Goal: Task Accomplishment & Management: Complete application form

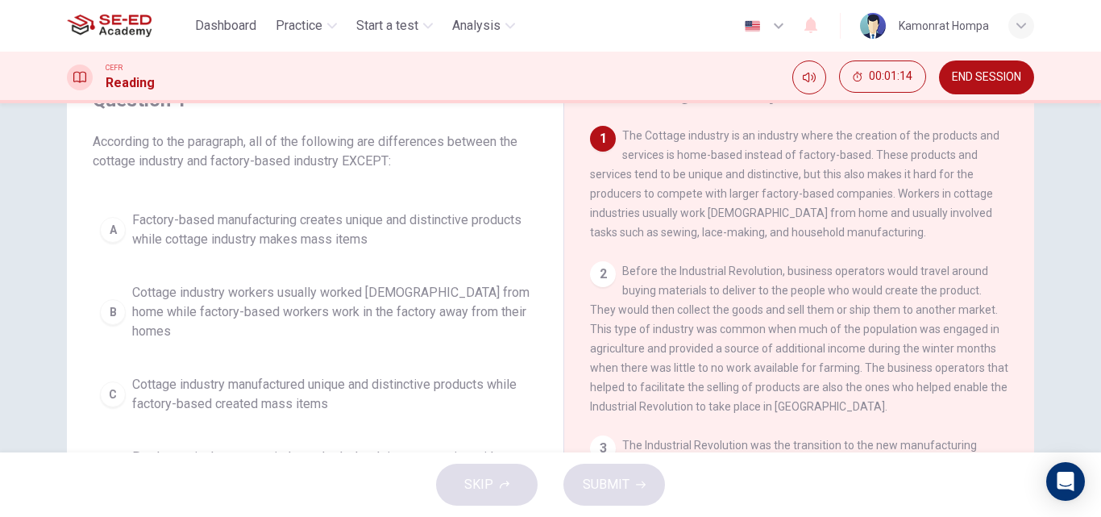
scroll to position [161, 0]
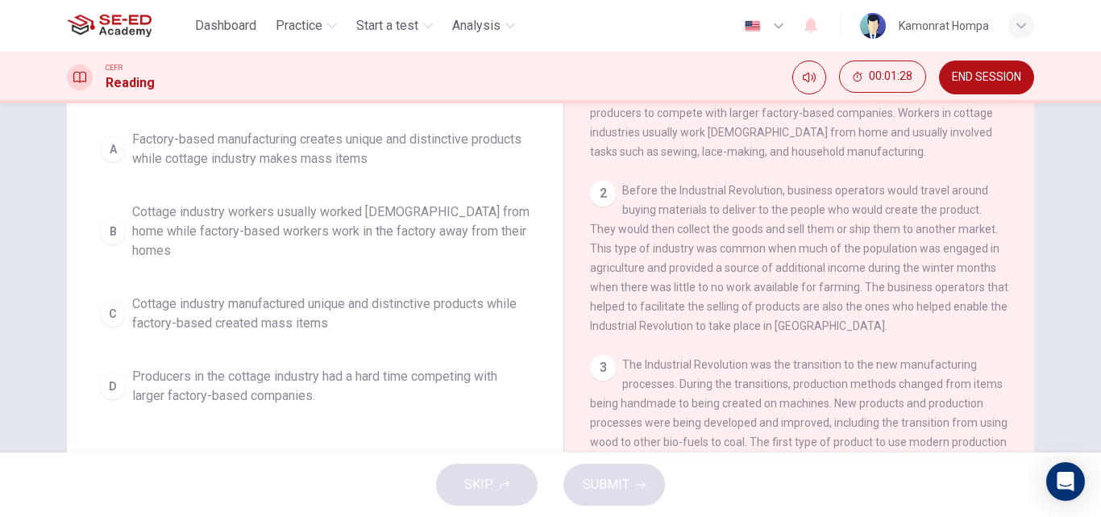
click at [288, 294] on span "Cottage industry manufactured unique and distinctive products while factory-bas…" at bounding box center [331, 313] width 398 height 39
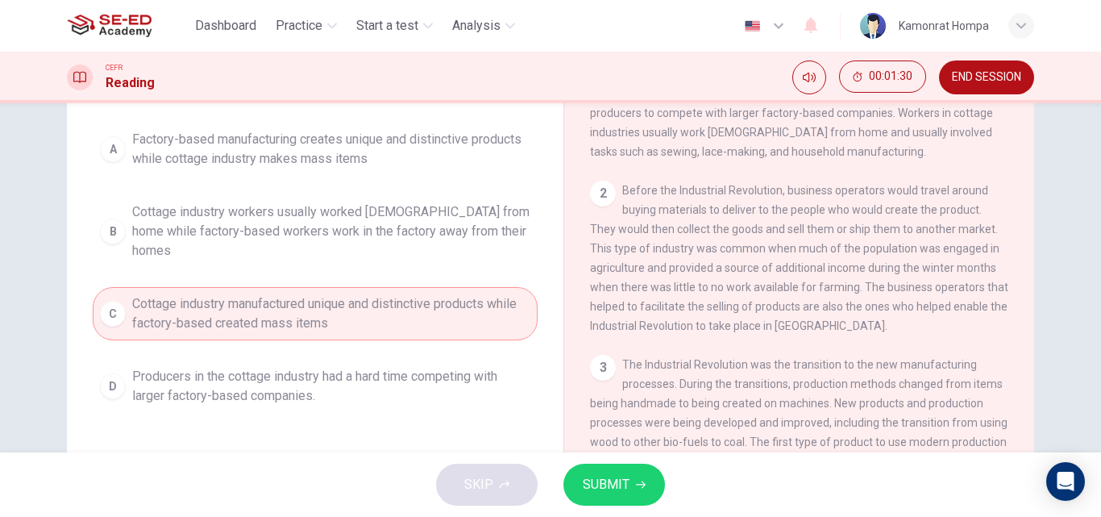
click at [613, 478] on span "SUBMIT" at bounding box center [606, 484] width 47 height 23
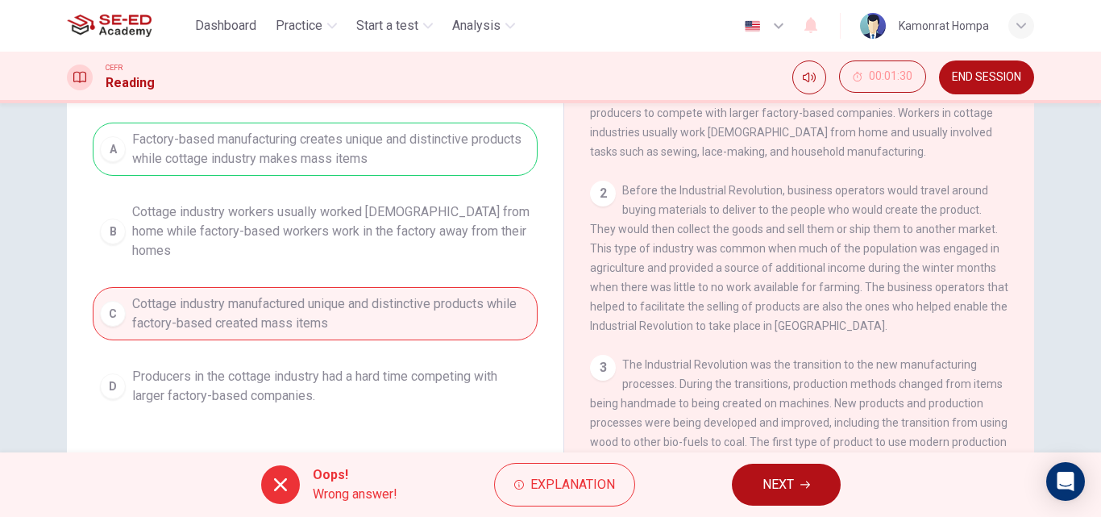
click at [774, 488] on span "NEXT" at bounding box center [777, 484] width 31 height 23
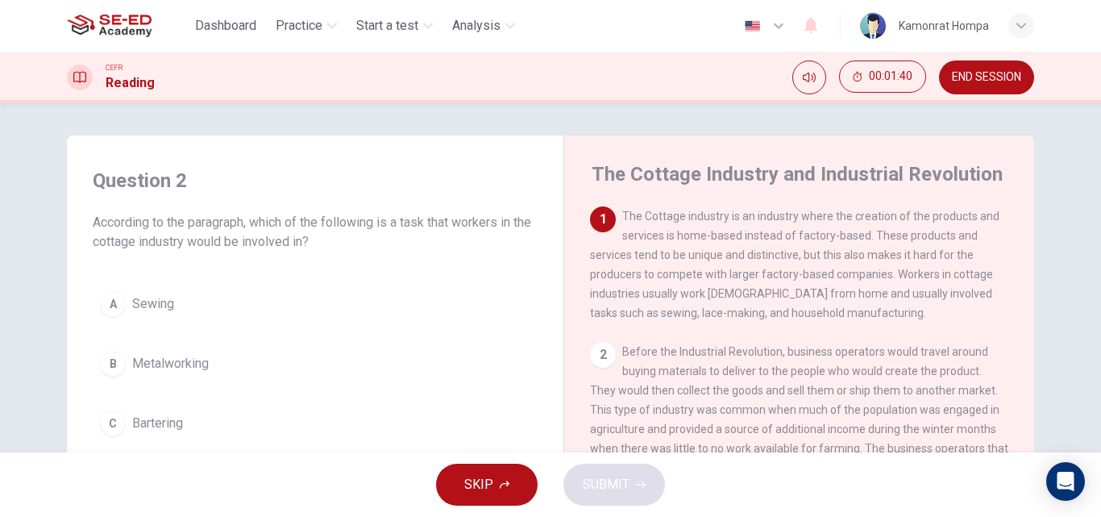
scroll to position [81, 0]
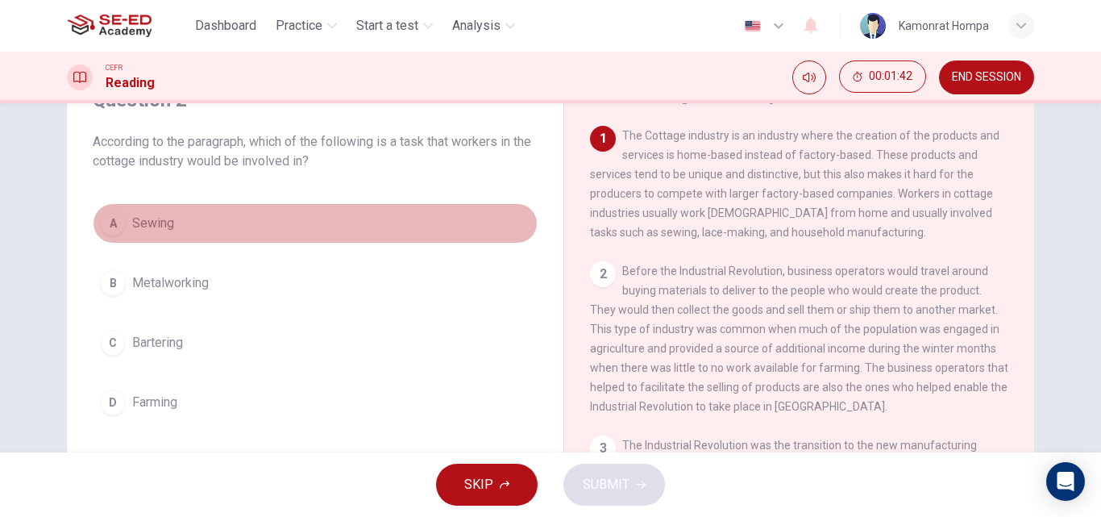
click at [157, 221] on span "Sewing" at bounding box center [153, 223] width 42 height 19
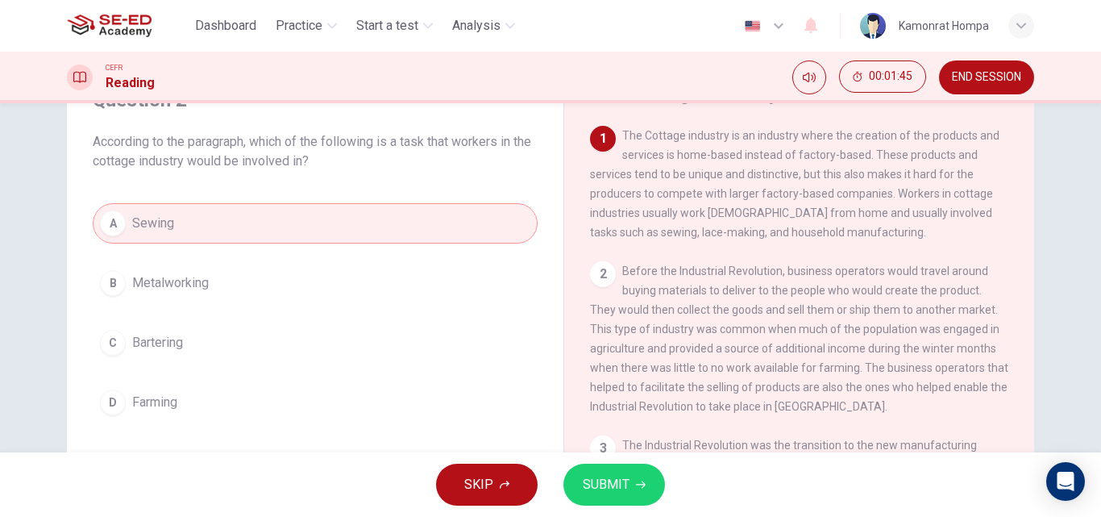
click at [618, 484] on span "SUBMIT" at bounding box center [606, 484] width 47 height 23
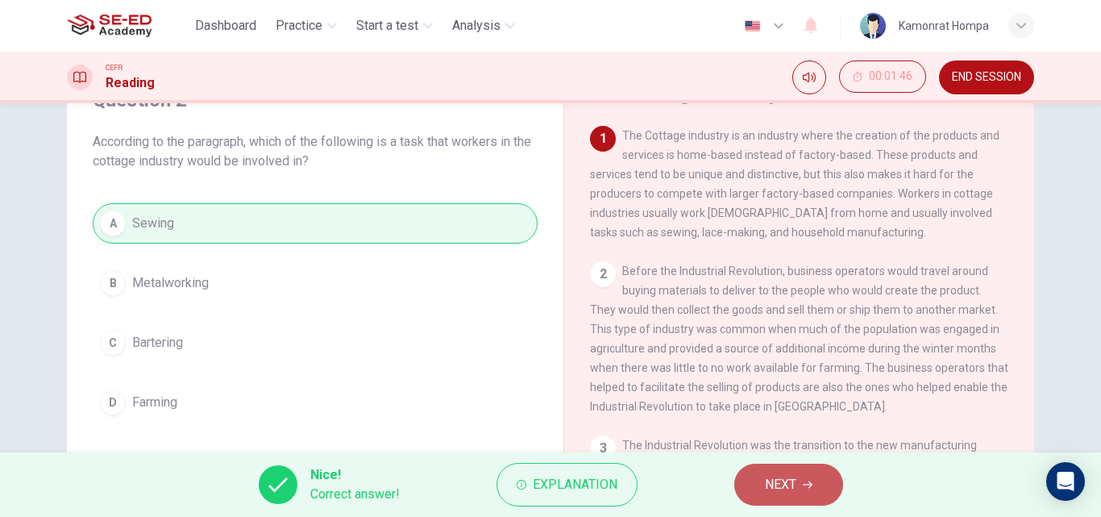
click at [777, 479] on span "NEXT" at bounding box center [780, 484] width 31 height 23
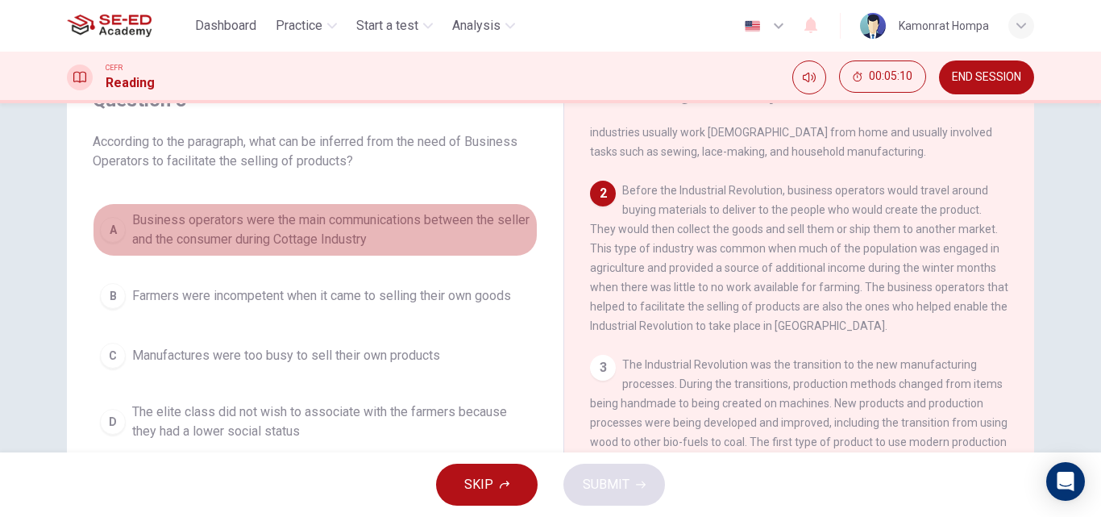
click at [372, 248] on span "Business operators were the main communications between the seller and the cons…" at bounding box center [331, 229] width 398 height 39
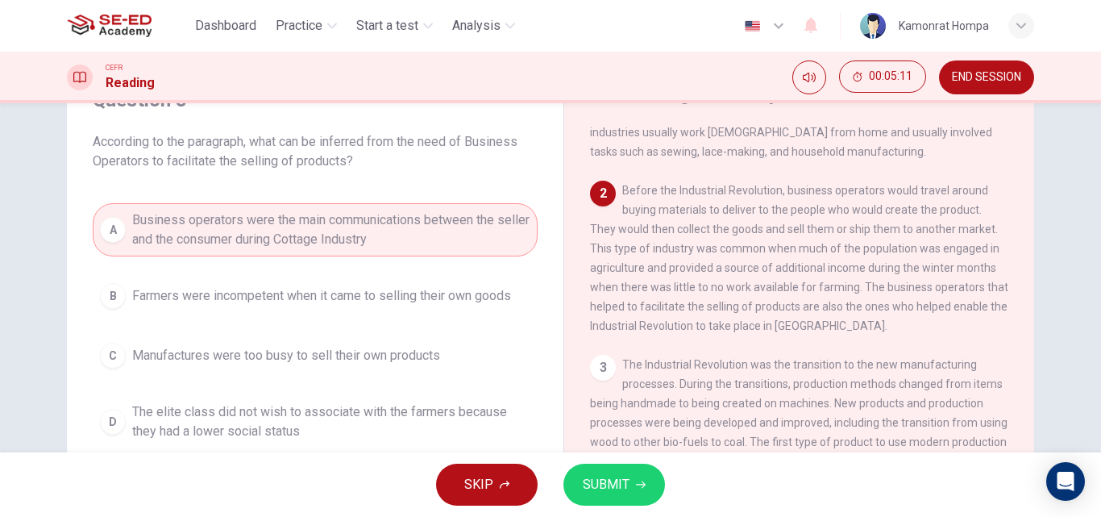
click at [612, 481] on span "SUBMIT" at bounding box center [606, 484] width 47 height 23
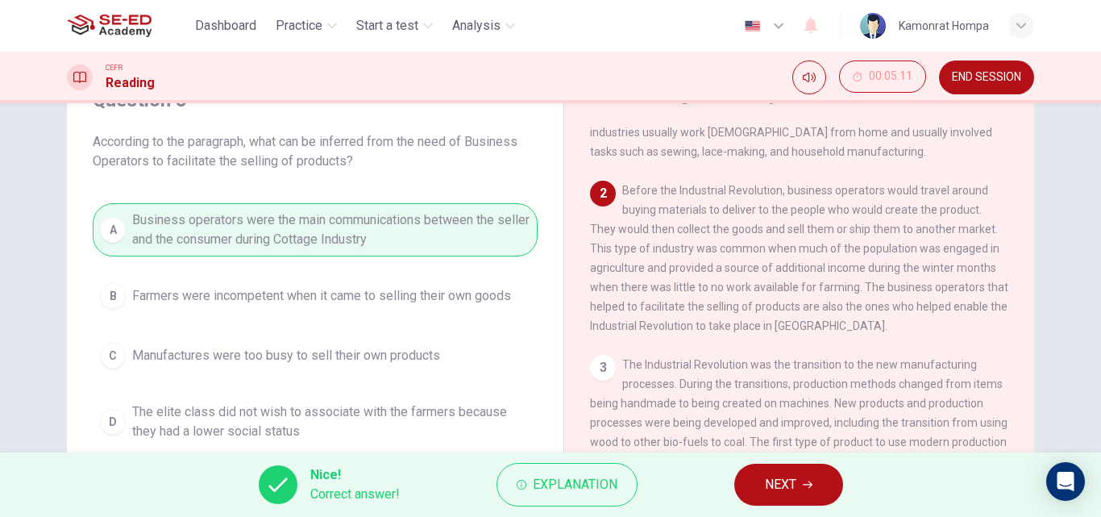
click at [790, 480] on span "NEXT" at bounding box center [780, 484] width 31 height 23
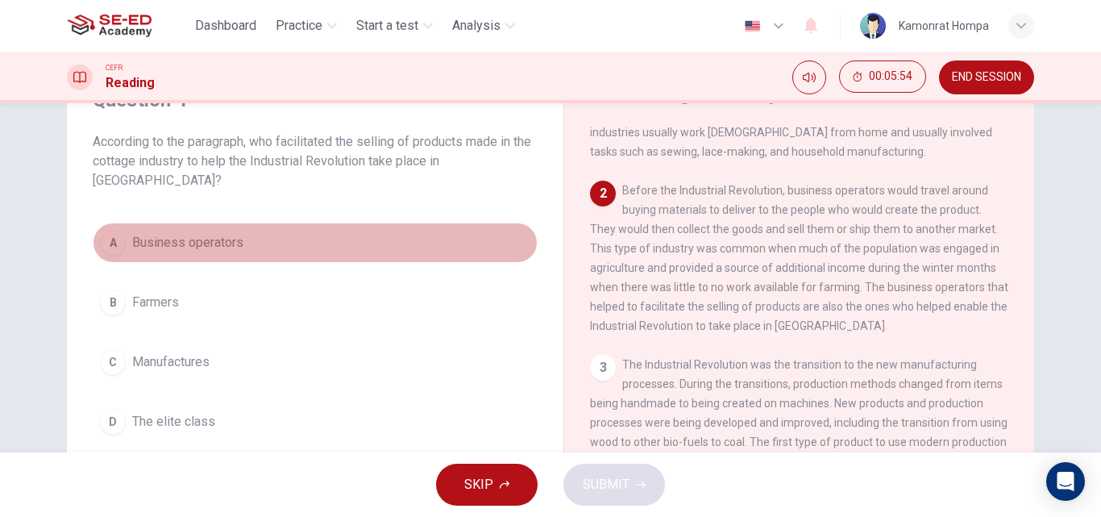
click at [221, 251] on span "Business operators" at bounding box center [187, 242] width 111 height 19
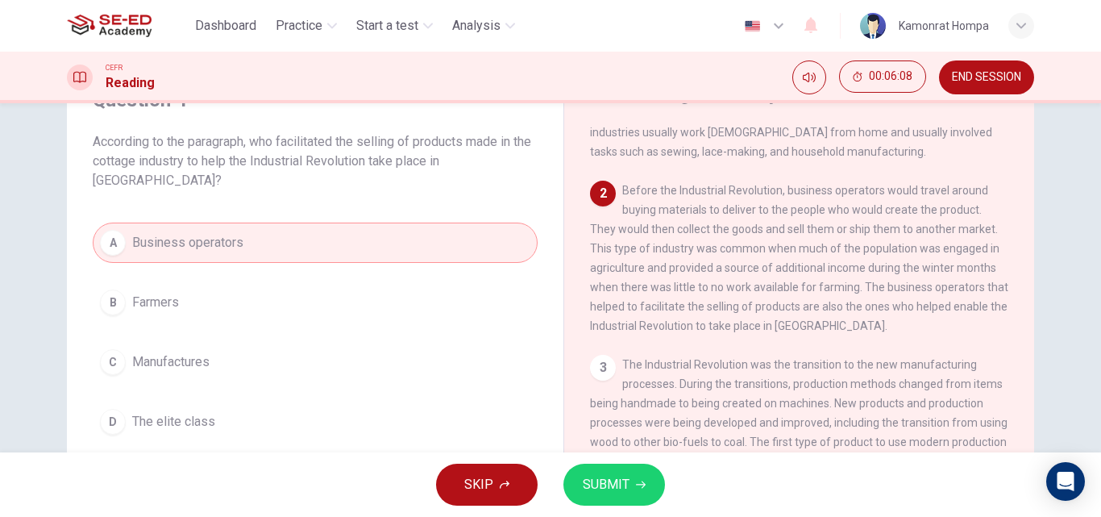
click at [608, 486] on span "SUBMIT" at bounding box center [606, 484] width 47 height 23
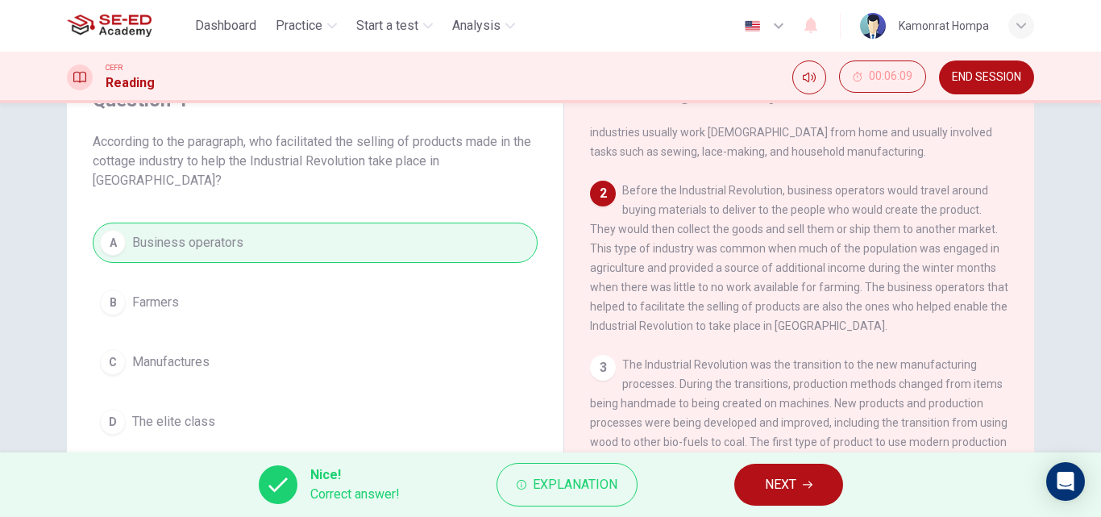
click at [796, 477] on span "NEXT" at bounding box center [780, 484] width 31 height 23
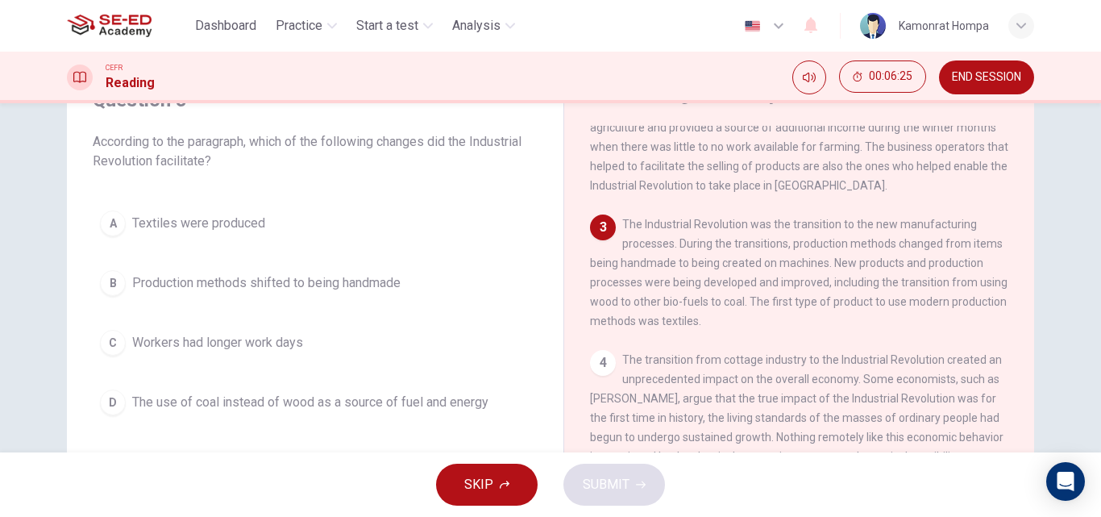
scroll to position [242, 0]
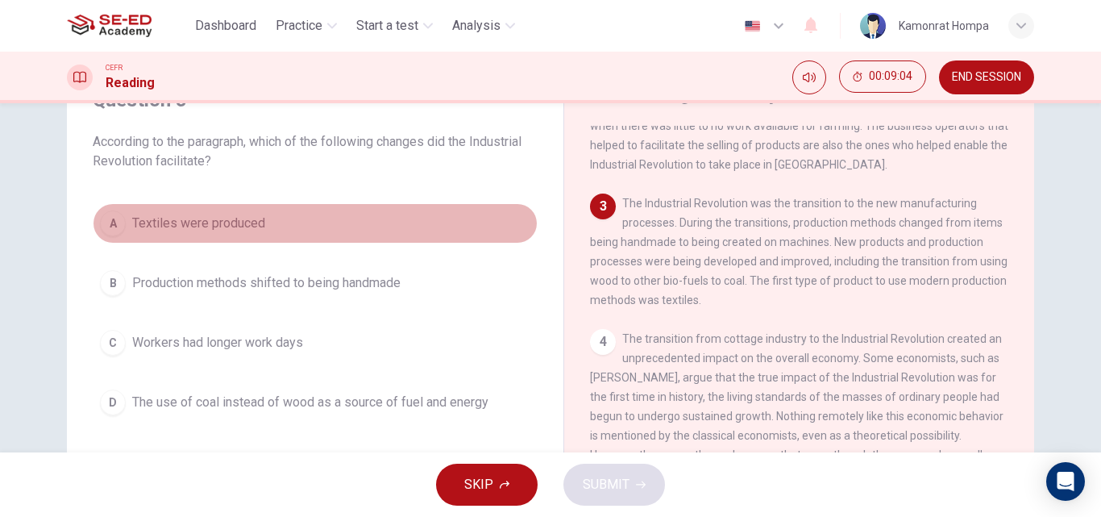
click at [202, 224] on span "Textiles were produced" at bounding box center [198, 223] width 133 height 19
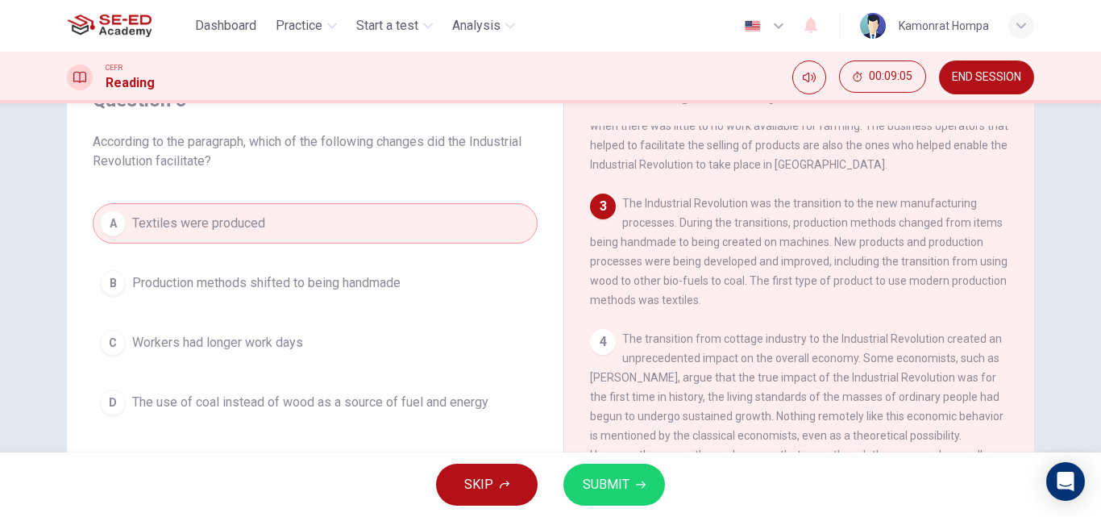
click at [608, 478] on span "SUBMIT" at bounding box center [606, 484] width 47 height 23
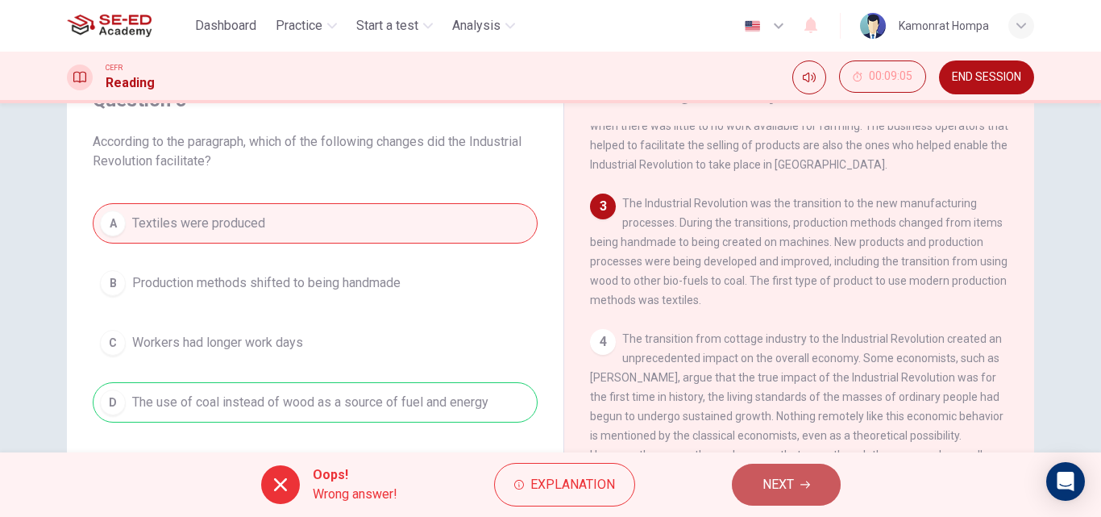
click at [753, 487] on button "NEXT" at bounding box center [786, 484] width 109 height 42
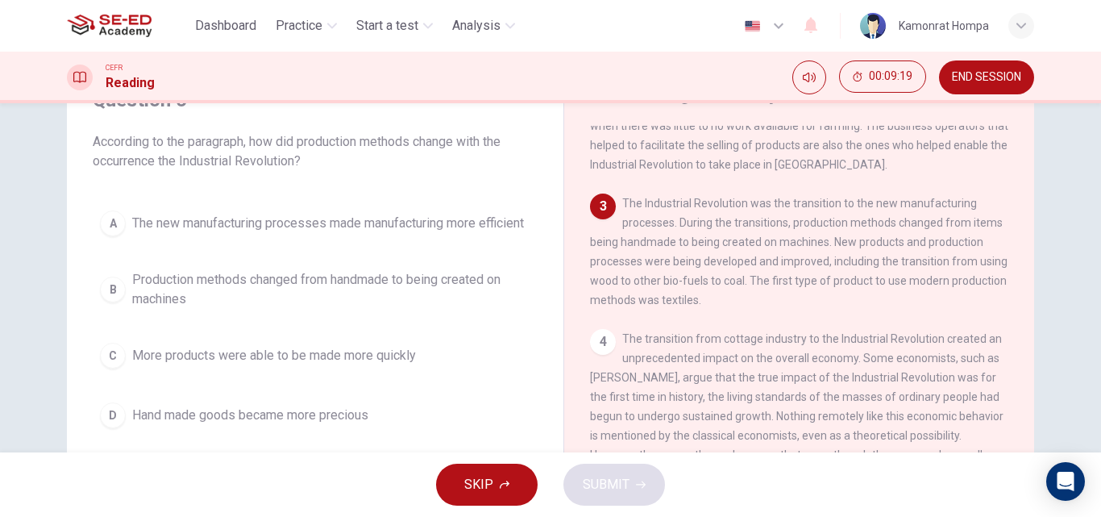
drag, startPoint x: 220, startPoint y: 307, endPoint x: 231, endPoint y: 304, distance: 11.7
click at [220, 306] on span "Production methods changed from handmade to being created on machines" at bounding box center [331, 289] width 398 height 39
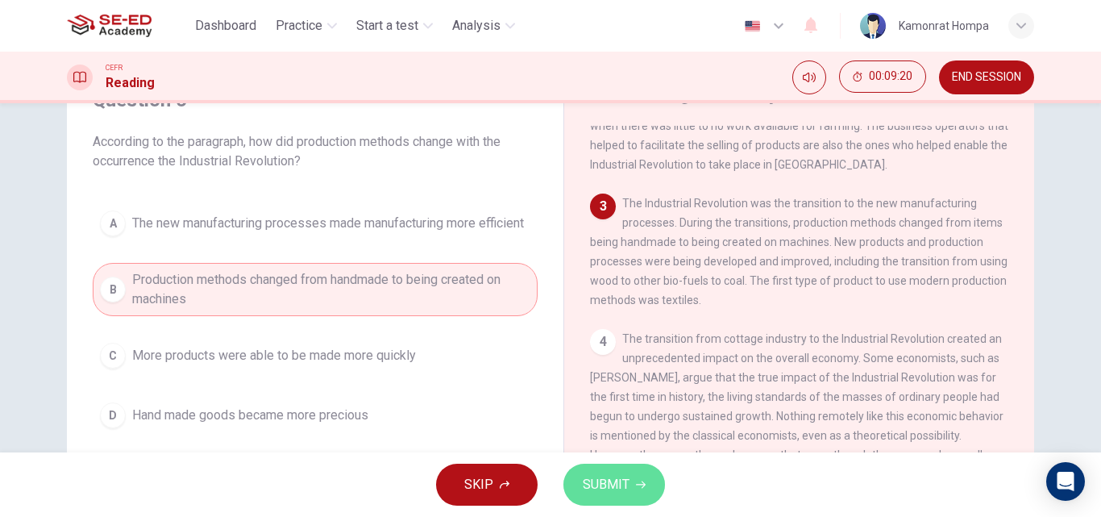
click at [586, 487] on span "SUBMIT" at bounding box center [606, 484] width 47 height 23
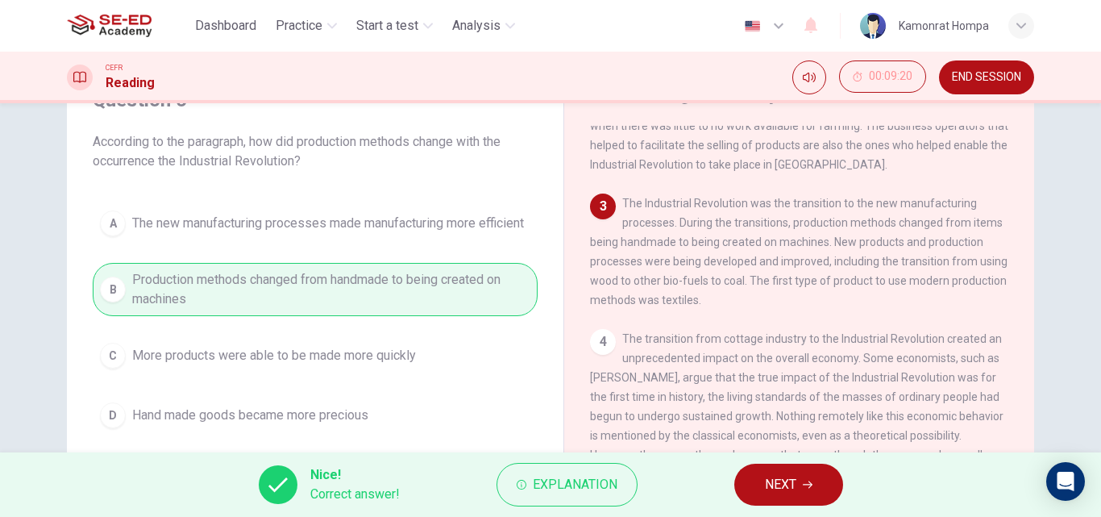
click at [817, 482] on button "NEXT" at bounding box center [788, 484] width 109 height 42
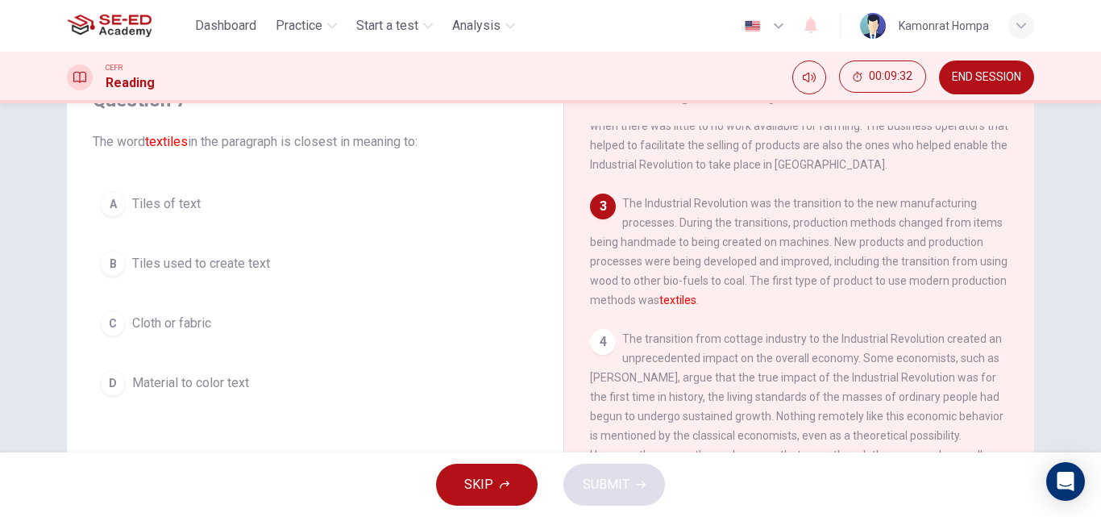
click at [236, 271] on span "Tiles used to create text" at bounding box center [201, 263] width 138 height 19
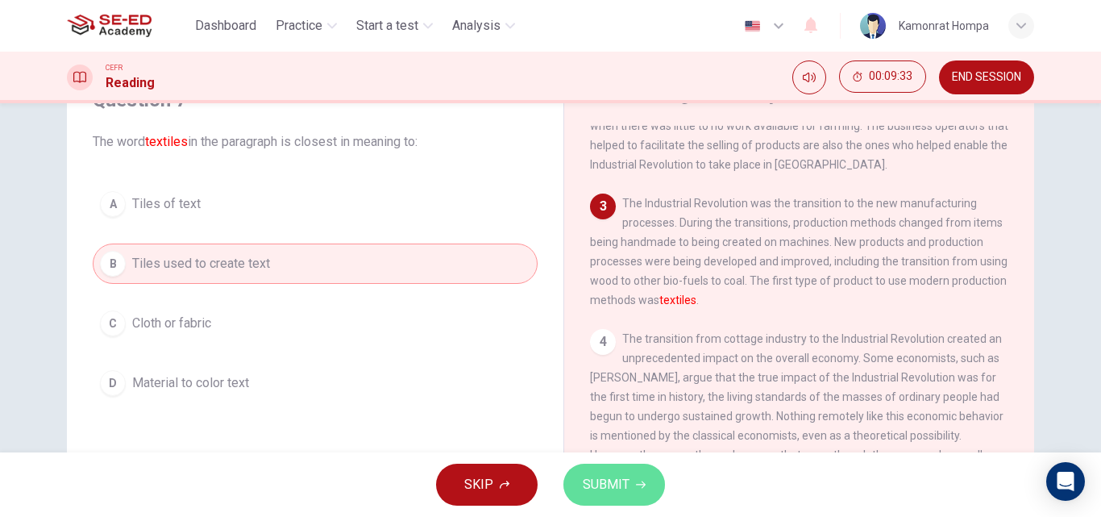
click at [620, 471] on button "SUBMIT" at bounding box center [614, 484] width 102 height 42
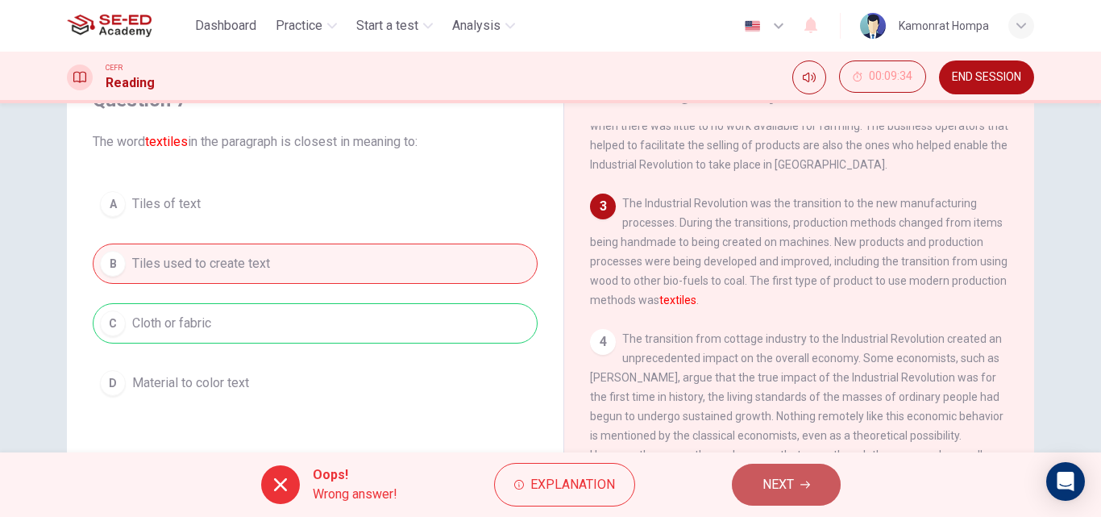
click at [762, 482] on span "NEXT" at bounding box center [777, 484] width 31 height 23
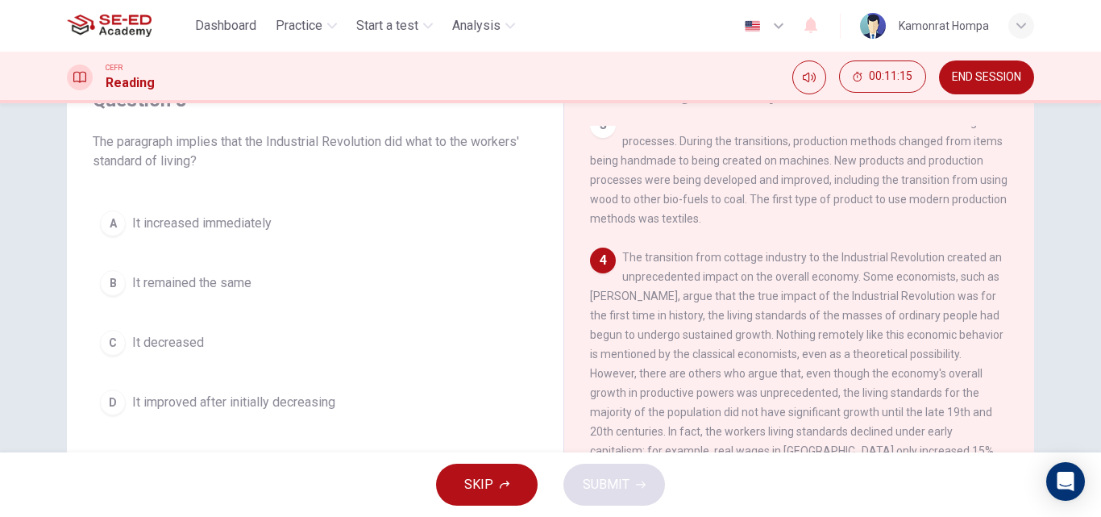
scroll to position [161, 0]
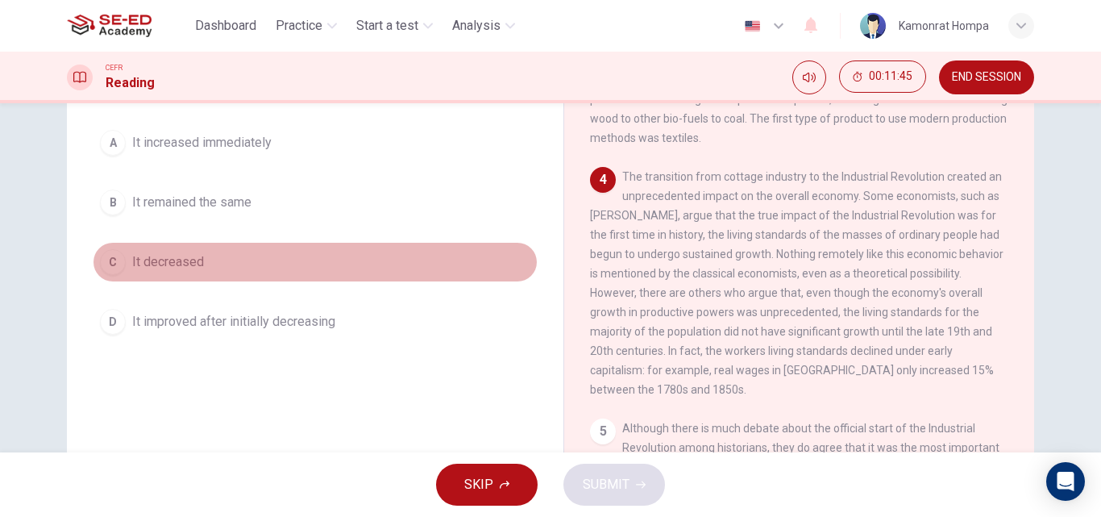
click at [175, 268] on span "It decreased" at bounding box center [168, 261] width 72 height 19
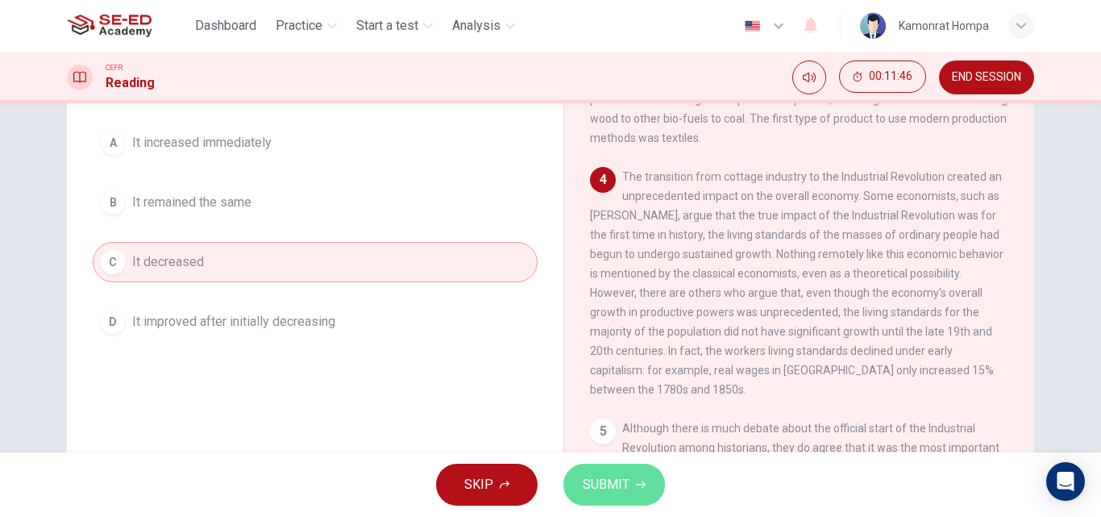
click at [625, 478] on span "SUBMIT" at bounding box center [606, 484] width 47 height 23
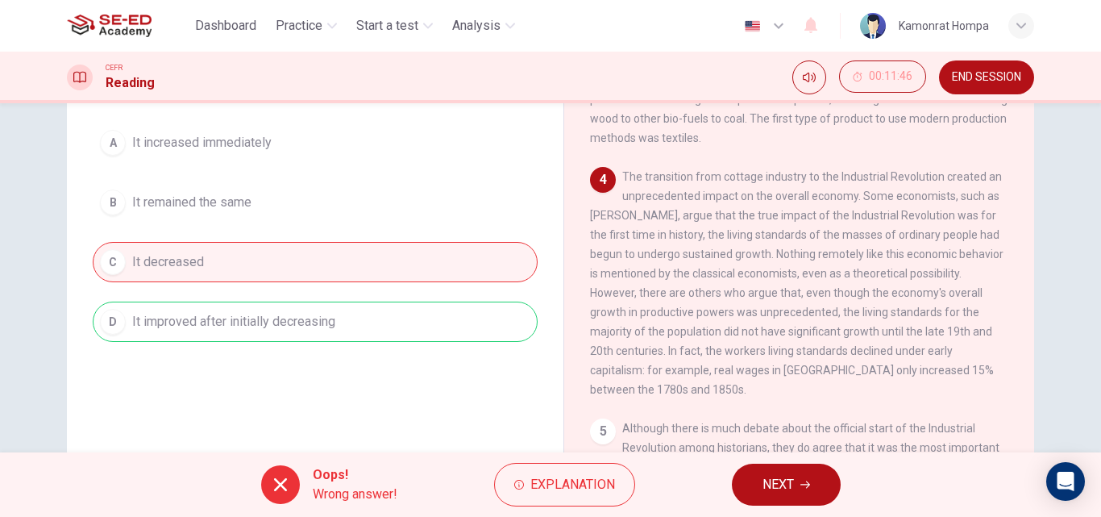
click at [779, 488] on span "NEXT" at bounding box center [777, 484] width 31 height 23
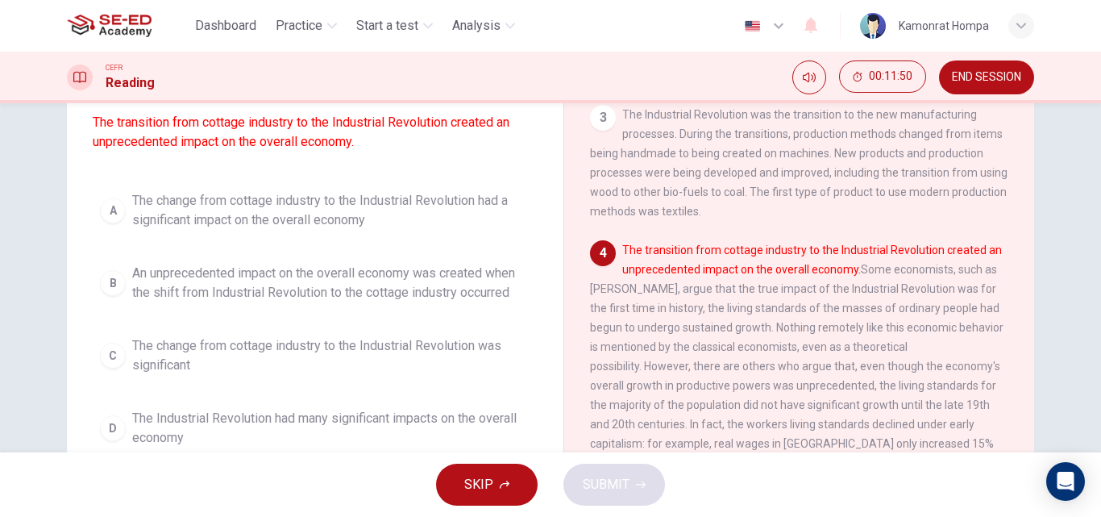
scroll to position [58, 0]
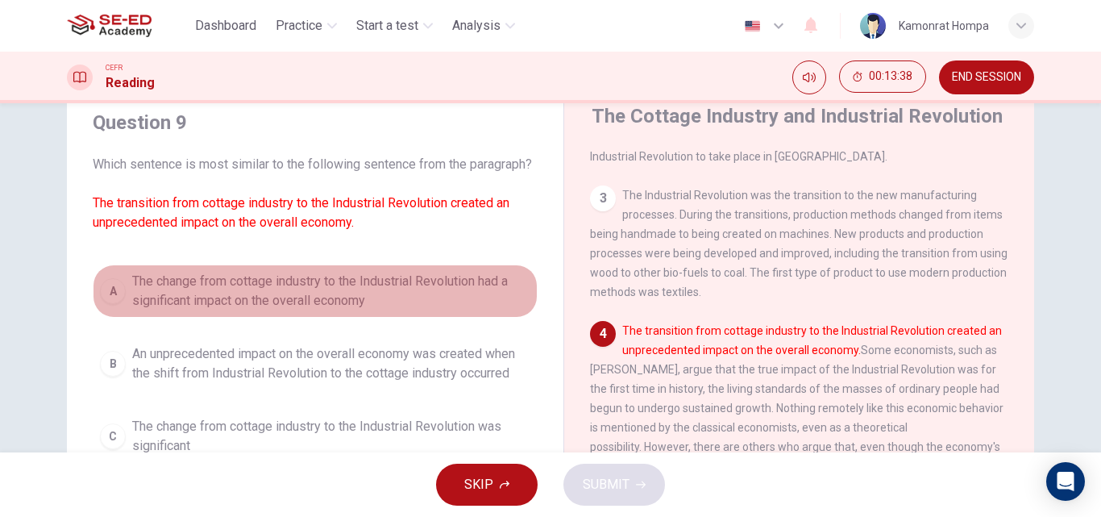
click at [213, 310] on span "The change from cottage industry to the Industrial Revolution had a significant…" at bounding box center [331, 291] width 398 height 39
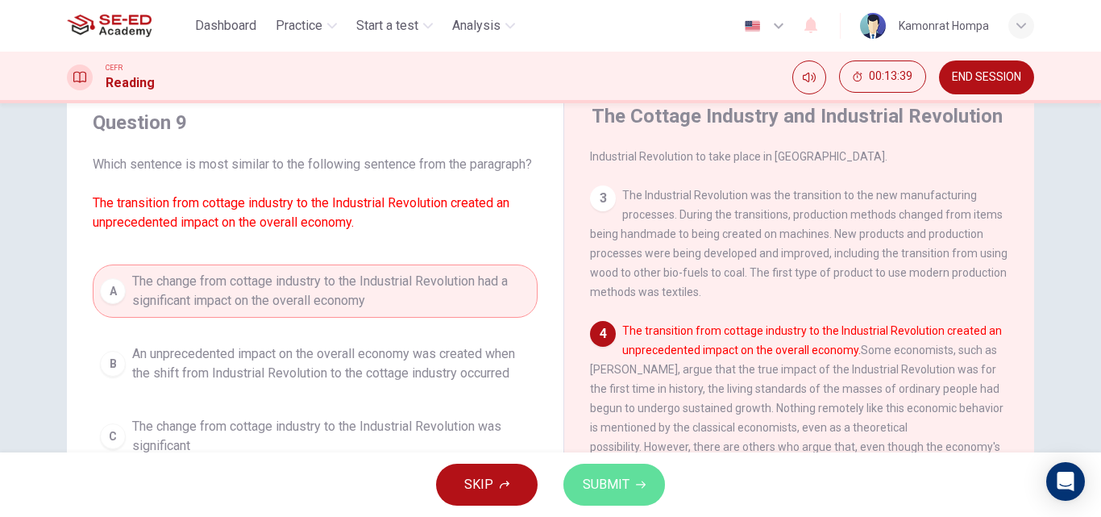
click at [636, 496] on button "SUBMIT" at bounding box center [614, 484] width 102 height 42
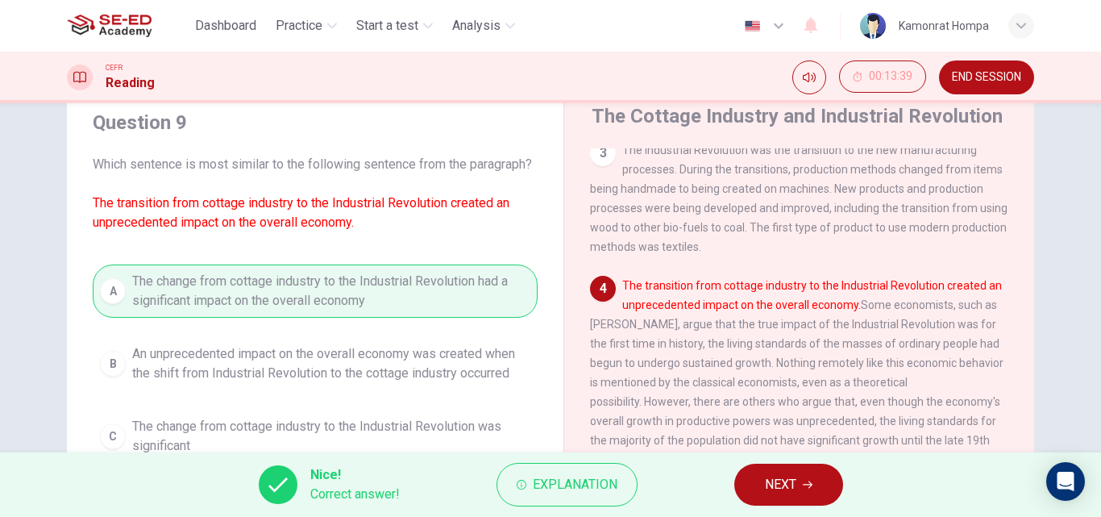
scroll to position [353, 0]
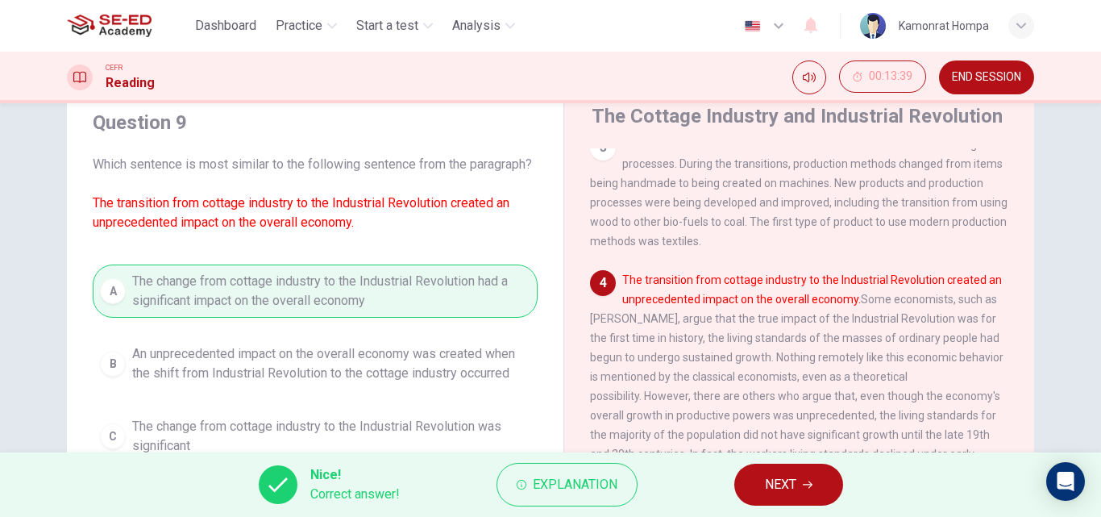
click at [780, 468] on button "NEXT" at bounding box center [788, 484] width 109 height 42
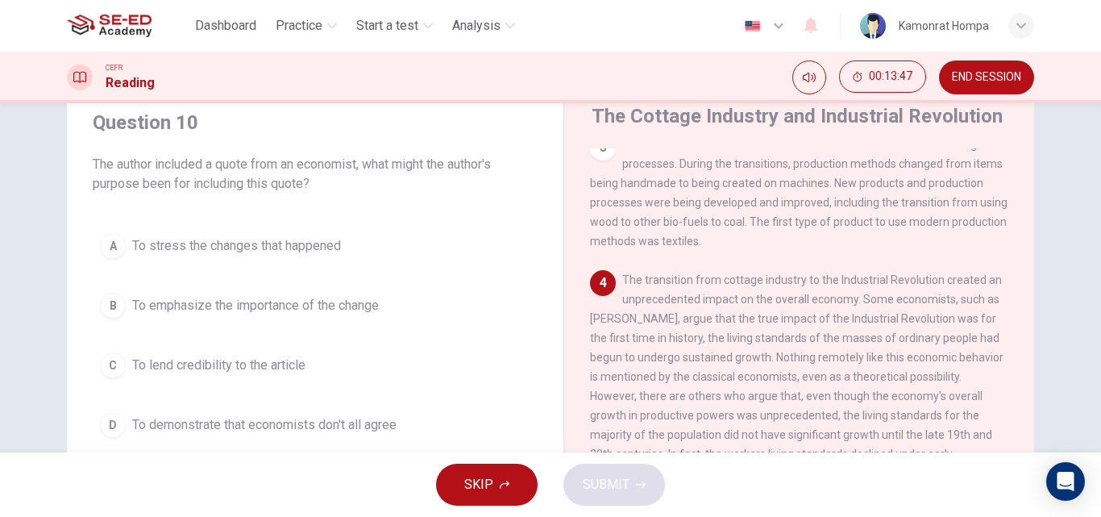
scroll to position [139, 0]
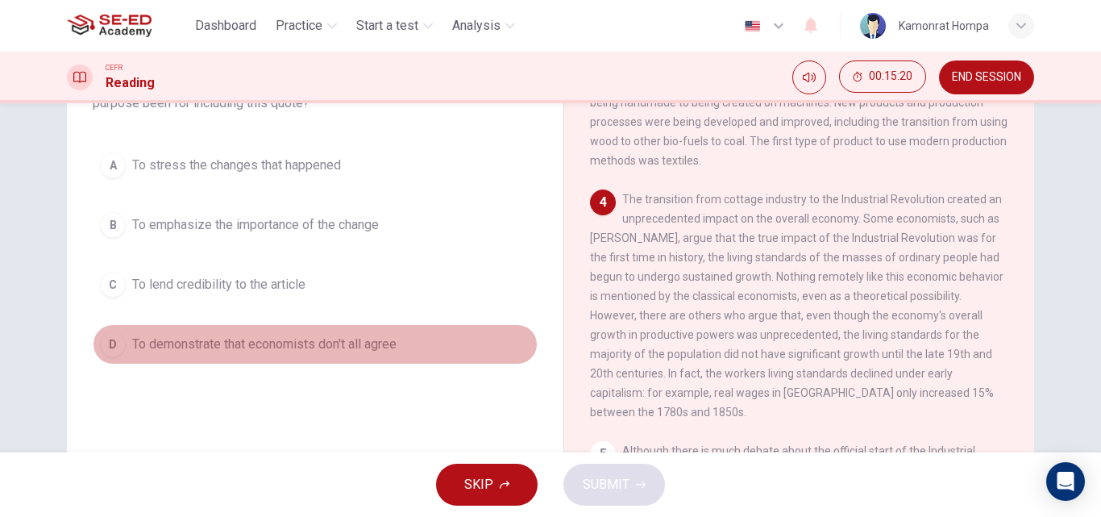
click at [394, 330] on button "D To demonstrate that economists don't all agree" at bounding box center [315, 344] width 445 height 40
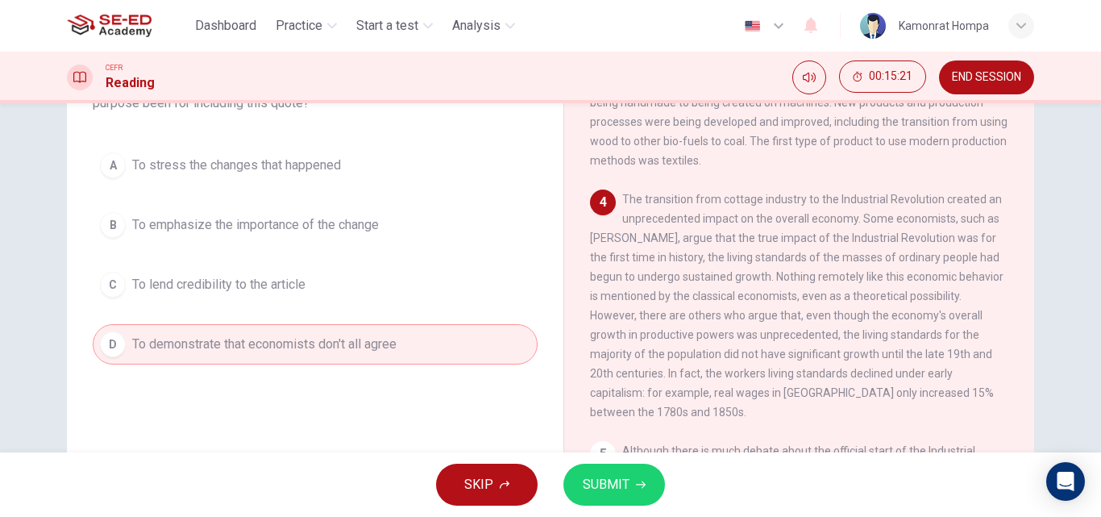
click at [595, 480] on span "SUBMIT" at bounding box center [606, 484] width 47 height 23
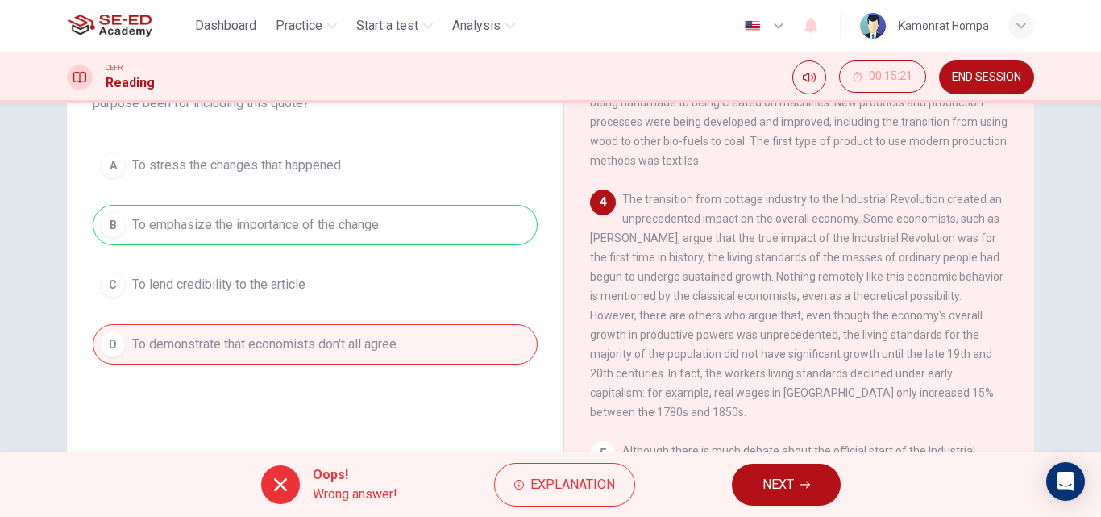
click at [774, 489] on span "NEXT" at bounding box center [777, 484] width 31 height 23
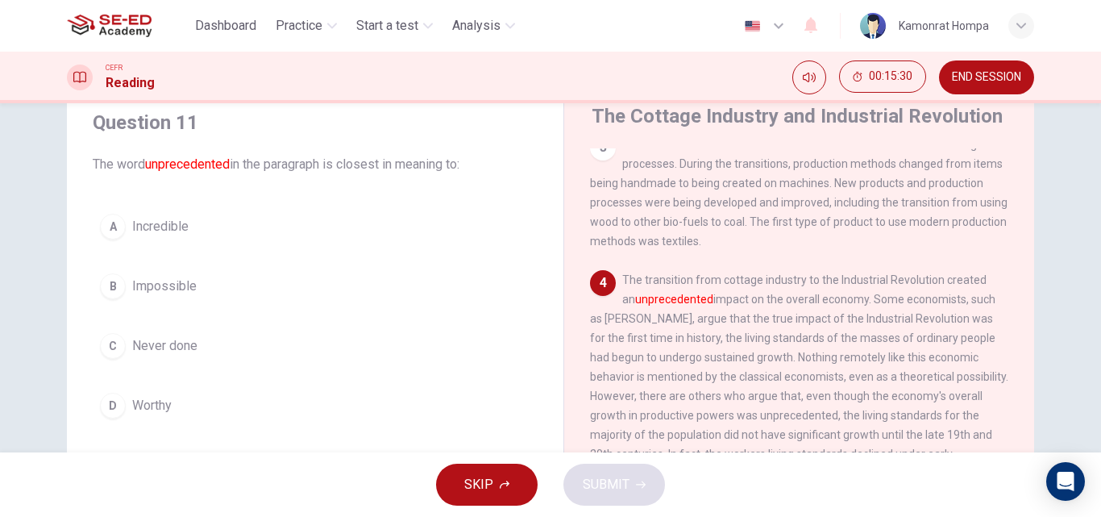
scroll to position [353, 0]
click at [188, 228] on button "A Incredible" at bounding box center [315, 226] width 445 height 40
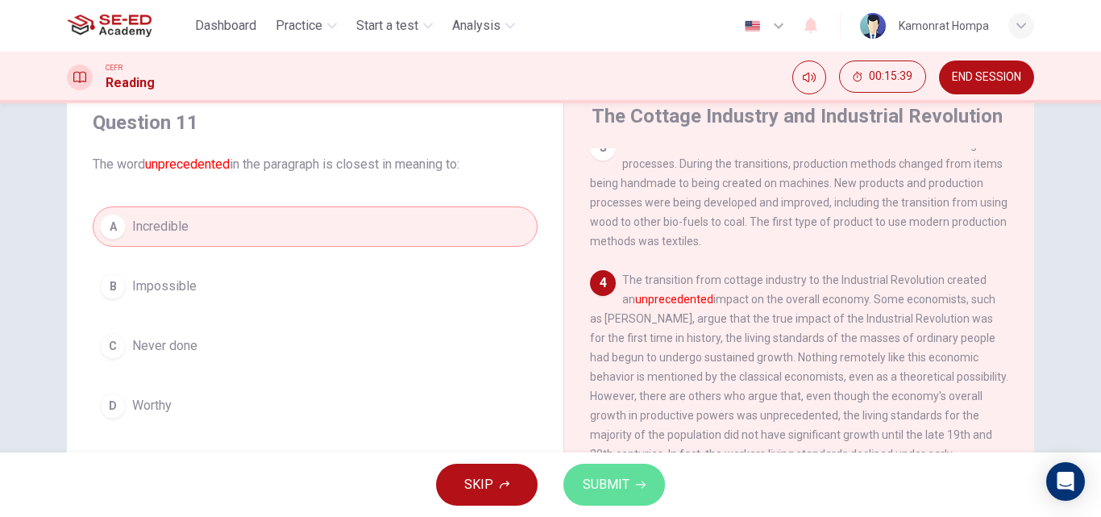
click at [603, 471] on button "SUBMIT" at bounding box center [614, 484] width 102 height 42
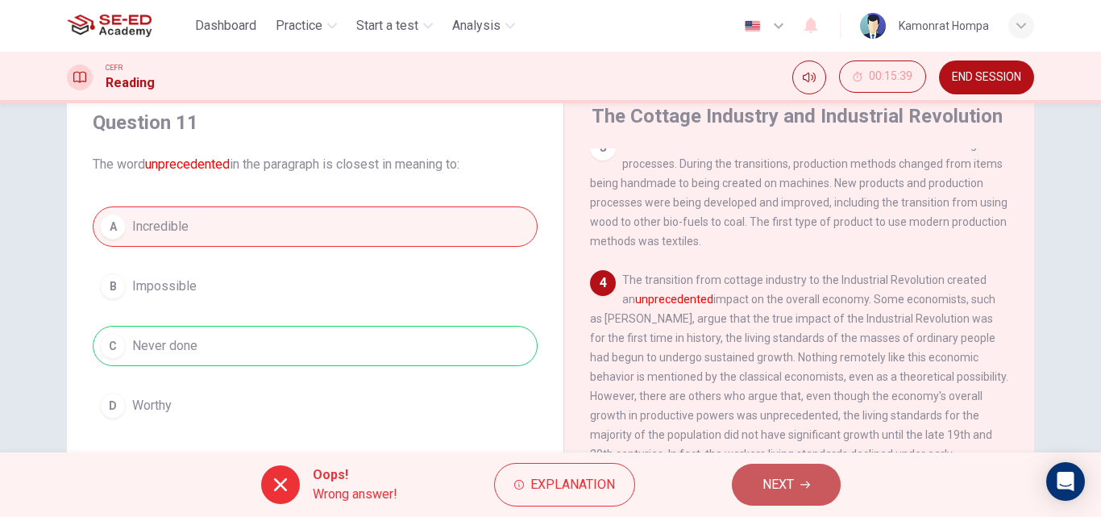
click at [773, 475] on span "NEXT" at bounding box center [777, 484] width 31 height 23
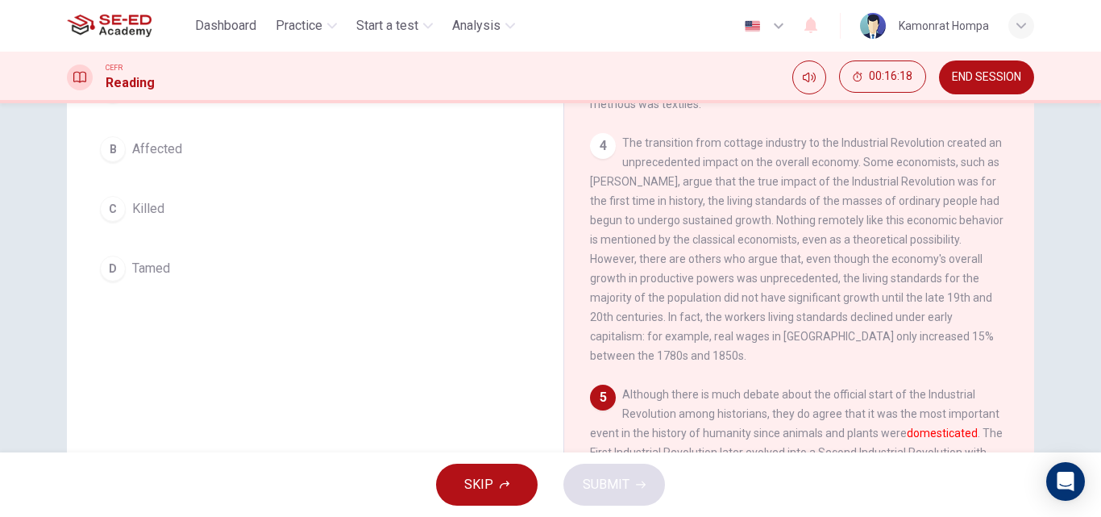
scroll to position [114, 0]
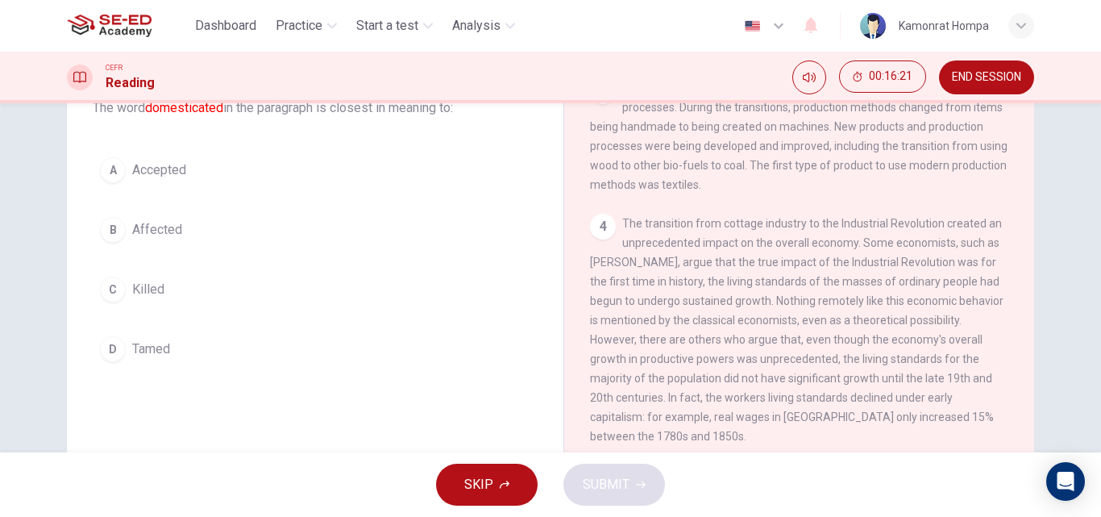
click at [139, 172] on span "Accepted" at bounding box center [159, 169] width 54 height 19
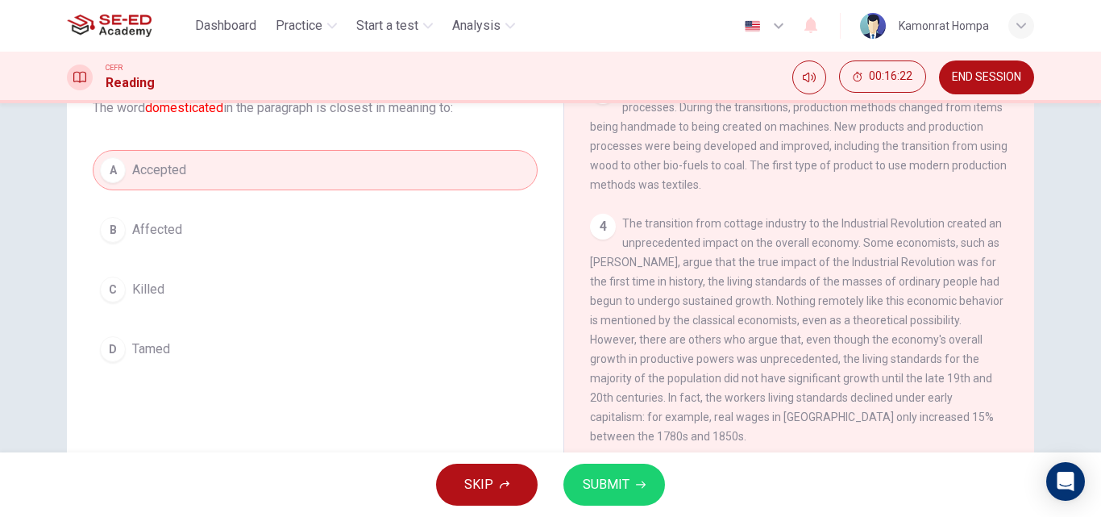
click at [589, 488] on span "SUBMIT" at bounding box center [606, 484] width 47 height 23
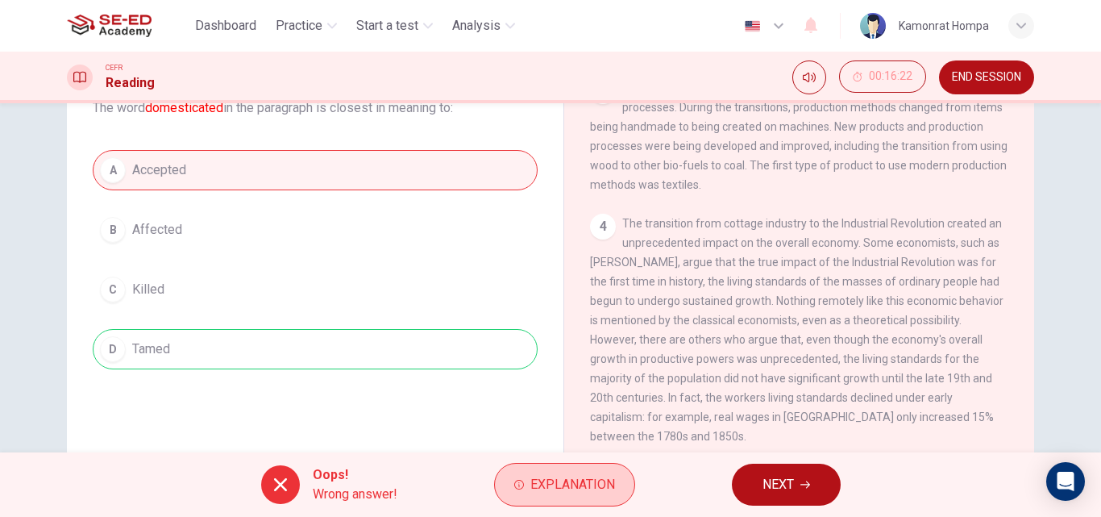
click at [583, 477] on span "Explanation" at bounding box center [572, 484] width 85 height 23
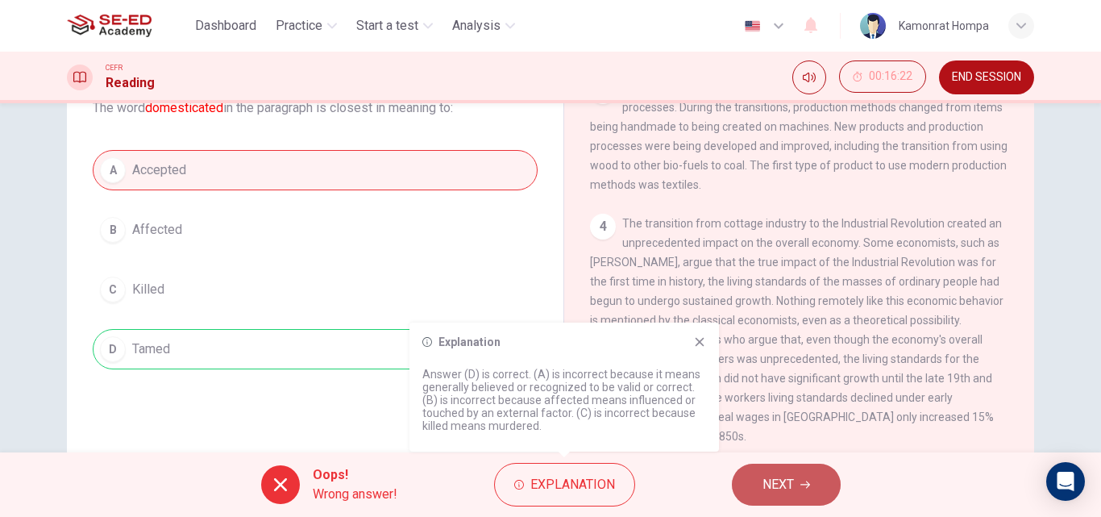
click at [748, 480] on button "NEXT" at bounding box center [786, 484] width 109 height 42
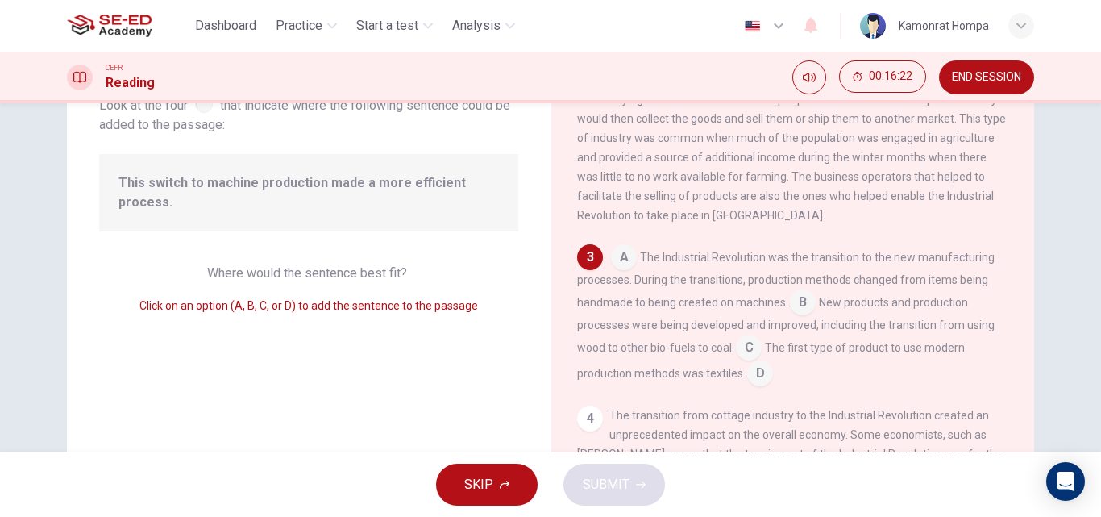
scroll to position [160, 0]
click at [811, 317] on div "A The Industrial Revolution was the transition to the new manufacturing process…" at bounding box center [793, 312] width 432 height 142
click at [798, 313] on input at bounding box center [803, 301] width 26 height 26
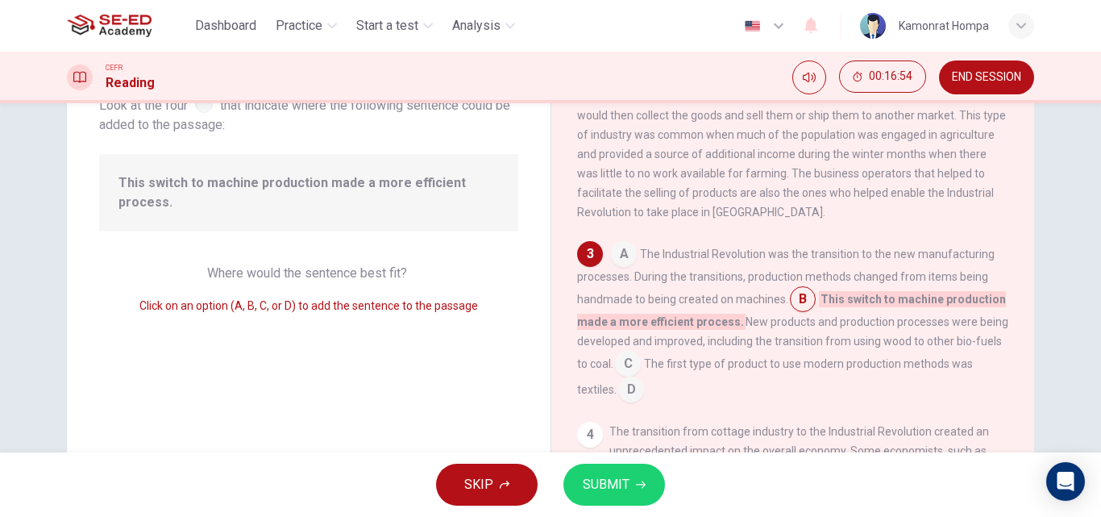
click at [631, 492] on button "SUBMIT" at bounding box center [614, 484] width 102 height 42
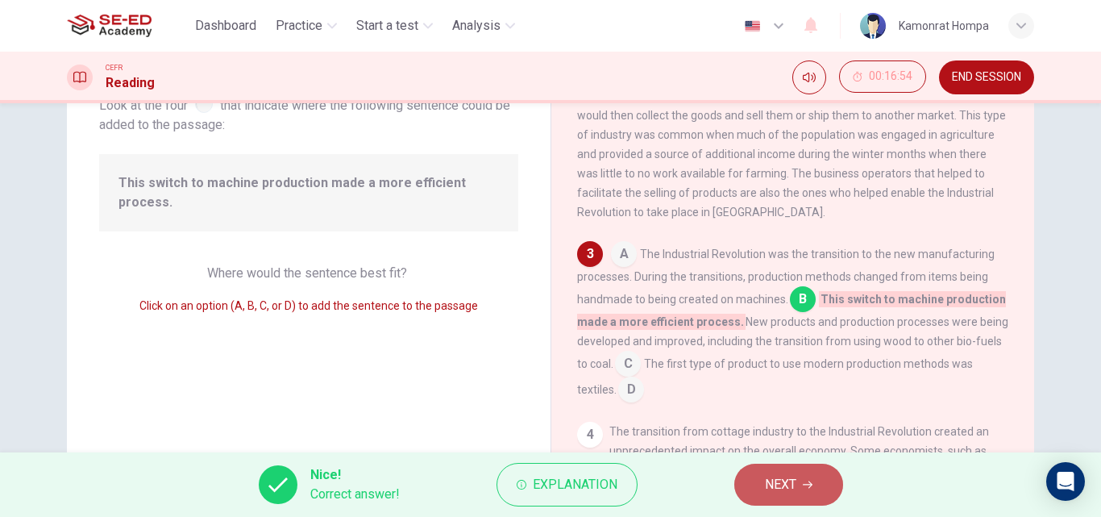
click at [766, 488] on span "NEXT" at bounding box center [780, 484] width 31 height 23
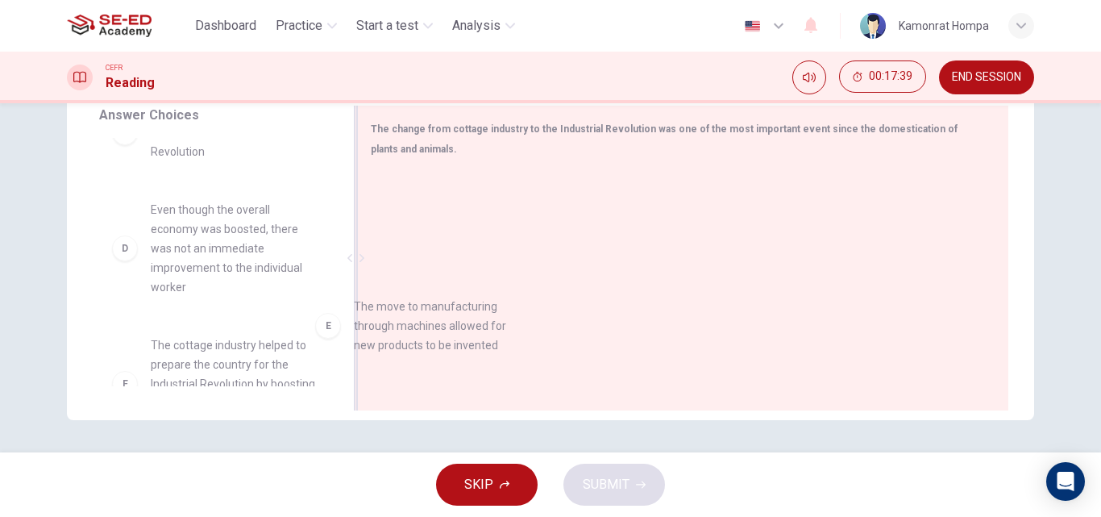
scroll to position [242, 0]
drag, startPoint x: 244, startPoint y: 363, endPoint x: 455, endPoint y: 318, distance: 215.7
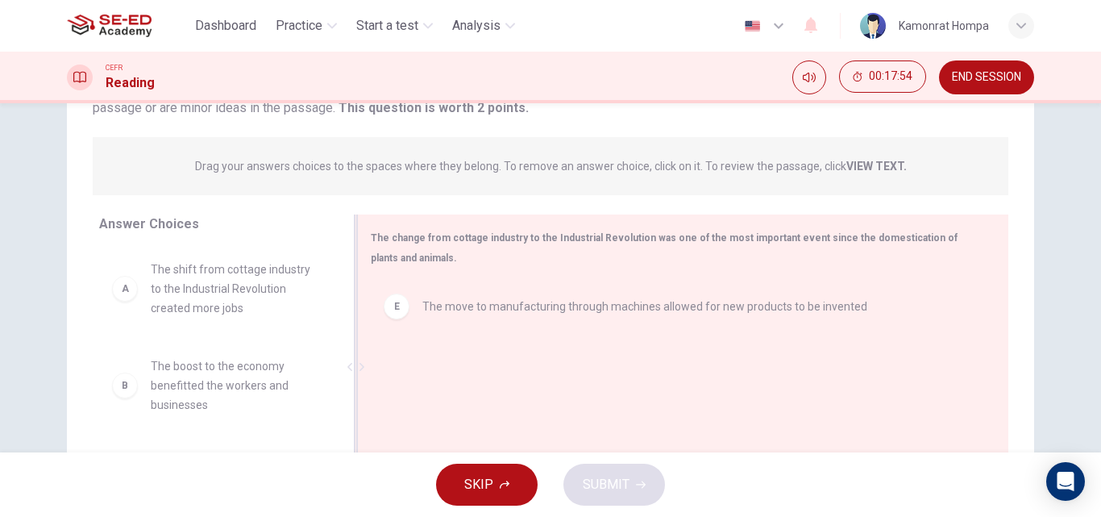
scroll to position [195, 0]
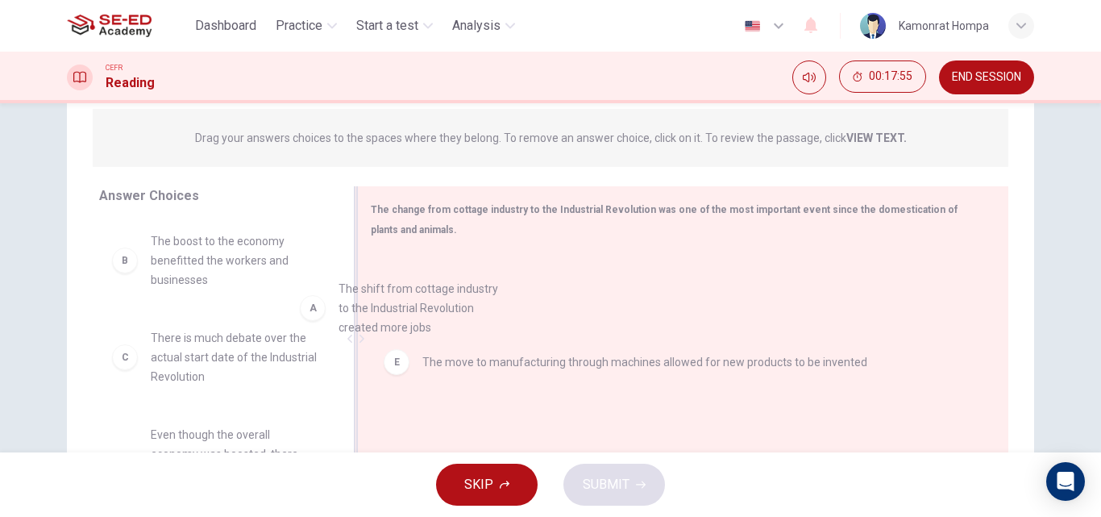
drag, startPoint x: 251, startPoint y: 284, endPoint x: 447, endPoint y: 334, distance: 202.9
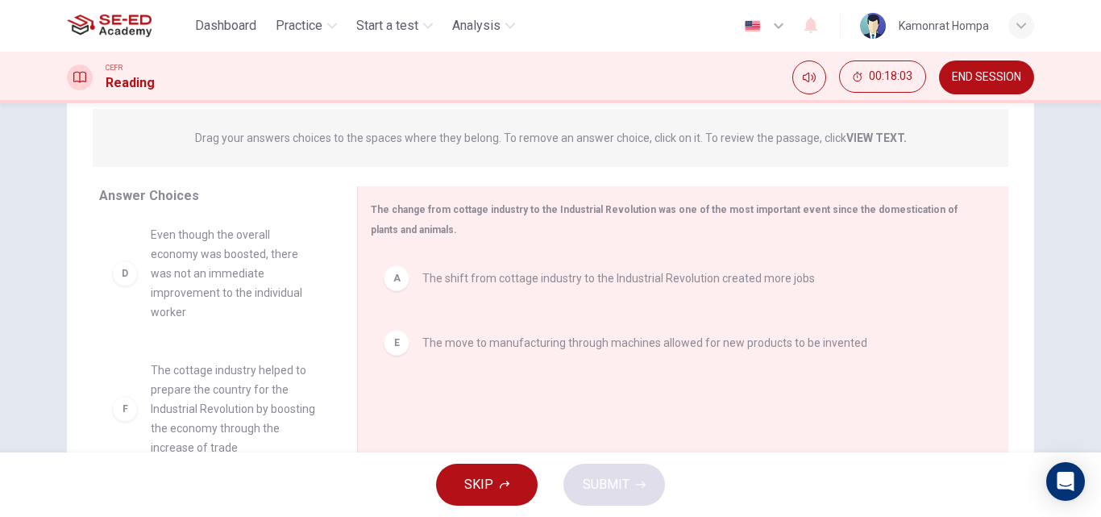
scroll to position [203, 0]
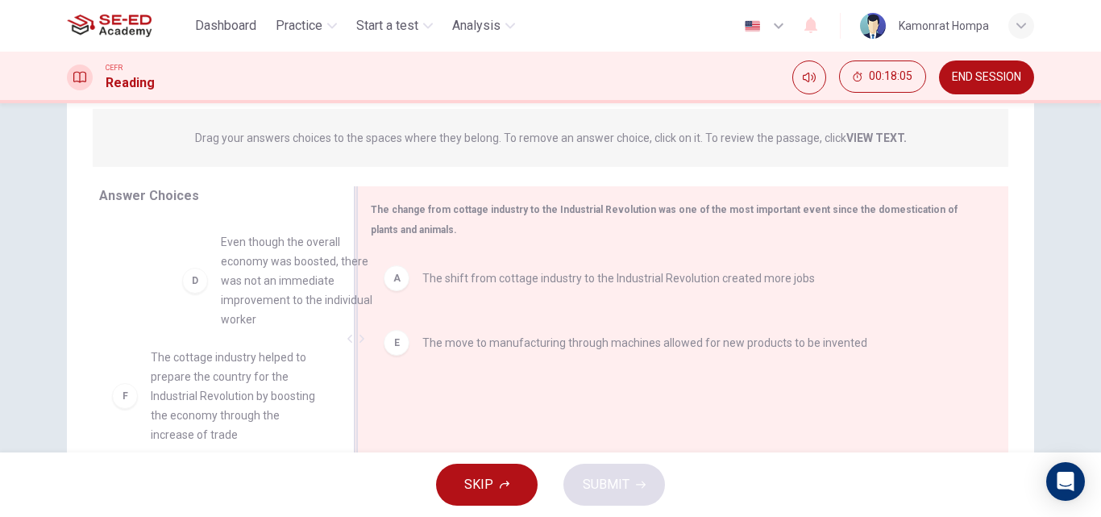
drag, startPoint x: 233, startPoint y: 277, endPoint x: 443, endPoint y: 293, distance: 210.9
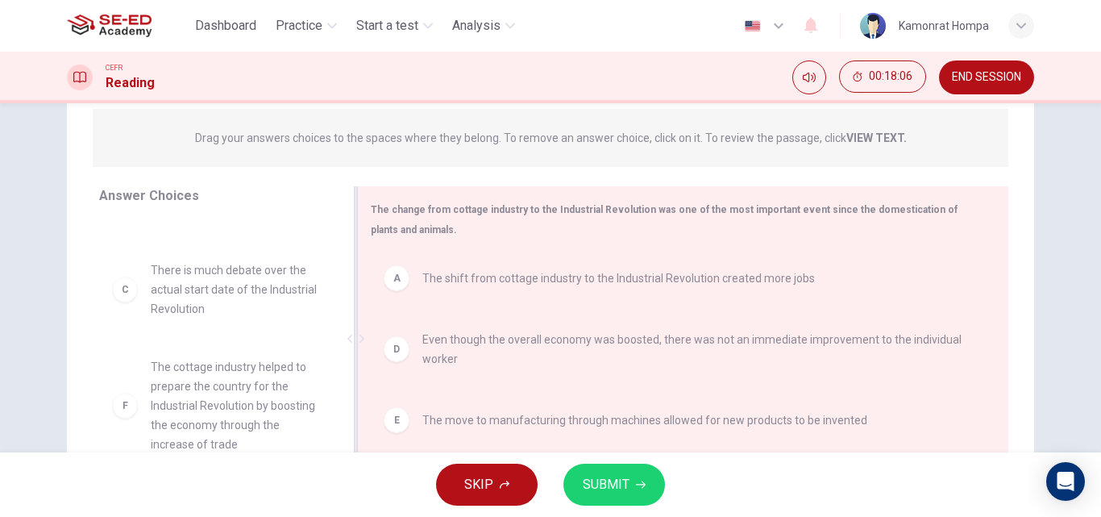
scroll to position [276, 0]
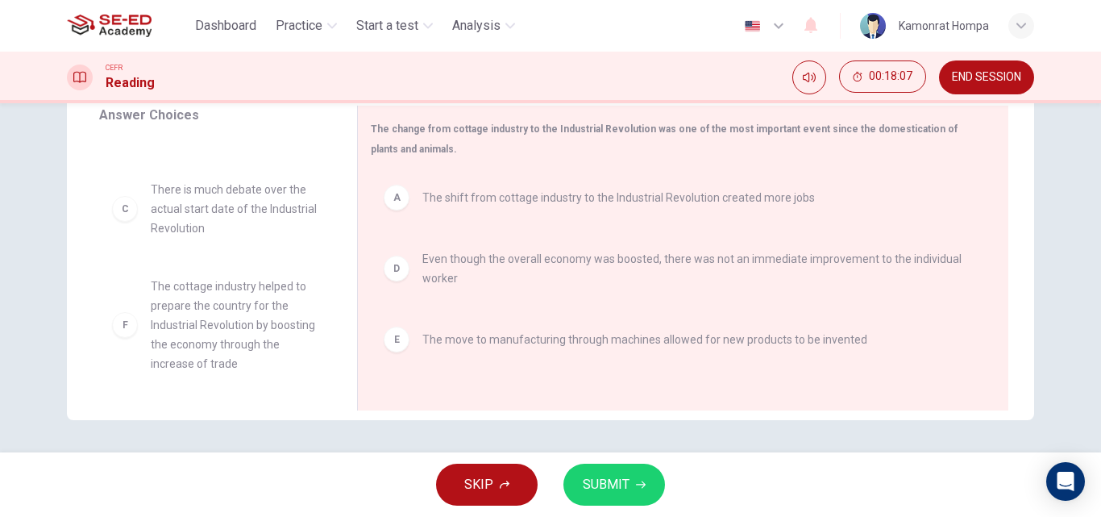
click at [614, 483] on span "SUBMIT" at bounding box center [606, 484] width 47 height 23
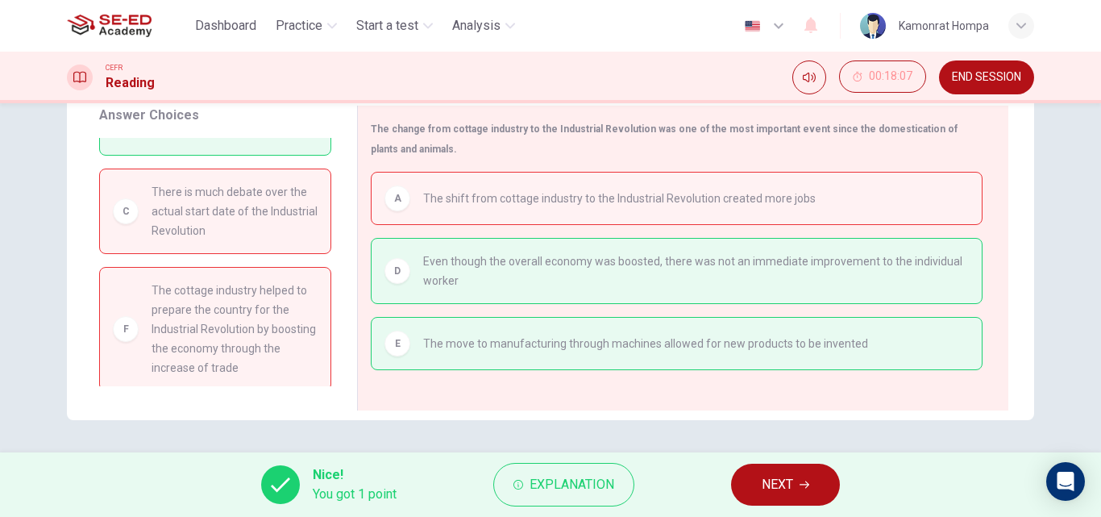
scroll to position [0, 0]
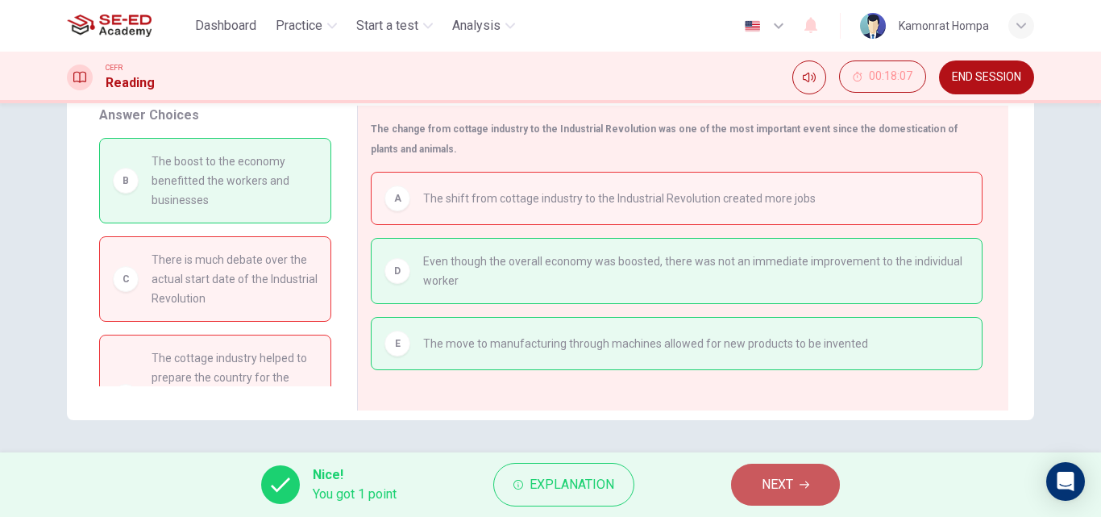
click at [750, 487] on button "NEXT" at bounding box center [785, 484] width 109 height 42
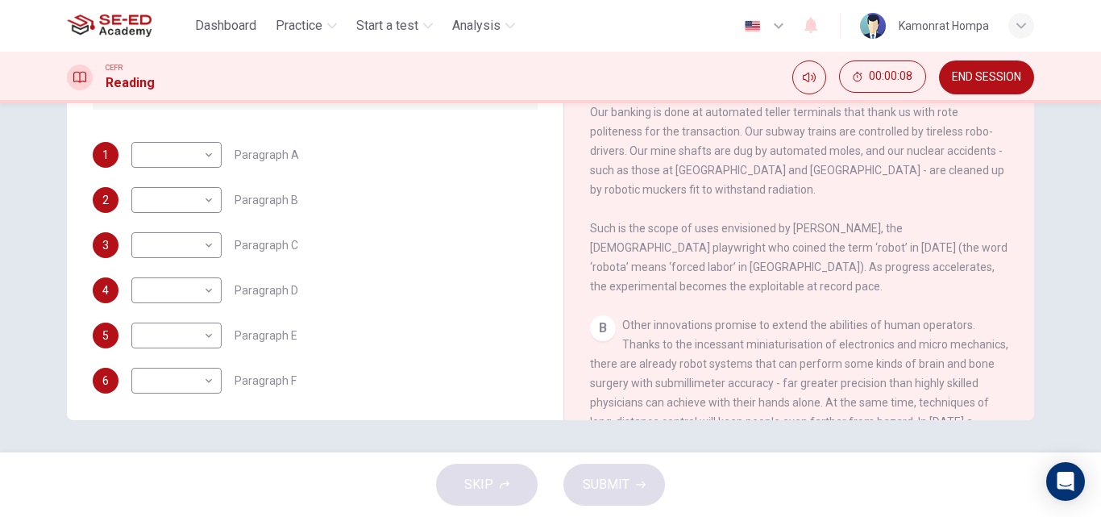
scroll to position [310, 0]
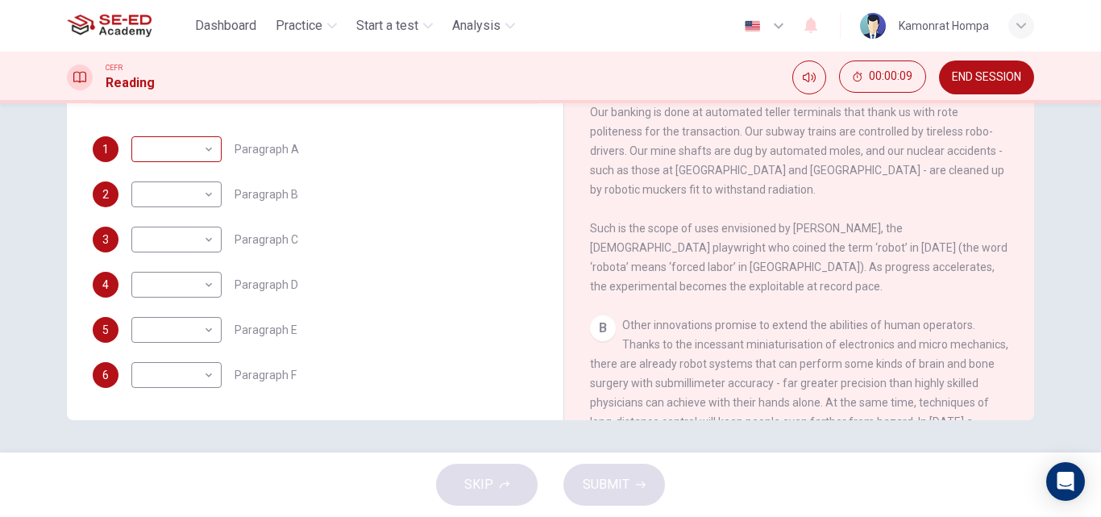
click at [204, 155] on body "This site uses cookies, as explained in our Privacy Policy . If you agree to th…" at bounding box center [550, 258] width 1101 height 517
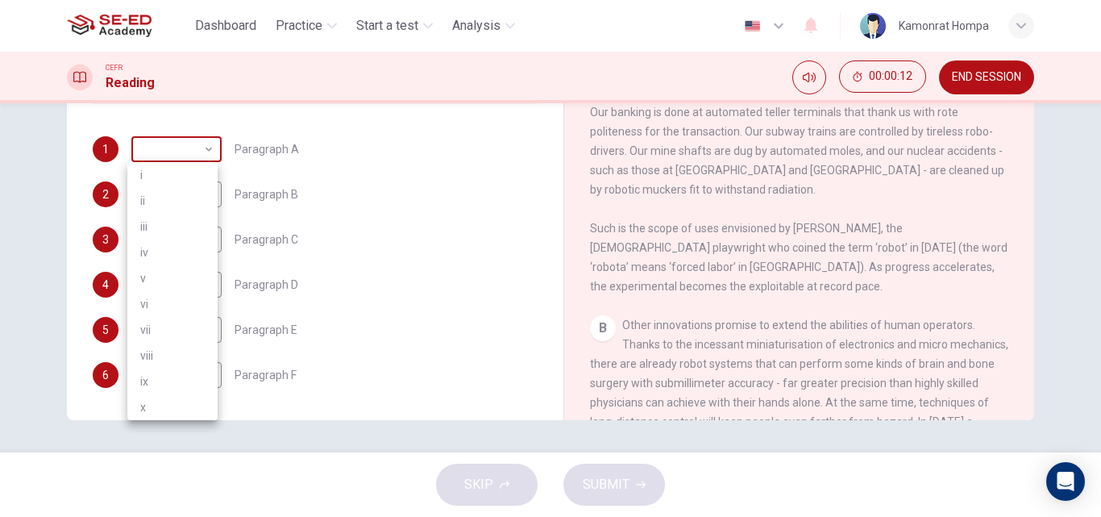
click at [204, 155] on div at bounding box center [550, 258] width 1101 height 517
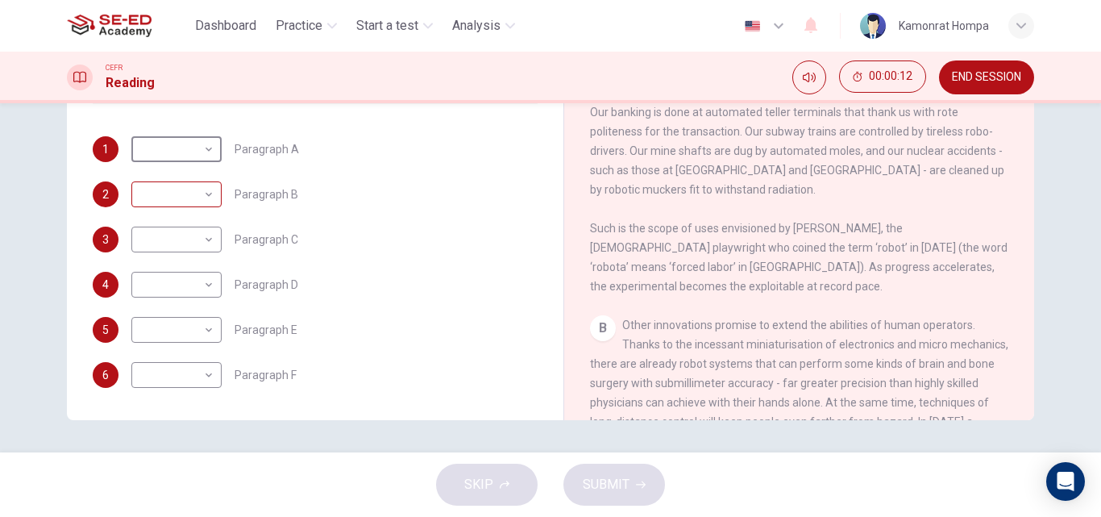
click at [199, 187] on body "This site uses cookies, as explained in our Privacy Policy . If you agree to th…" at bounding box center [550, 258] width 1101 height 517
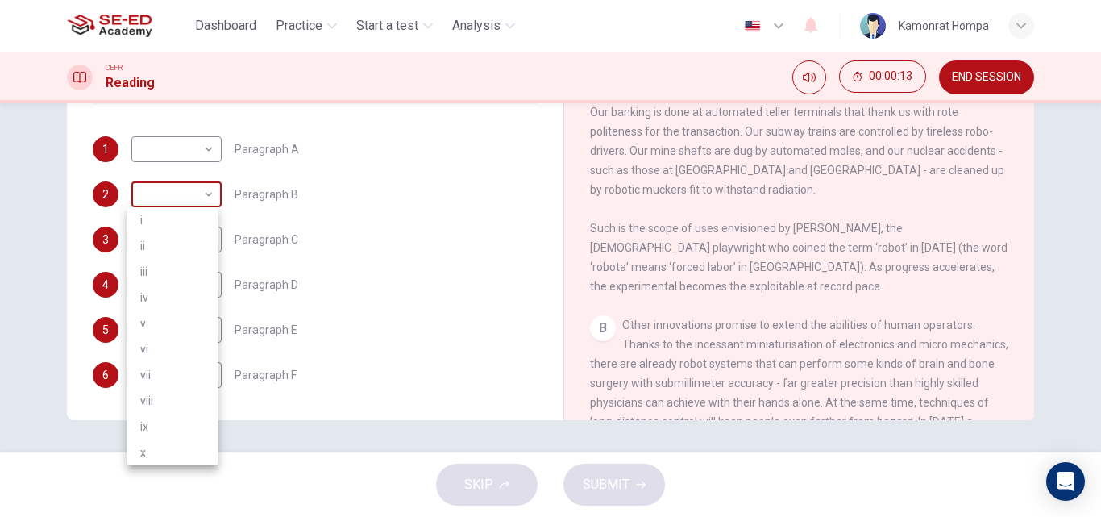
click at [199, 187] on div at bounding box center [550, 258] width 1101 height 517
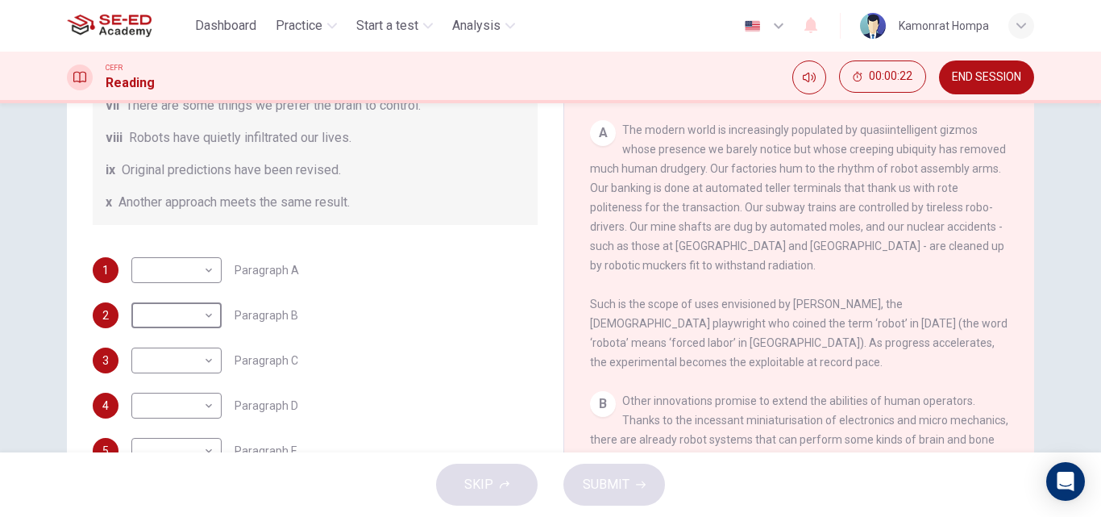
scroll to position [276, 0]
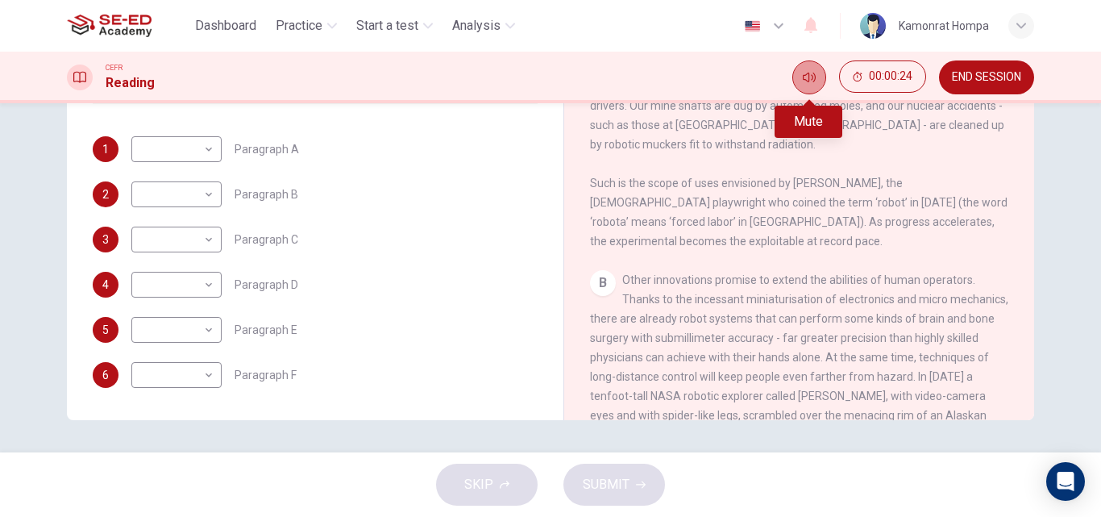
click at [807, 78] on icon "Mute" at bounding box center [809, 77] width 13 height 13
drag, startPoint x: 1055, startPoint y: 251, endPoint x: 1035, endPoint y: 223, distance: 34.0
click at [1056, 251] on div "Question 1 The Reading Passage has seven paragraphs A-G . From the list of head…" at bounding box center [550, 277] width 1101 height 349
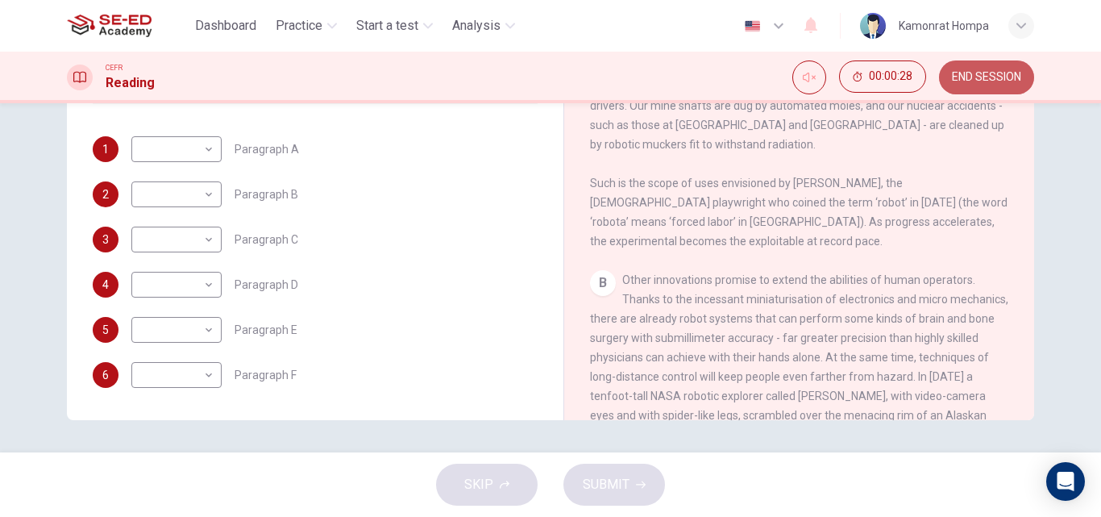
click at [984, 76] on span "END SESSION" at bounding box center [986, 77] width 69 height 13
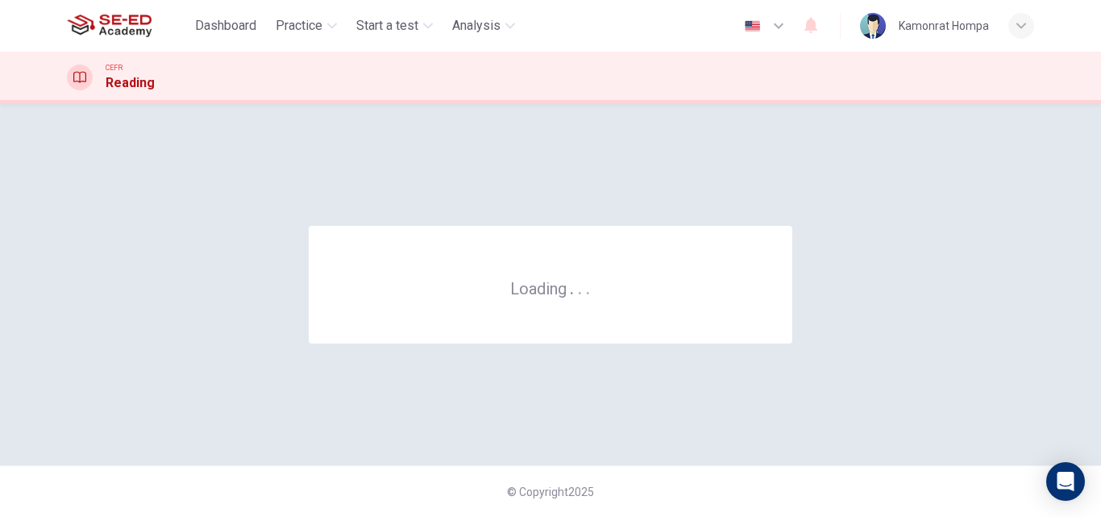
scroll to position [0, 0]
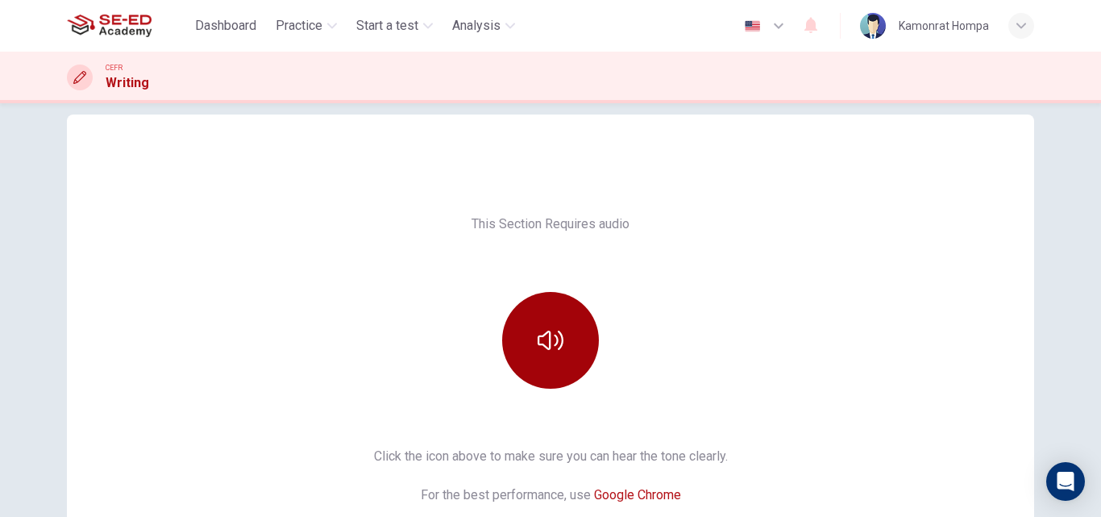
click at [559, 306] on button "button" at bounding box center [550, 340] width 97 height 97
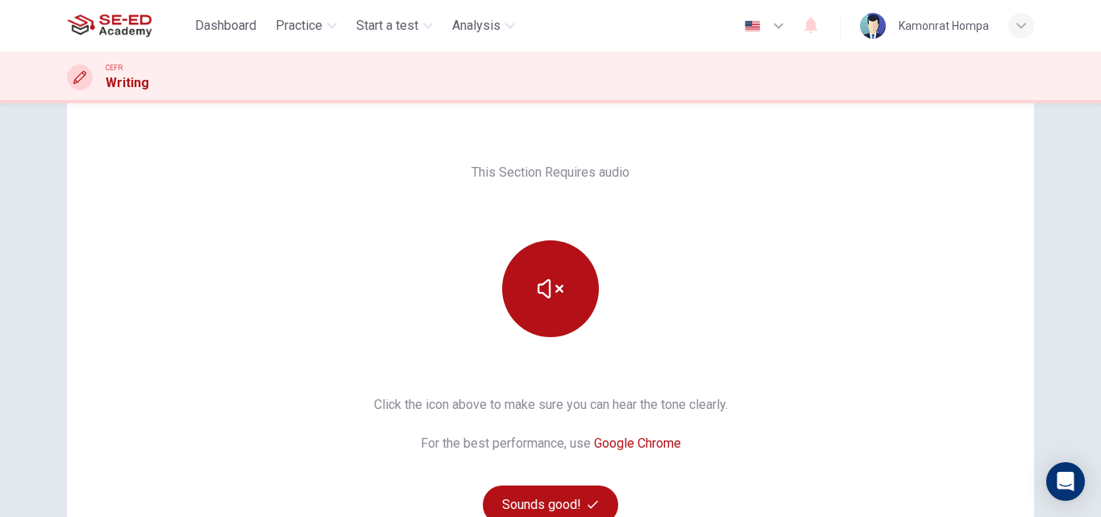
scroll to position [102, 0]
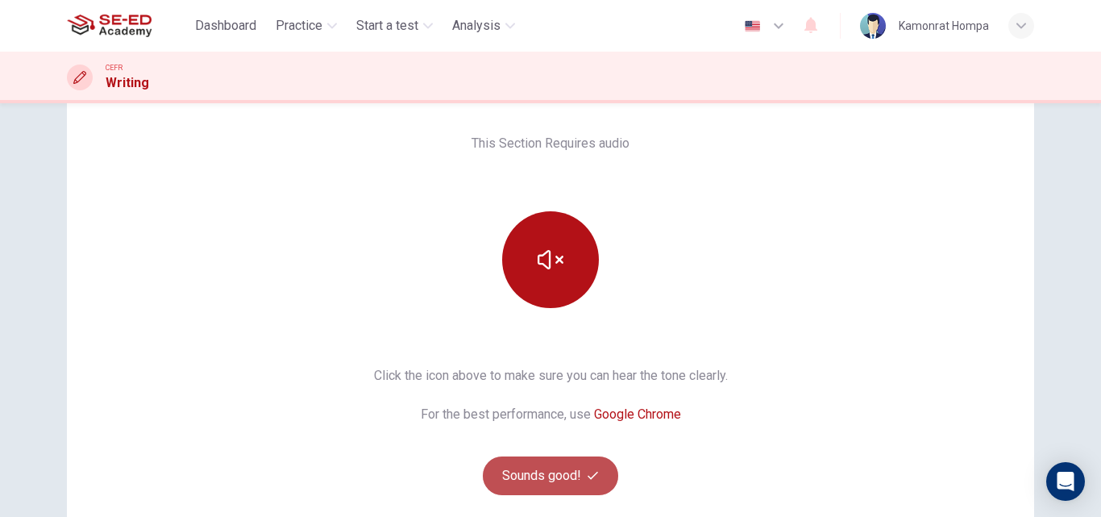
click at [547, 472] on button "Sounds good!" at bounding box center [550, 475] width 135 height 39
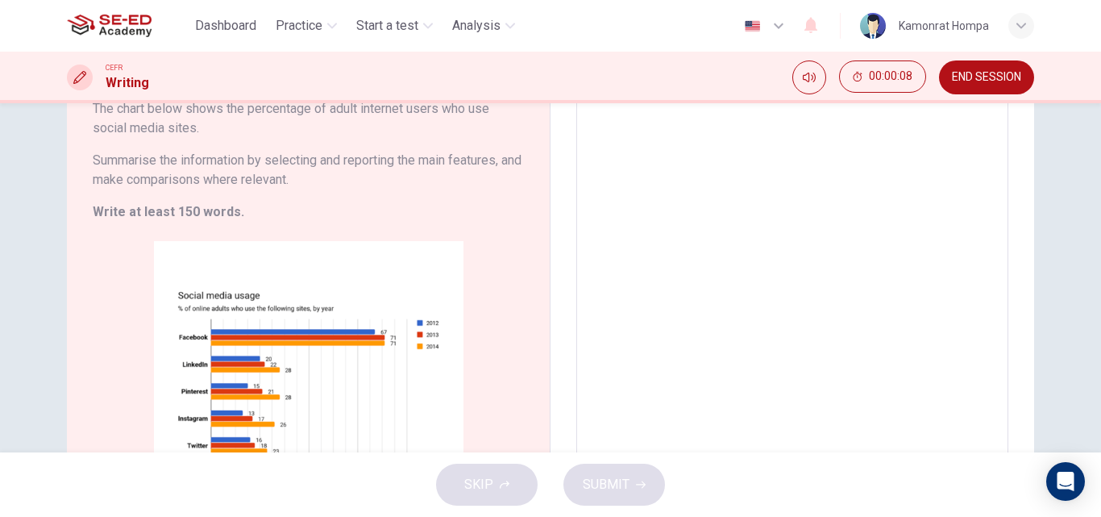
scroll to position [145, 0]
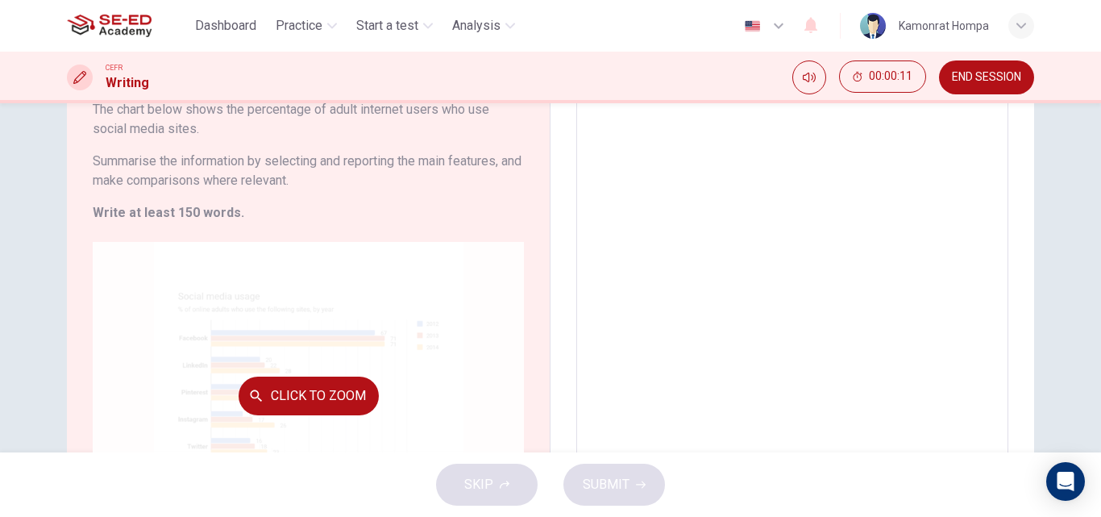
click at [333, 390] on button "Click to Zoom" at bounding box center [309, 395] width 140 height 39
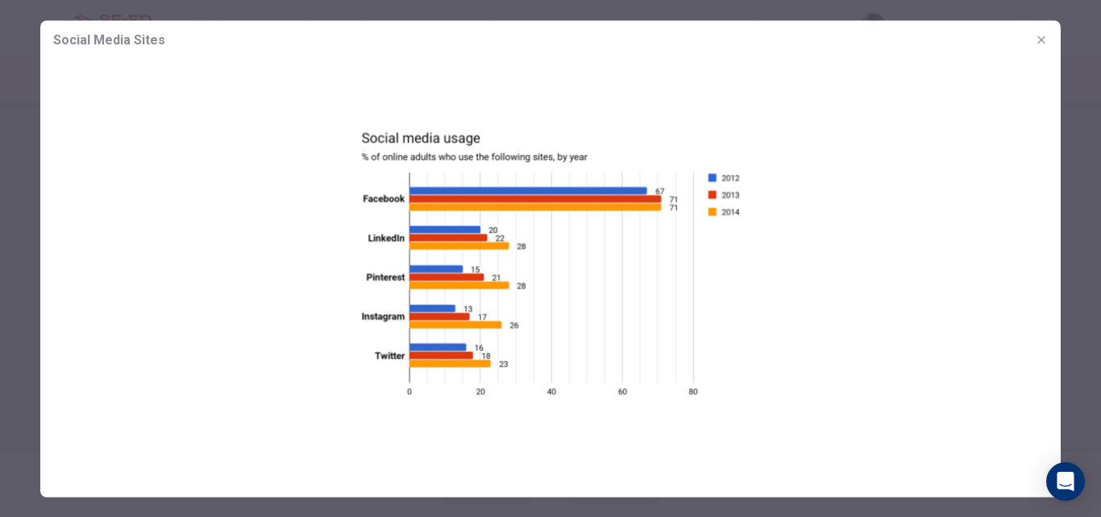
click at [1041, 39] on icon "button" at bounding box center [1041, 39] width 13 height 13
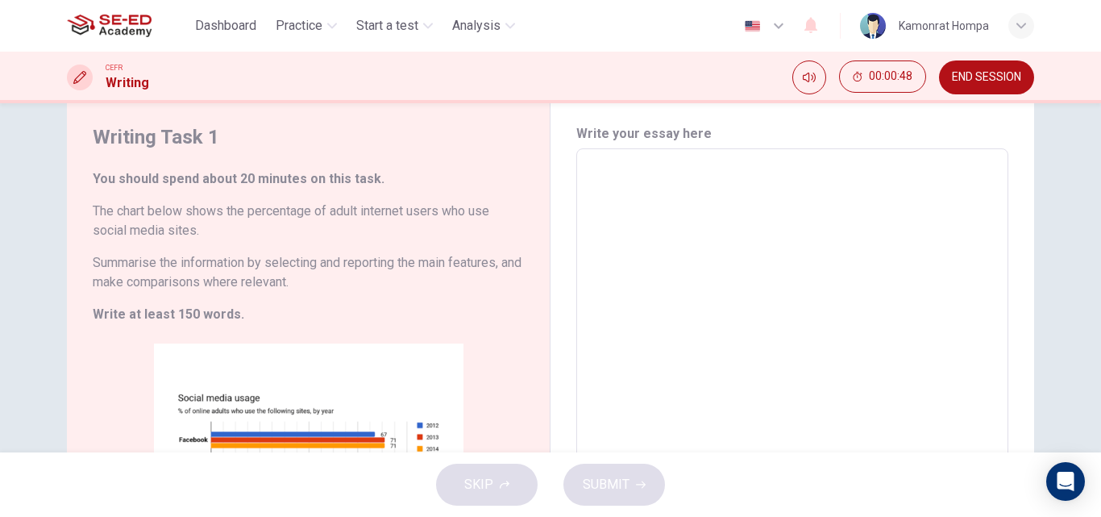
scroll to position [0, 0]
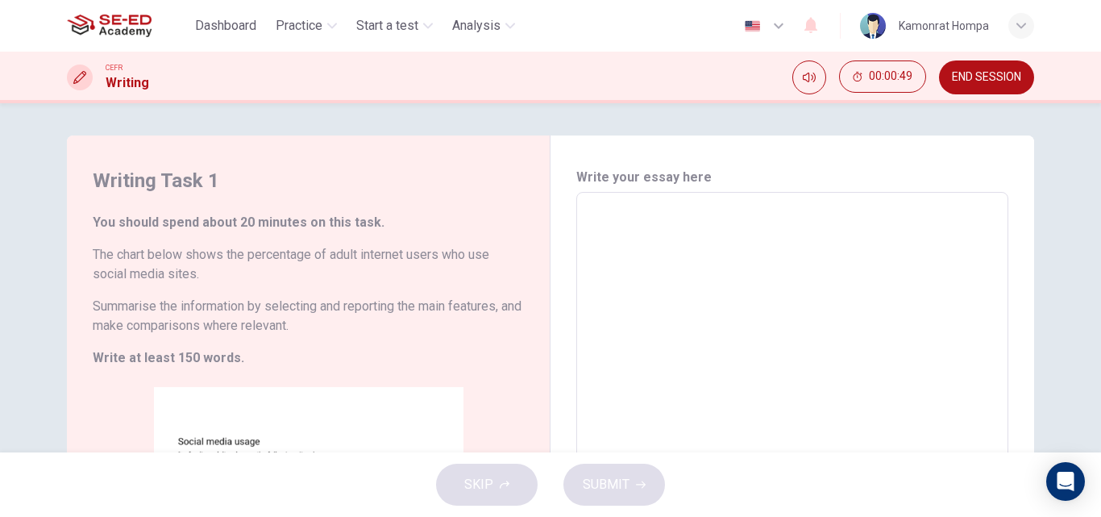
click at [603, 236] on textarea at bounding box center [791, 430] width 409 height 450
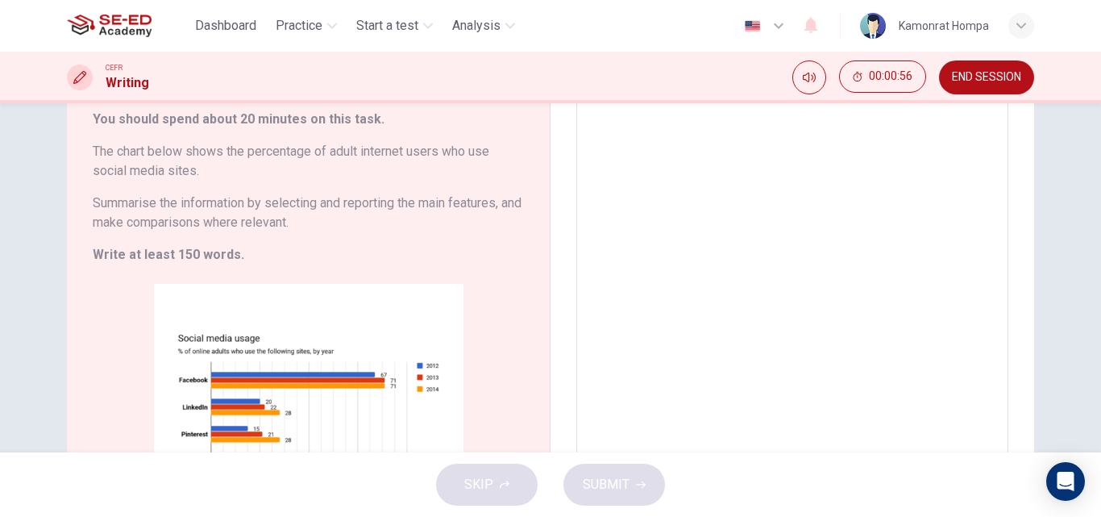
scroll to position [64, 0]
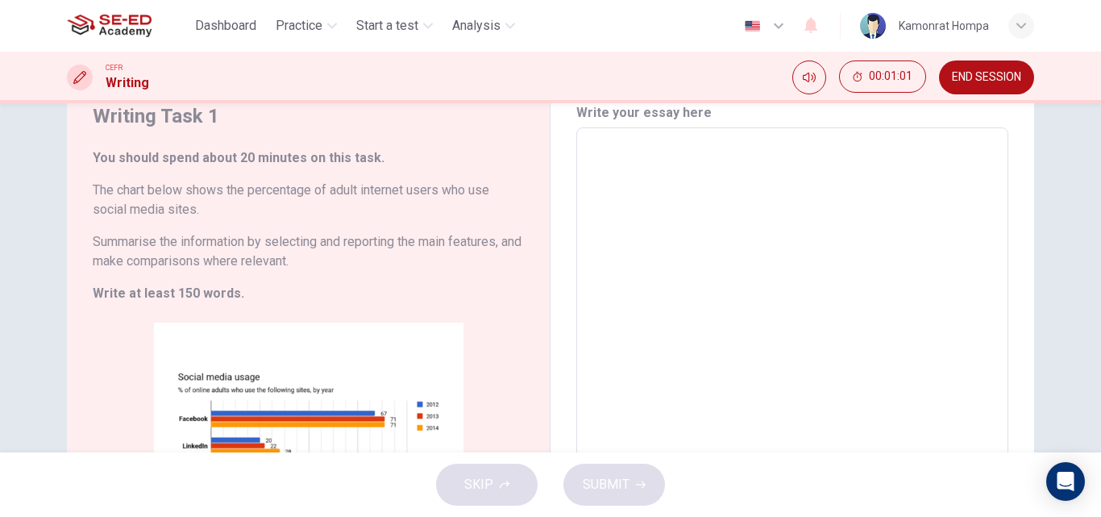
type textarea "N"
type textarea "x"
type textarea "No"
type textarea "x"
type textarea "Now"
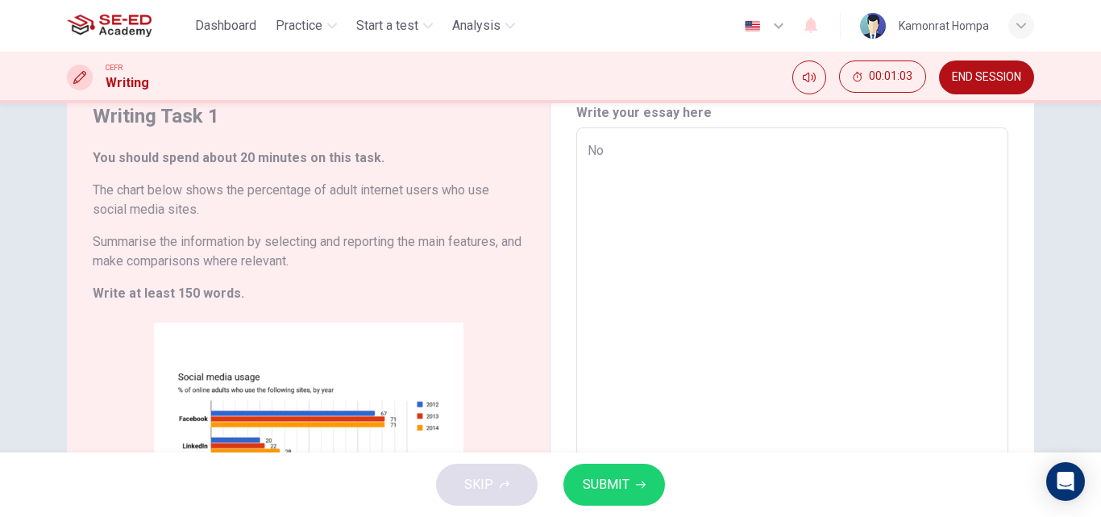
type textarea "x"
type textarea "Nowa"
type textarea "x"
type textarea "Nowad"
type textarea "x"
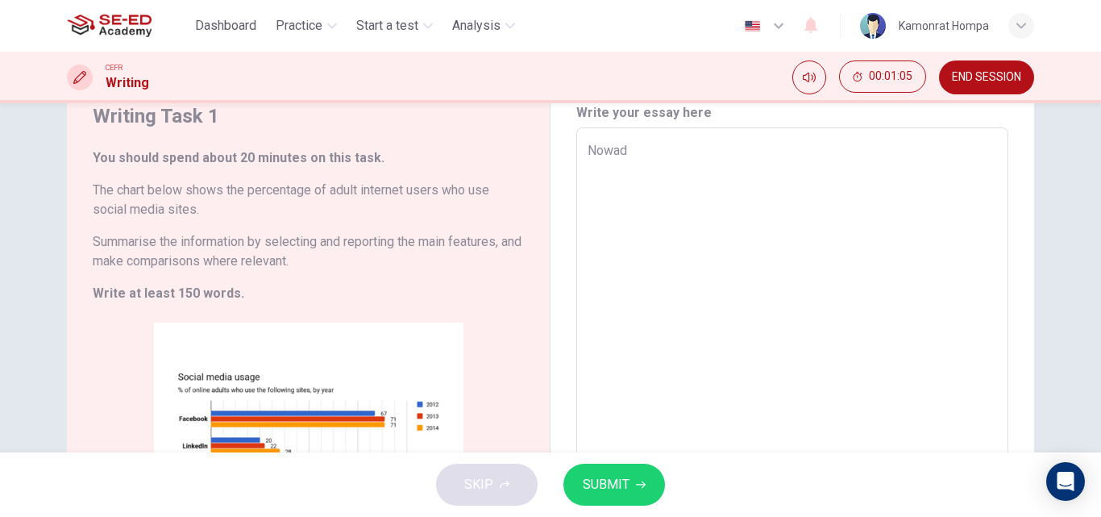
type textarea "Nowada"
type textarea "x"
type textarea "Nowaday"
type textarea "x"
type textarea "Nowaday,"
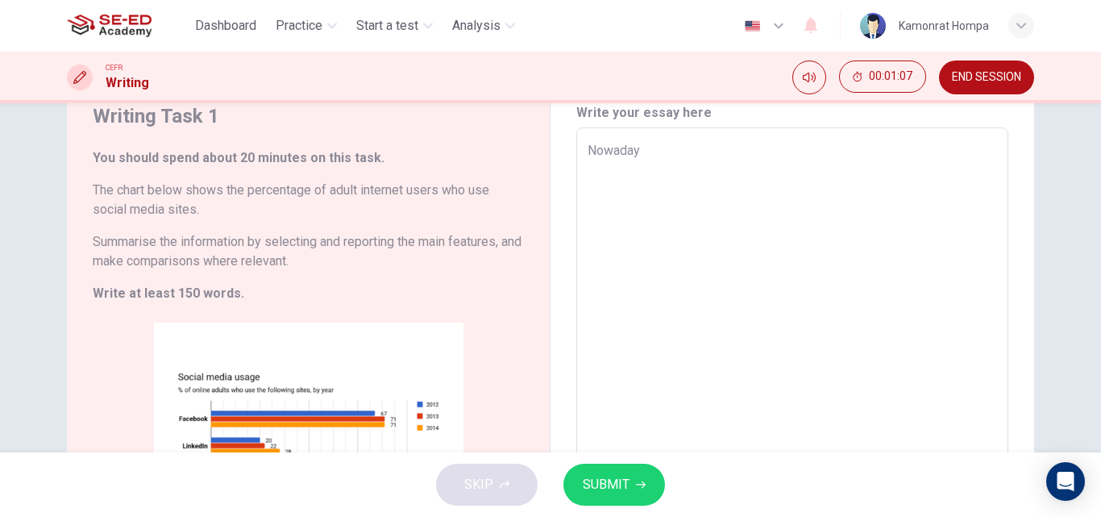
type textarea "x"
type textarea "Nowaday,"
type textarea "x"
type textarea "Nowaday, S"
type textarea "x"
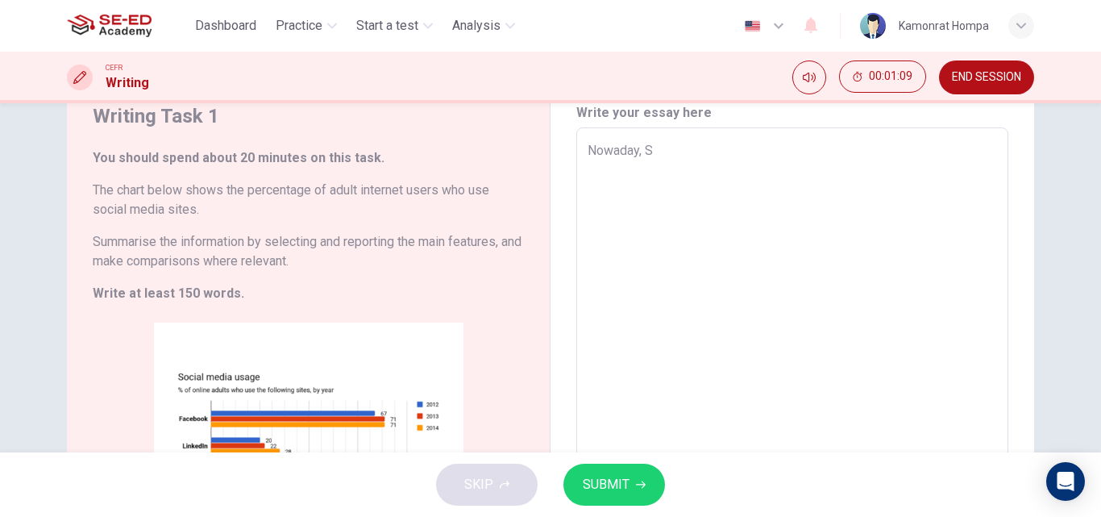
type textarea "Nowaday, Sc"
type textarea "x"
type textarea "Nowaday, S"
type textarea "x"
type textarea "Nowaday, So"
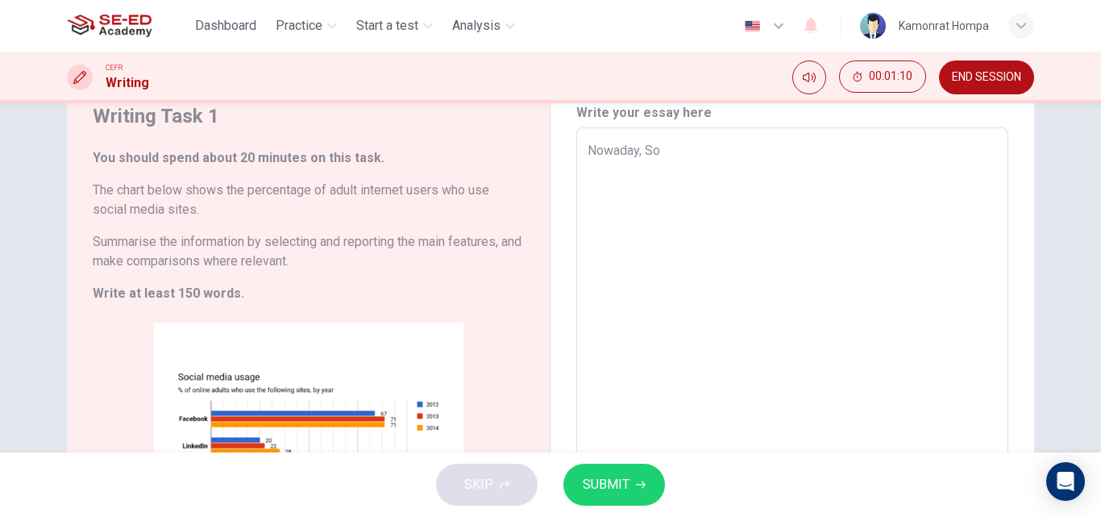
type textarea "x"
type textarea "Nowaday, Soc"
type textarea "x"
type textarea "Nowaday, Soci"
type textarea "x"
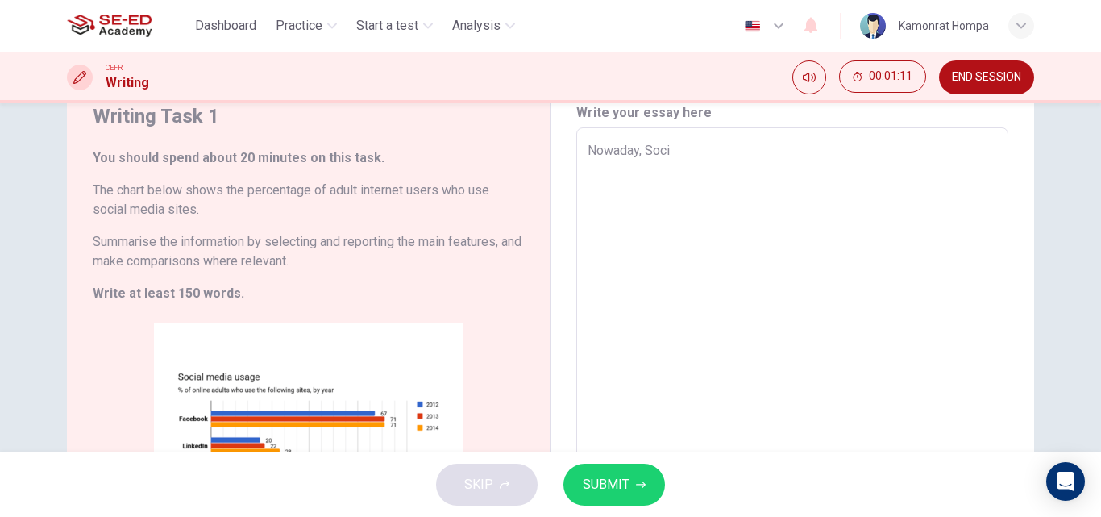
type textarea "Nowaday, Socia"
type textarea "x"
type textarea "Nowaday, Social"
type textarea "x"
type textarea "Nowaday, Social"
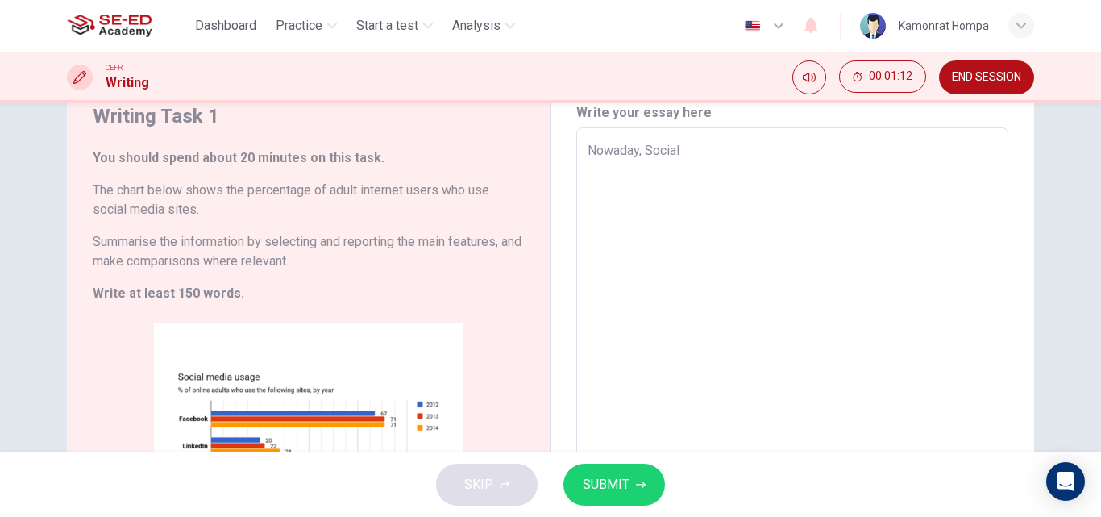
type textarea "x"
type textarea "Nowaday, Social m"
type textarea "x"
type textarea "Nowaday, Social me"
type textarea "x"
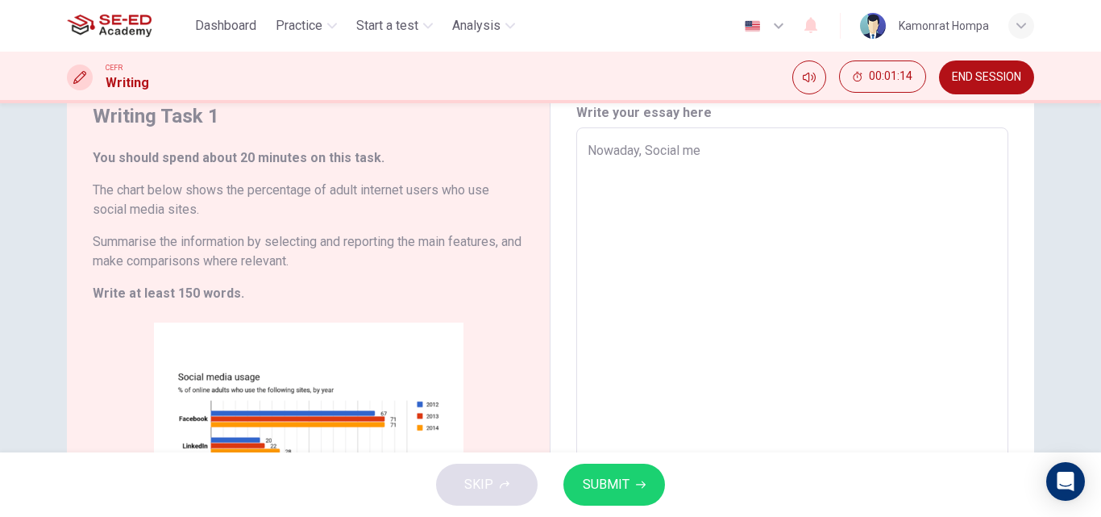
type textarea "Nowaday, Social med"
type textarea "x"
type textarea "Nowaday, Social medi"
type textarea "x"
type textarea "Nowaday, Social media"
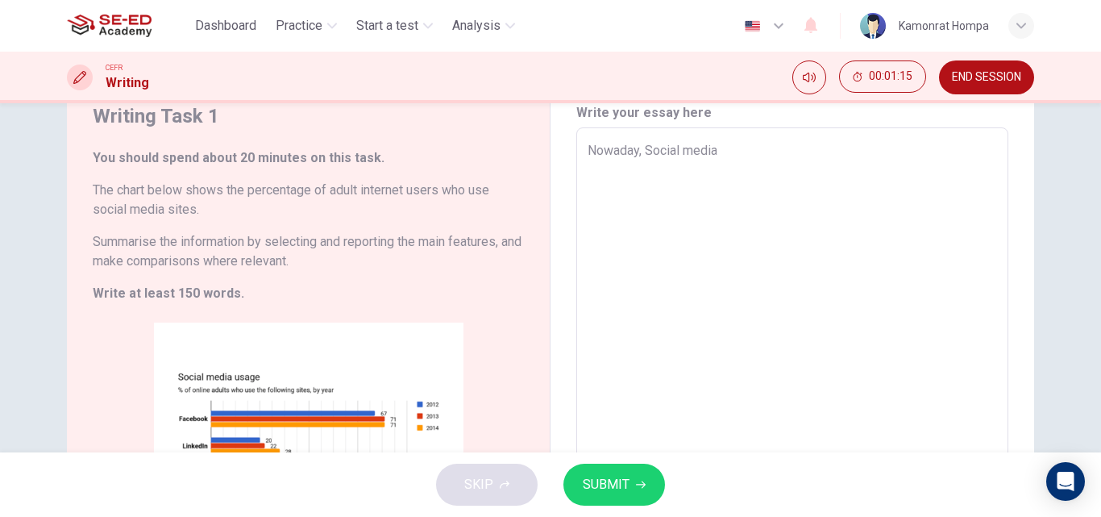
type textarea "x"
type textarea "Nowaday, Social media"
type textarea "x"
type textarea "Nowaday, Social media h"
type textarea "x"
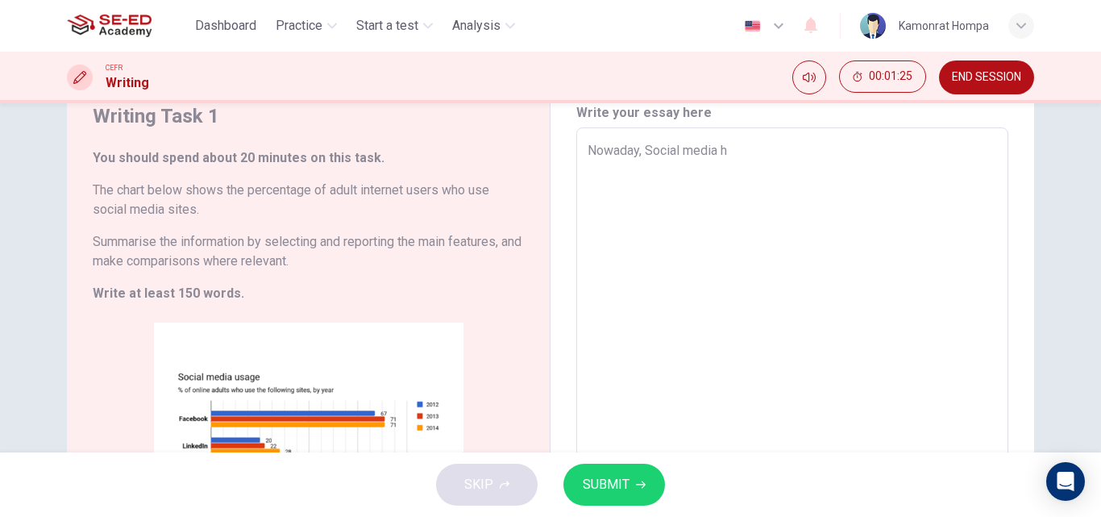
type textarea "Nowaday, Social media ha"
type textarea "x"
type textarea "Nowaday, Social media hav"
type textarea "x"
type textarea "Nowaday, Social media have"
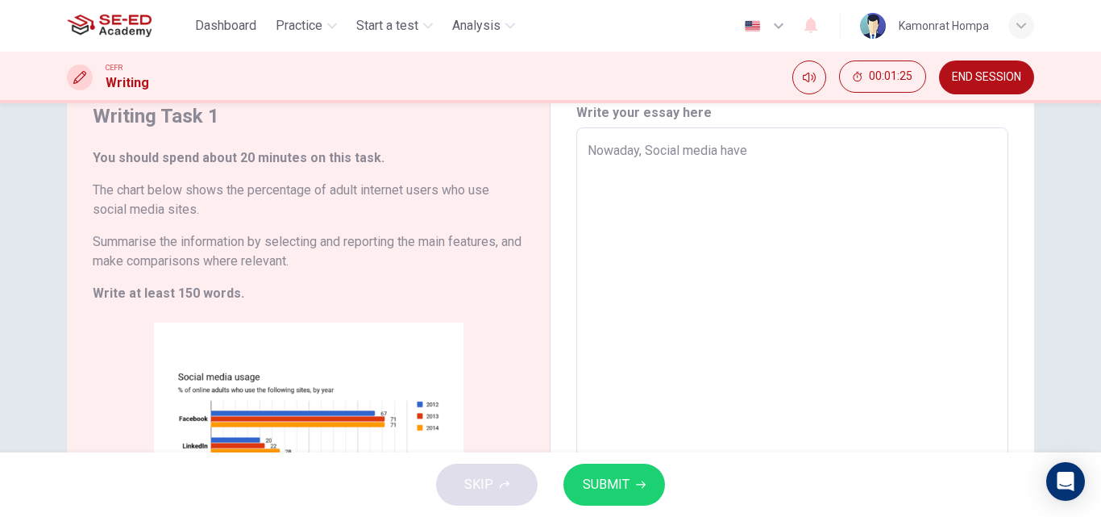
type textarea "x"
type textarea "Nowaday, Social media have"
type textarea "x"
type textarea "Nowaday, Social media have i"
type textarea "x"
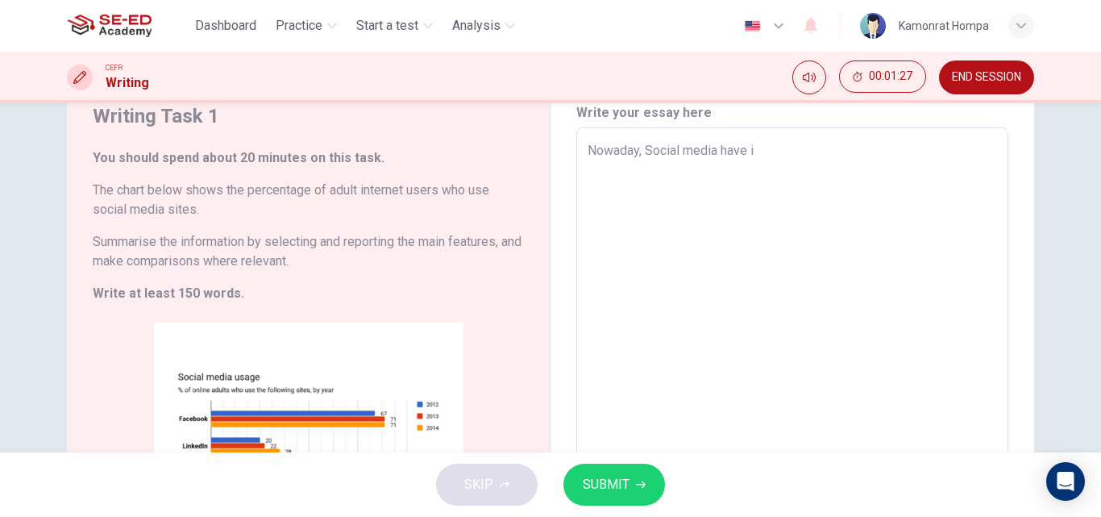
type textarea "Nowaday, Social media have im"
type textarea "x"
type textarea "Nowaday, Social media have imp"
type textarea "x"
type textarea "Nowaday, Social media have impo"
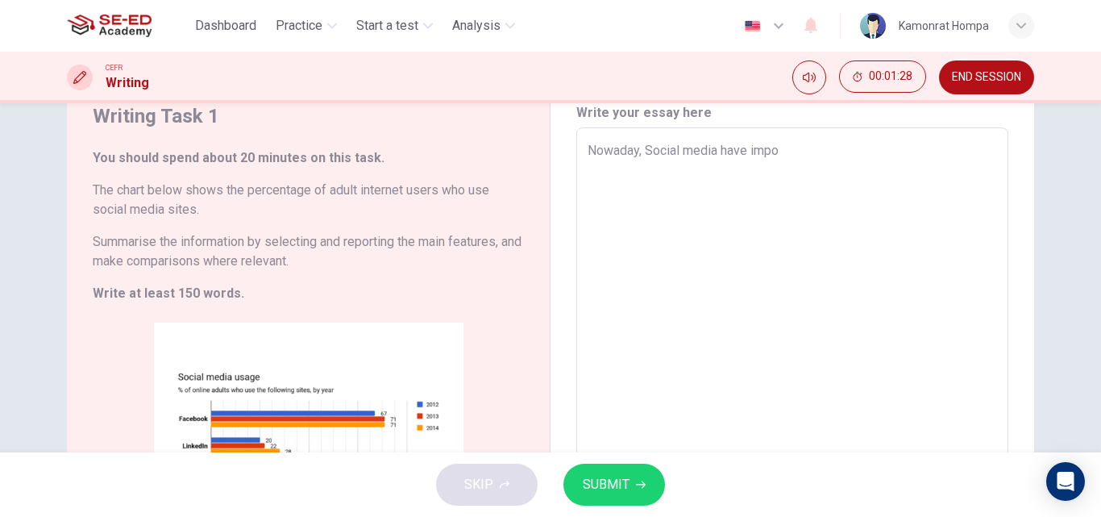
type textarea "x"
type textarea "Nowaday, Social media have impor"
type textarea "x"
type textarea "Nowaday, Social media have import"
type textarea "x"
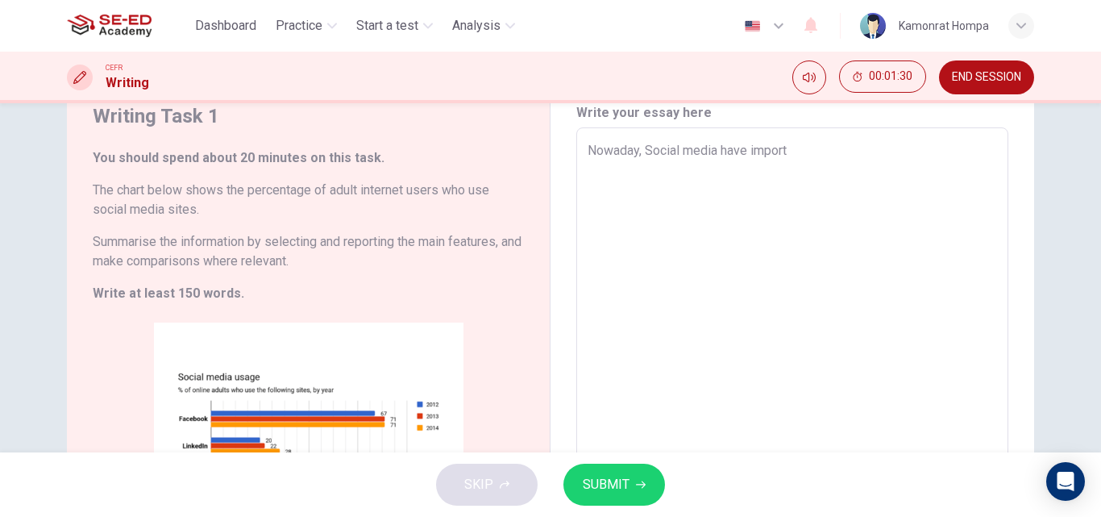
type textarea "Nowaday, Social media have importa"
type textarea "x"
type textarea "Nowaday, Social media have importan"
type textarea "x"
type textarea "Nowaday, Social media have importanc"
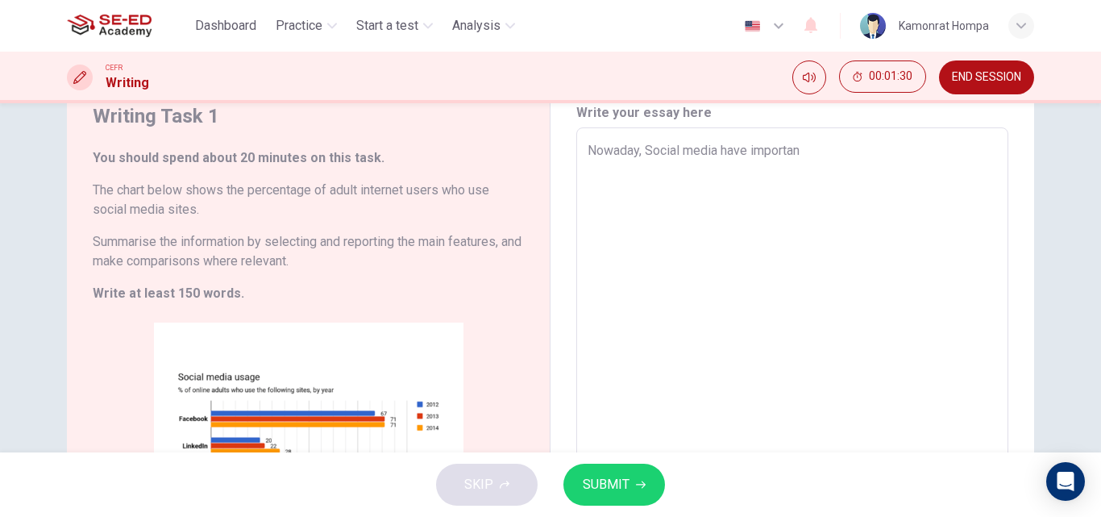
type textarea "x"
type textarea "Nowaday, Social media have importance"
type textarea "x"
type textarea "Nowaday, Social media have importance"
type textarea "x"
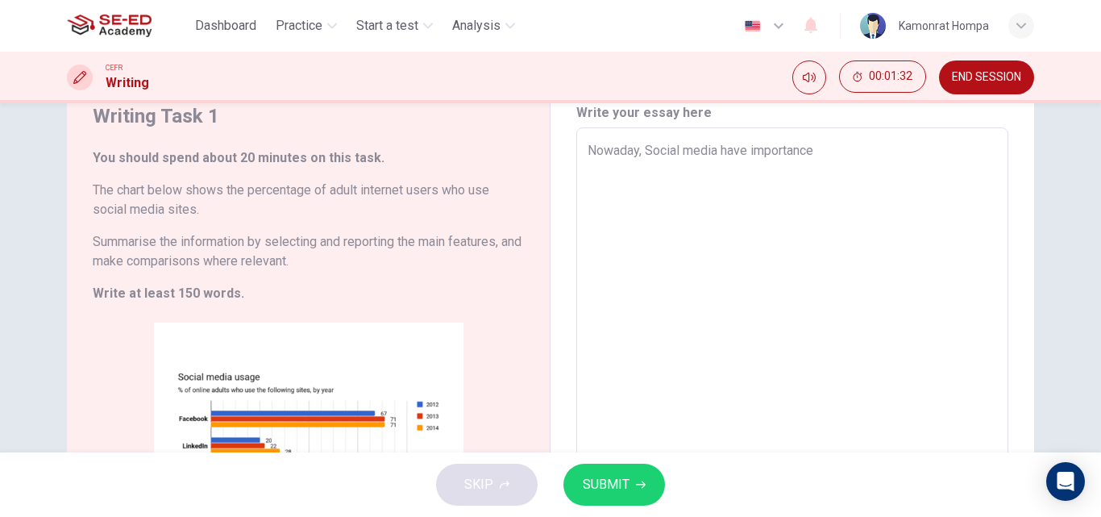
type textarea "Nowaday, Social media have importance f"
type textarea "x"
type textarea "Nowaday, Social media have importance fo"
type textarea "x"
type textarea "Nowaday, Social media have importance for"
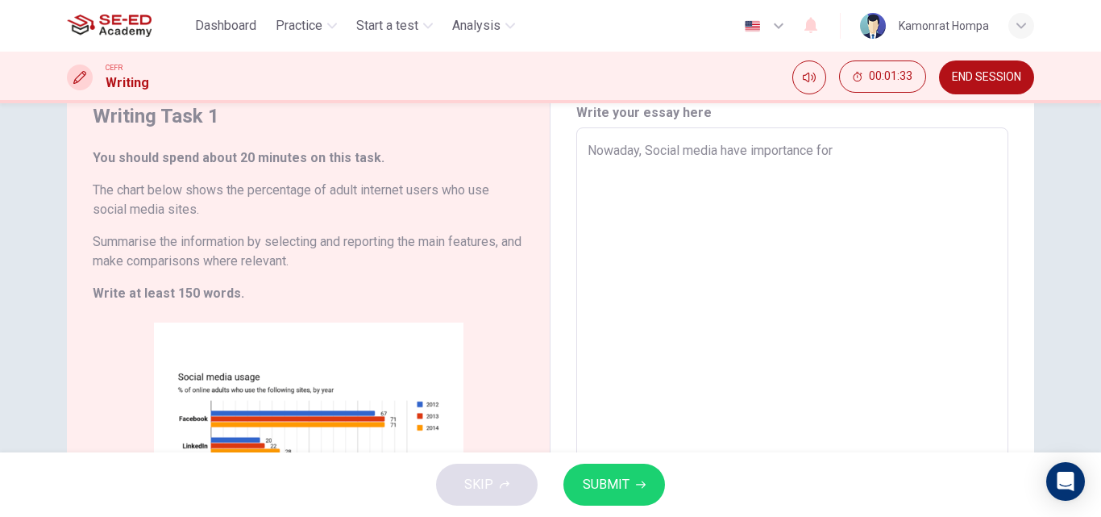
type textarea "x"
type textarea "Nowaday, Social media have importance for"
type textarea "x"
type textarea "Nowaday, Social media have importance for p"
type textarea "x"
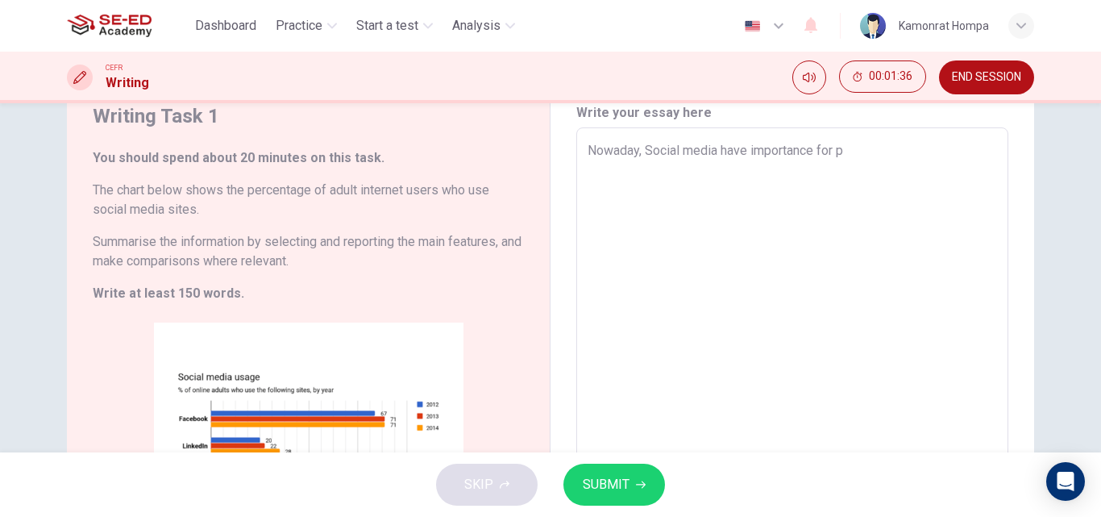
type textarea "Nowaday, Social media have importance for pe"
type textarea "x"
type textarea "Nowaday, Social media have importance for peo"
type textarea "x"
type textarea "Nowaday, Social media have importance for peop"
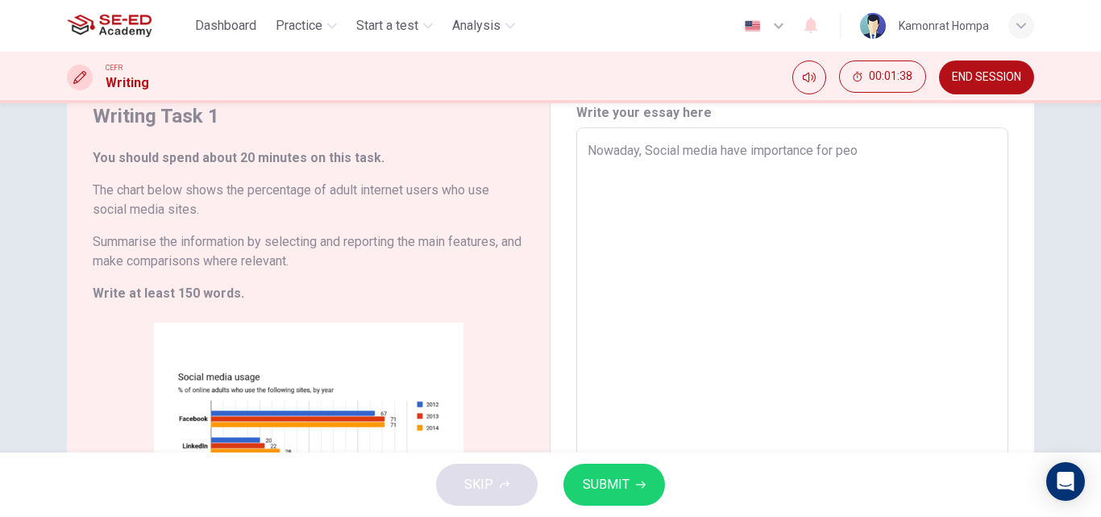
type textarea "x"
type textarea "Nowaday, Social media have importance for peopl"
type textarea "x"
type textarea "Nowaday, Social media have importance for people"
type textarea "x"
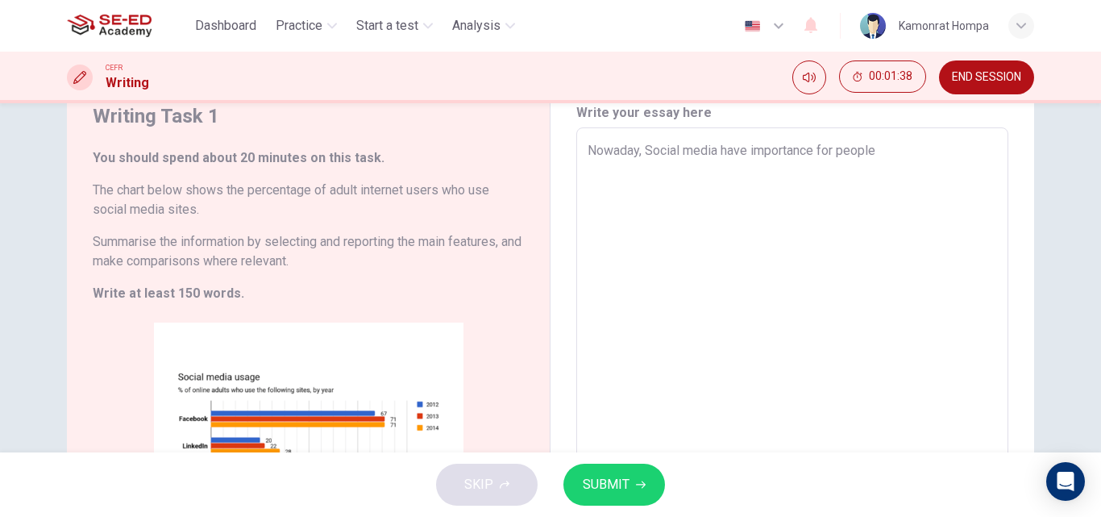
type textarea "Nowaday, Social media have importance for people"
type textarea "x"
type textarea "Nowaday, Social media have importance for people a"
type textarea "x"
type textarea "Nowaday, Social media have importance for people ar"
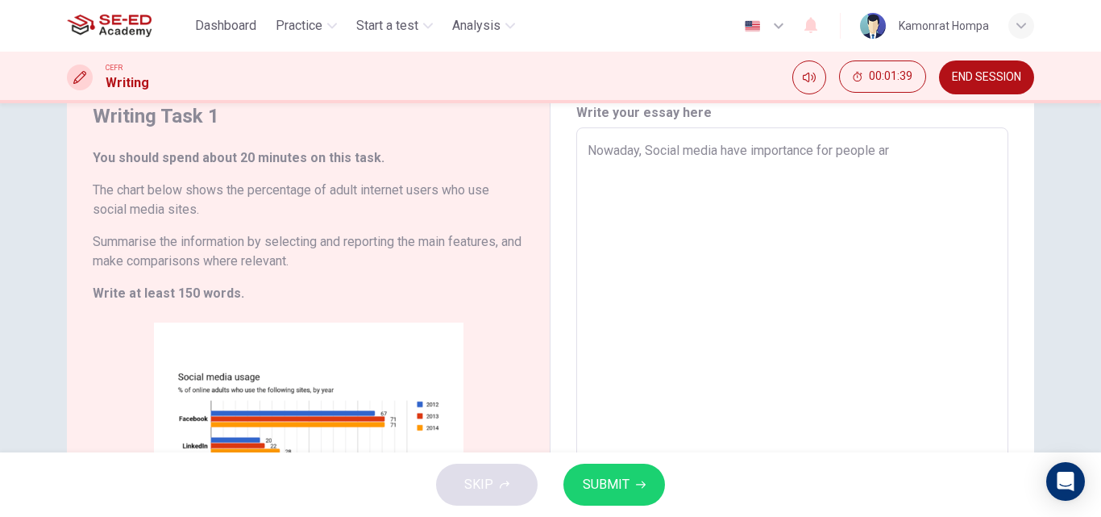
type textarea "x"
type textarea "Nowaday, Social media have importance for people aro"
type textarea "x"
type textarea "Nowaday, Social media have importance for people arou"
type textarea "x"
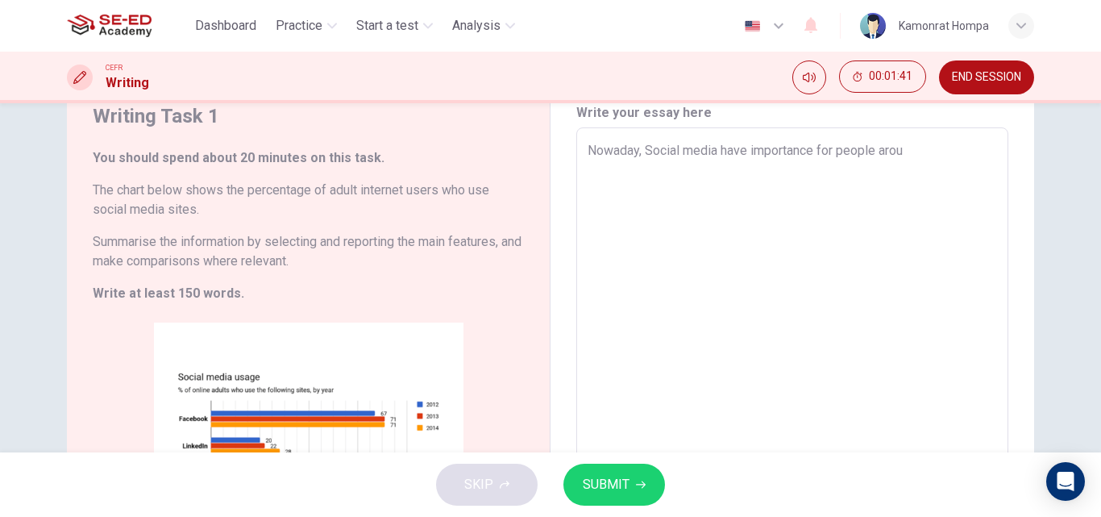
type textarea "Nowaday, Social media have importance for people aroun"
type textarea "x"
type textarea "Nowaday, Social media have importance for people around"
type textarea "x"
type textarea "Nowaday, Social media have importance for people around"
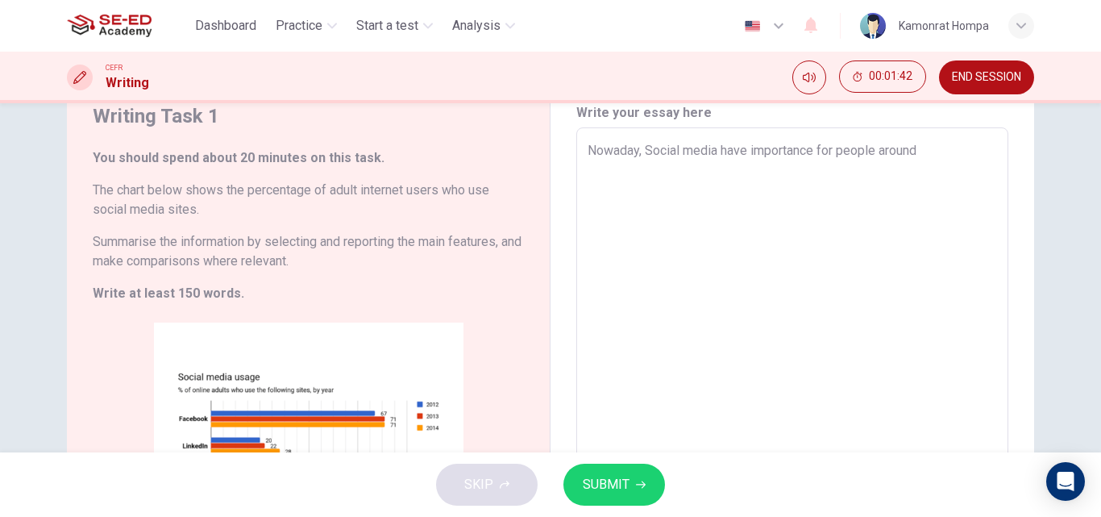
type textarea "x"
type textarea "Nowaday, Social media have importance for people around t"
type textarea "x"
type textarea "Nowaday, Social media have importance for people around th"
type textarea "x"
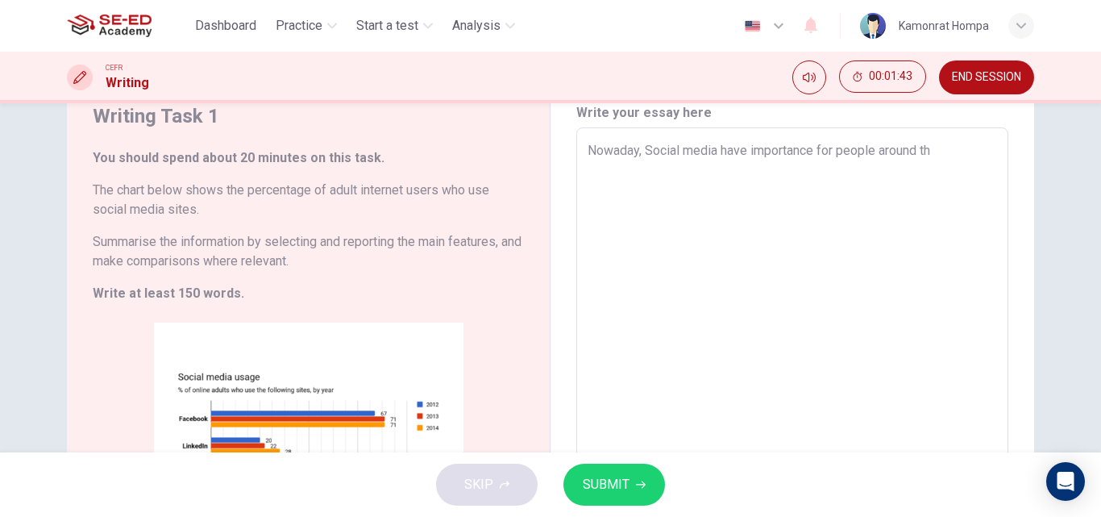
type textarea "Nowaday, Social media have importance for people around the"
type textarea "x"
type textarea "Nowaday, Social media have importance for people around the"
type textarea "x"
type textarea "Nowaday, Social media have importance for people around the w"
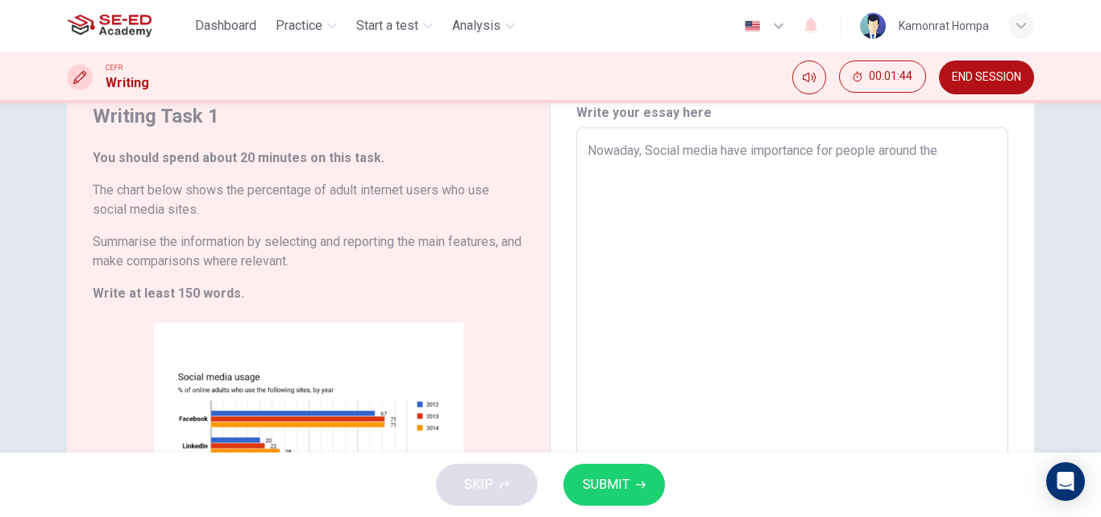
type textarea "x"
type textarea "Nowaday, Social media have importance for people around the wo"
type textarea "x"
type textarea "Nowaday, Social media have importance for people around the wor"
type textarea "x"
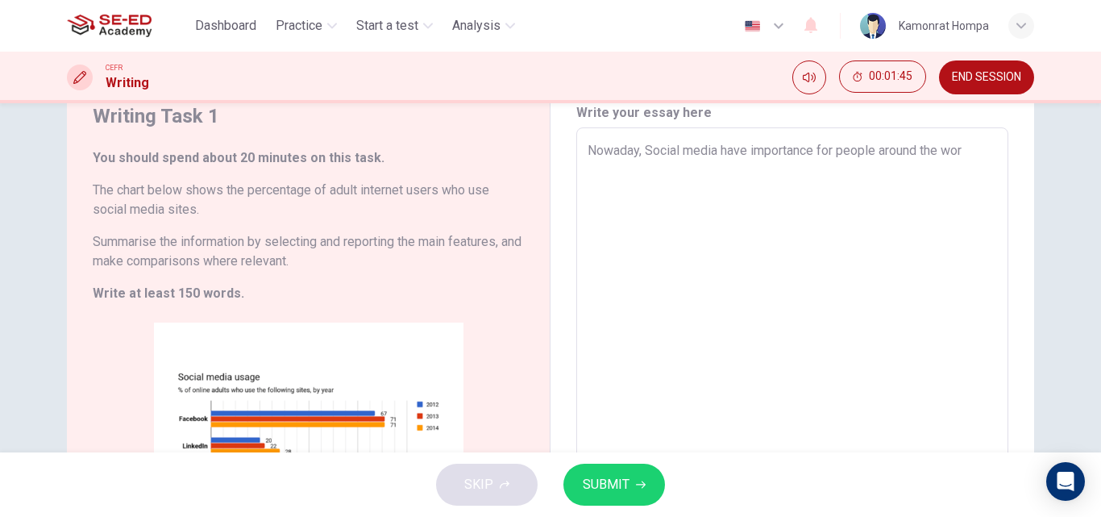
type textarea "Nowaday, Social media have importance for people around the worl"
type textarea "x"
type textarea "Nowaday, Social media have importance for people around the world"
type textarea "x"
type textarea "Nowaday, Social media have importance for people around the world"
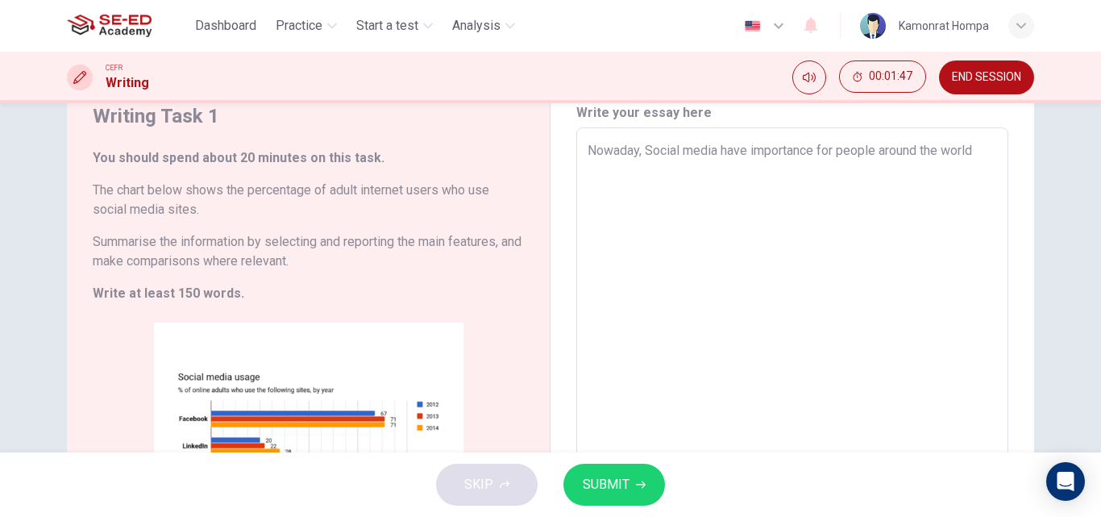
type textarea "x"
type textarea "Nowaday, Social media have importance for people around the world a"
type textarea "x"
type textarea "Nowaday, Social media have importance for people around the world an"
type textarea "x"
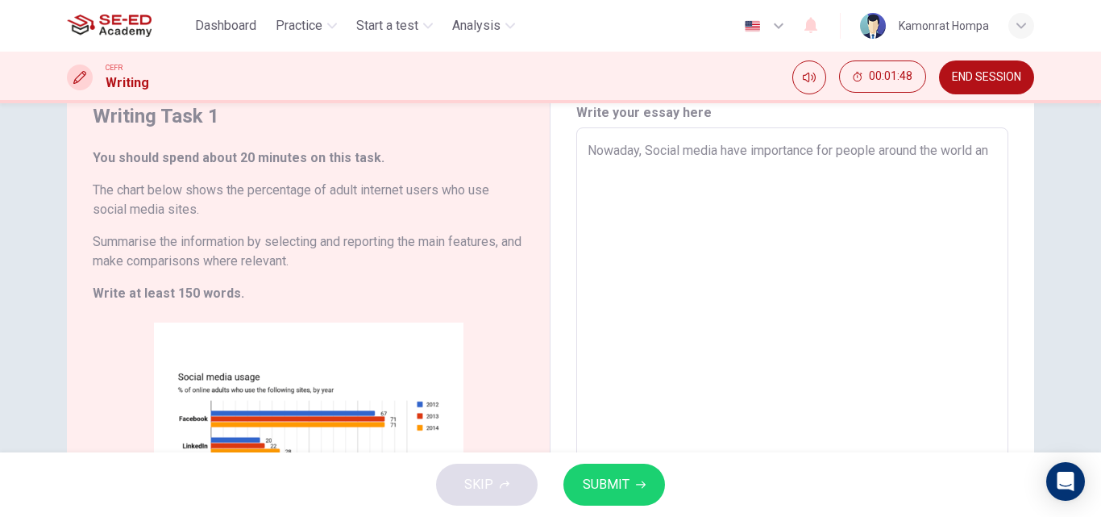
type textarea "Nowaday, Social media have importance for people around the world and"
type textarea "x"
type textarea "Nowaday, Social media have importance for people around the world and"
type textarea "x"
type textarea "Nowaday, Social media have importance for people around the world and s"
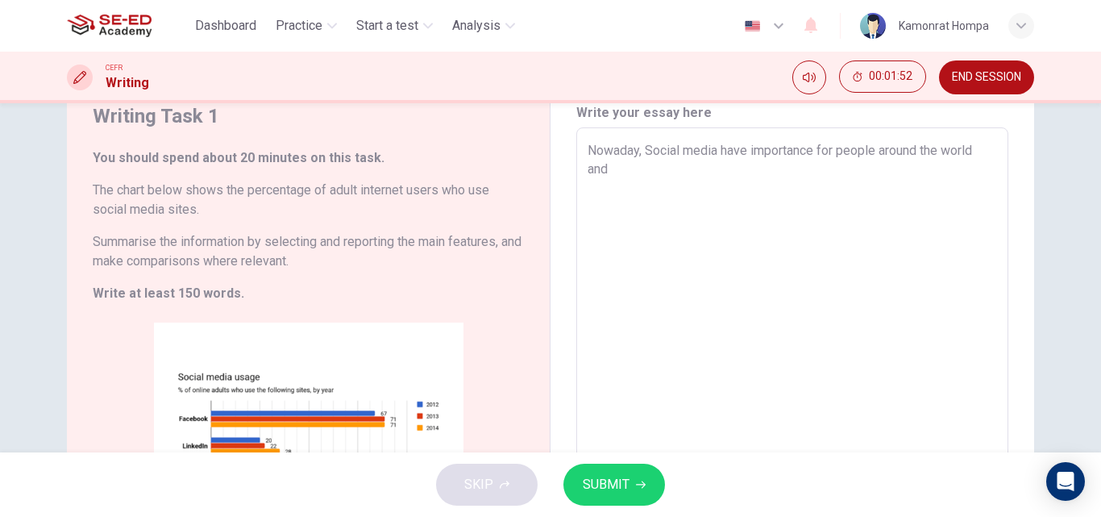
type textarea "x"
type textarea "Nowaday, Social media have importance for people around the world and so"
type textarea "x"
type textarea "Nowaday, Social media have importance for people around the world and so"
type textarea "x"
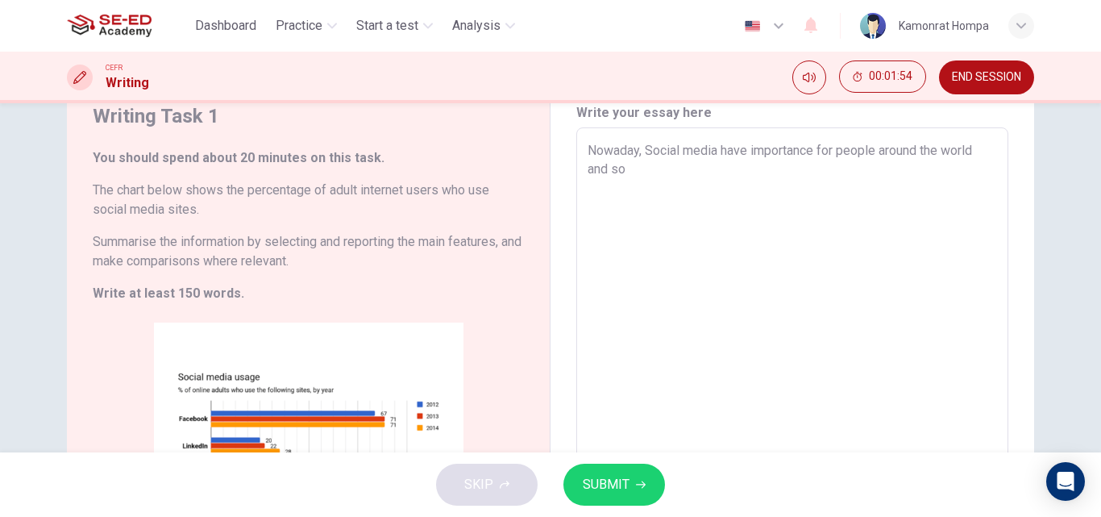
type textarea "Nowaday, Social media have importance for people around the world and so m"
type textarea "x"
type textarea "Nowaday, Social media have importance for people around the world and so ma"
type textarea "x"
type textarea "Nowaday, Social media have importance for people around the world and so man"
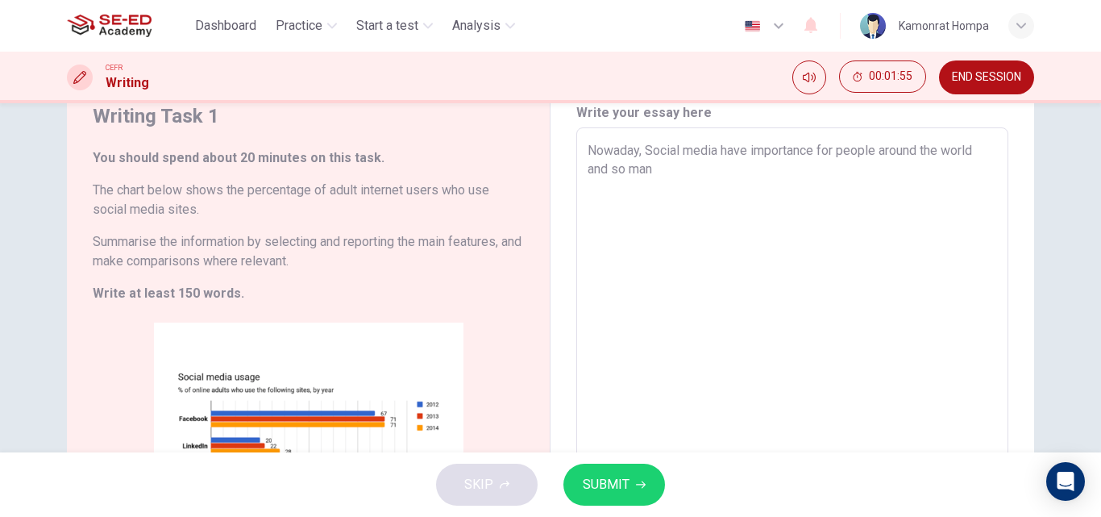
type textarea "x"
type textarea "Nowaday, Social media have importance for people around the world and so many"
type textarea "x"
type textarea "Nowaday, Social media have importance for people around the world and so many"
type textarea "x"
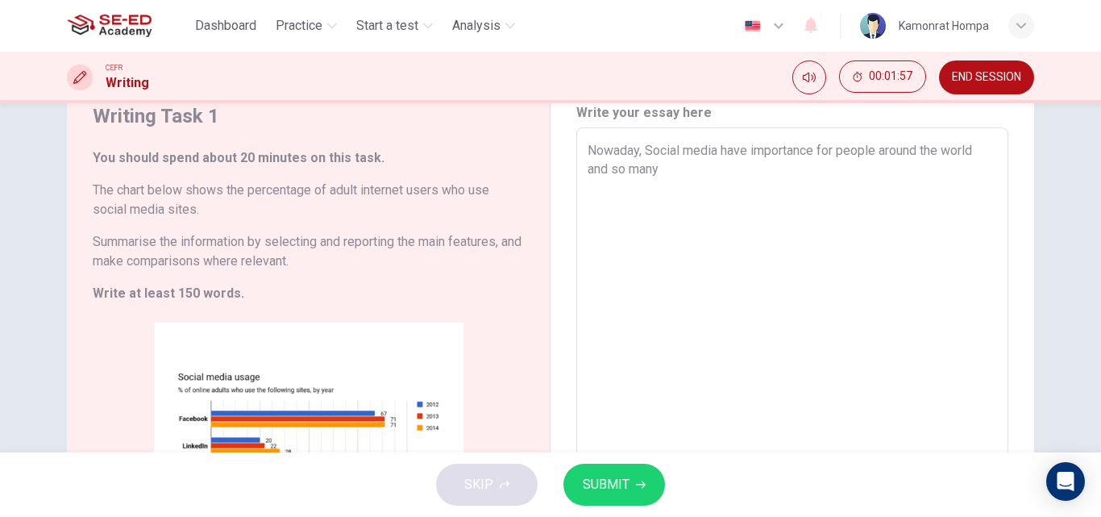
type textarea "Nowaday, Social media have importance for people around the world and so many h"
type textarea "x"
type textarea "Nowaday, Social media have importance for people around the world and so many h="
type textarea "x"
type textarea "Nowaday, Social media have importance for people around the world and so many h…"
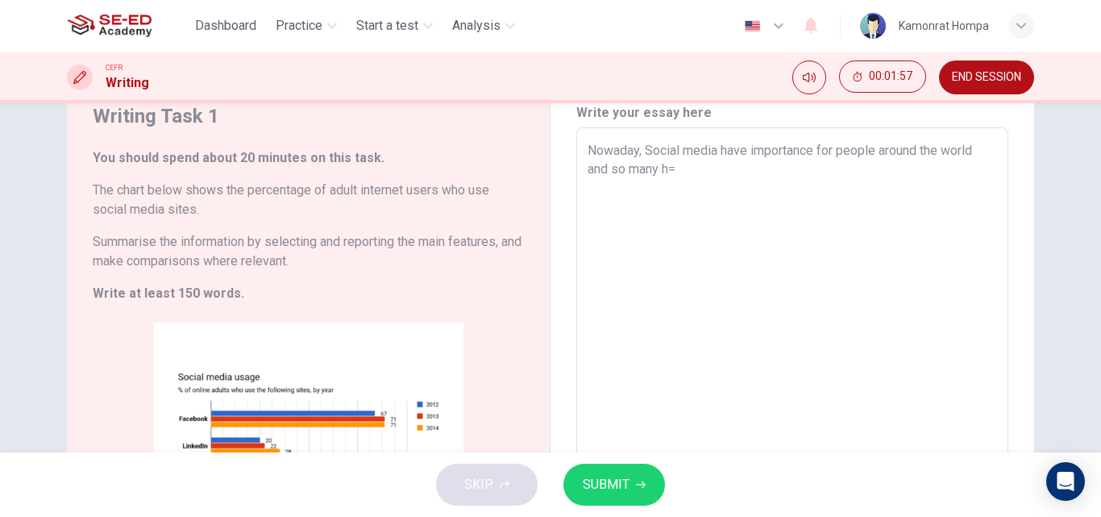
type textarea "x"
type textarea "Nowaday, Social media have importance for people around the world and so many h="
type textarea "x"
type textarea "Nowaday, Social media have importance for people around the world and so many h"
type textarea "x"
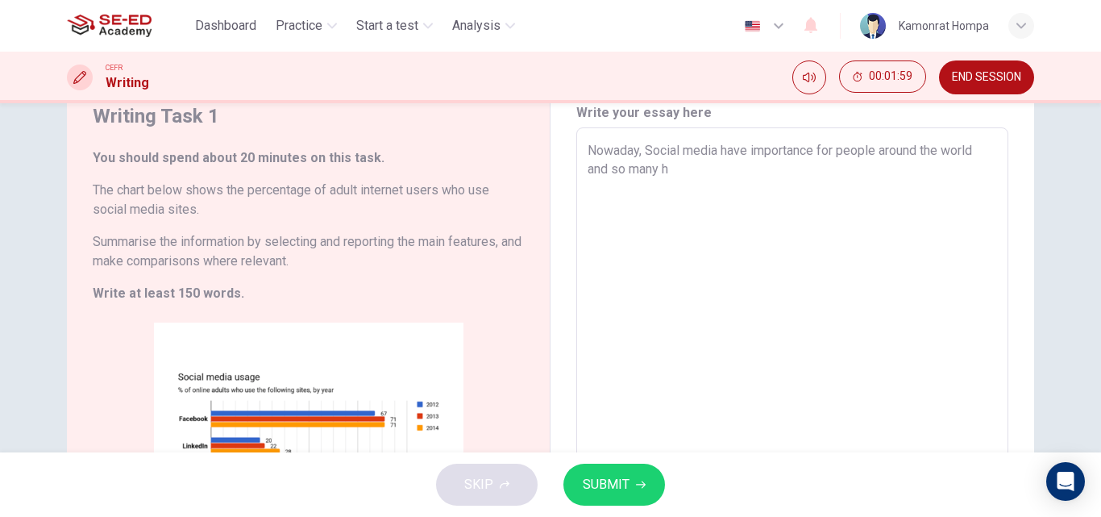
type textarea "Nowaday, Social media have importance for people around the world and so many"
type textarea "x"
type textarea "Nowaday, Social media have importance for people around the world and so many u"
type textarea "x"
type textarea "Nowaday, Social media have importance for people around the world and so many ue"
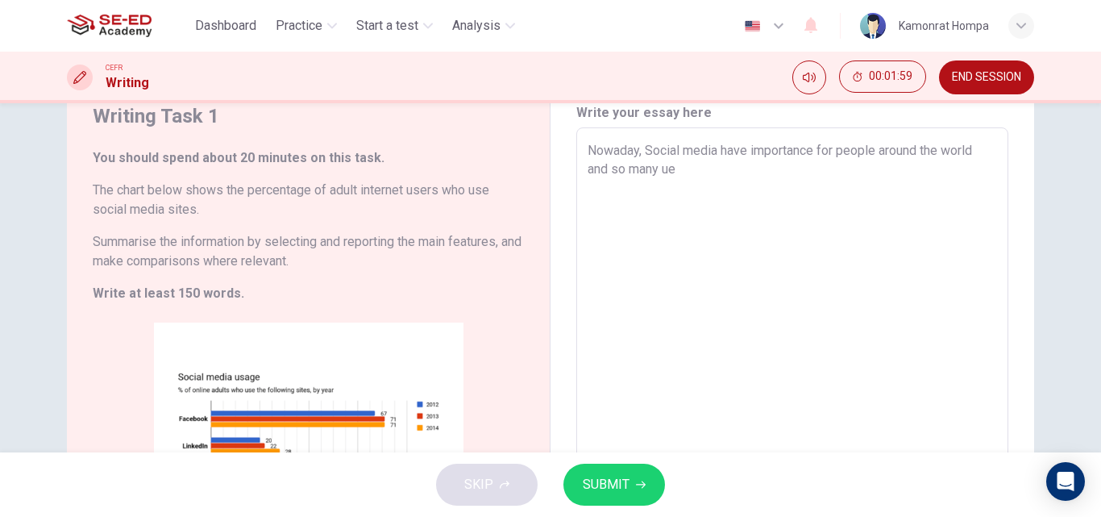
type textarea "x"
type textarea "Nowaday, Social media have importance for people around the world and so many u"
type textarea "x"
type textarea "Nowaday, Social media have importance for people around the world and so many us"
type textarea "x"
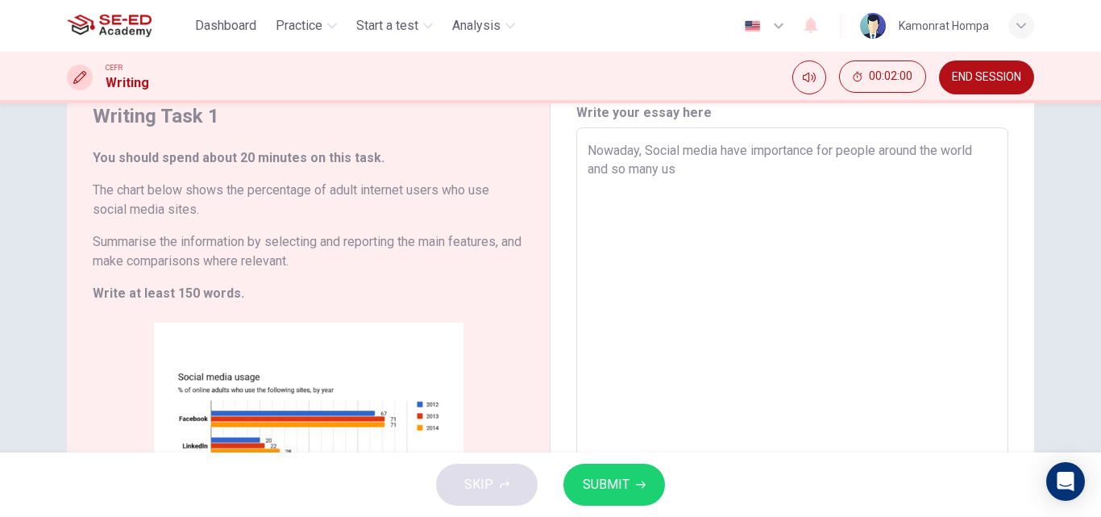
type textarea "Nowaday, Social media have importance for people around the world and so many u…"
type textarea "x"
type textarea "Nowaday, Social media have importance for people around the world and so many u…"
type textarea "x"
type textarea "Nowaday, Social media have importance for people around the world and so many u…"
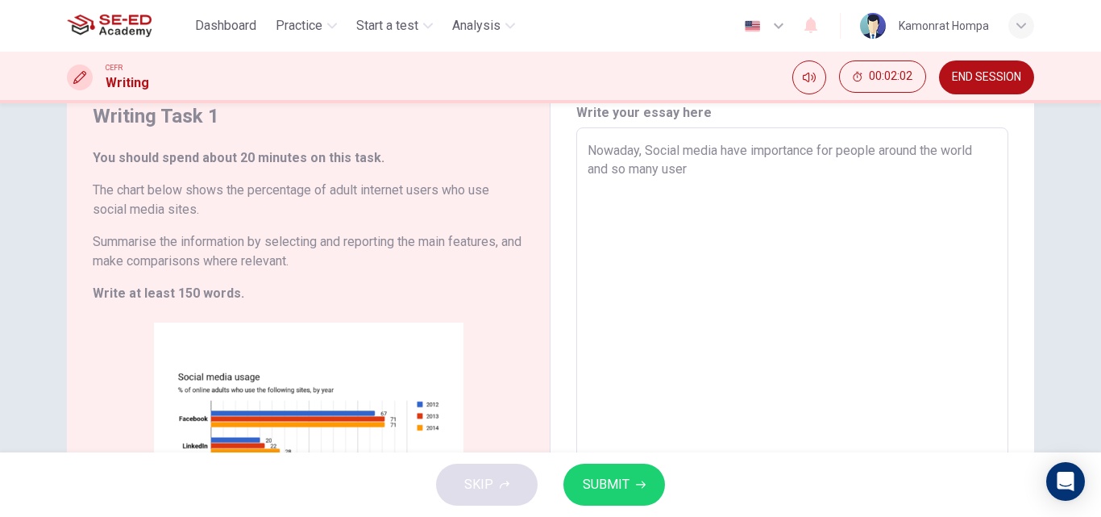
type textarea "x"
type textarea "Nowaday, Social media have importance for people around the world and so many u…"
type textarea "x"
type textarea "Nowaday, Social media have importance for people around the world and so many u…"
type textarea "x"
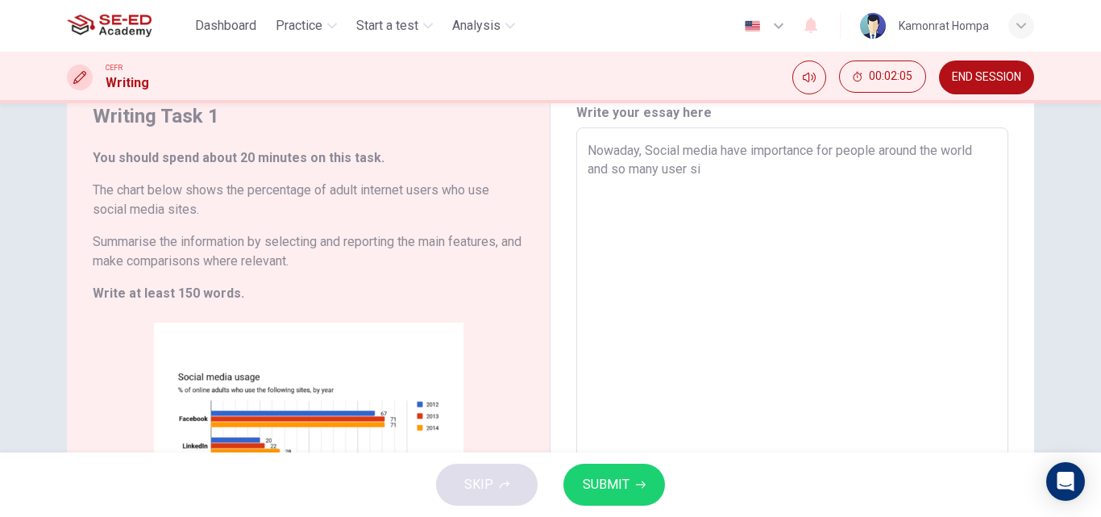
type textarea "Nowaday, Social media have importance for people around the world and so many u…"
type textarea "x"
type textarea "Nowaday, Social media have importance for people around the world and so many u…"
type textarea "x"
type textarea "Nowaday, Social media have importance for people around the world and so many u…"
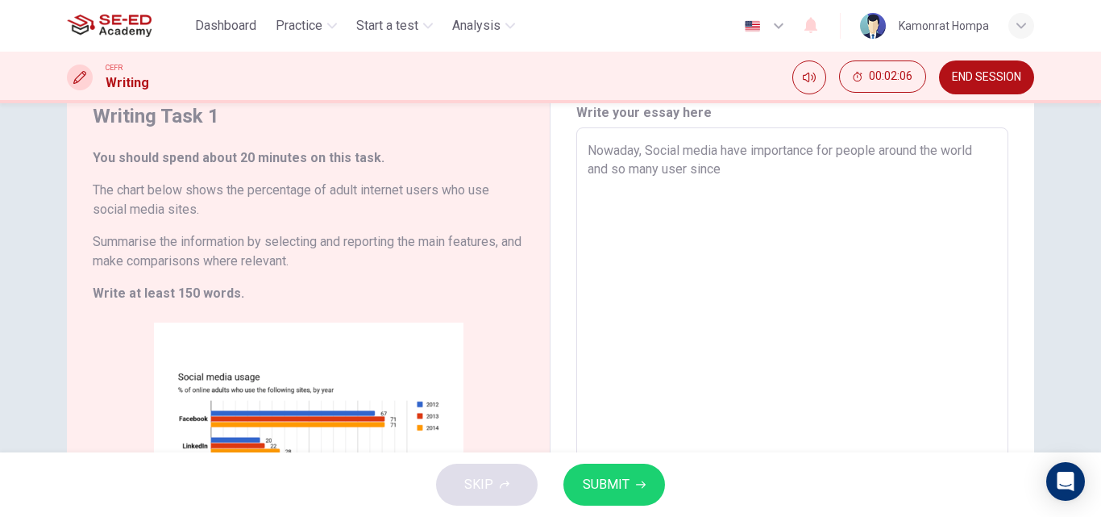
type textarea "x"
type textarea "Nowaday, Social media have importance for people around the world and so many u…"
type textarea "x"
type textarea "Nowaday, Social media have importance for people around the world and so many u…"
type textarea "x"
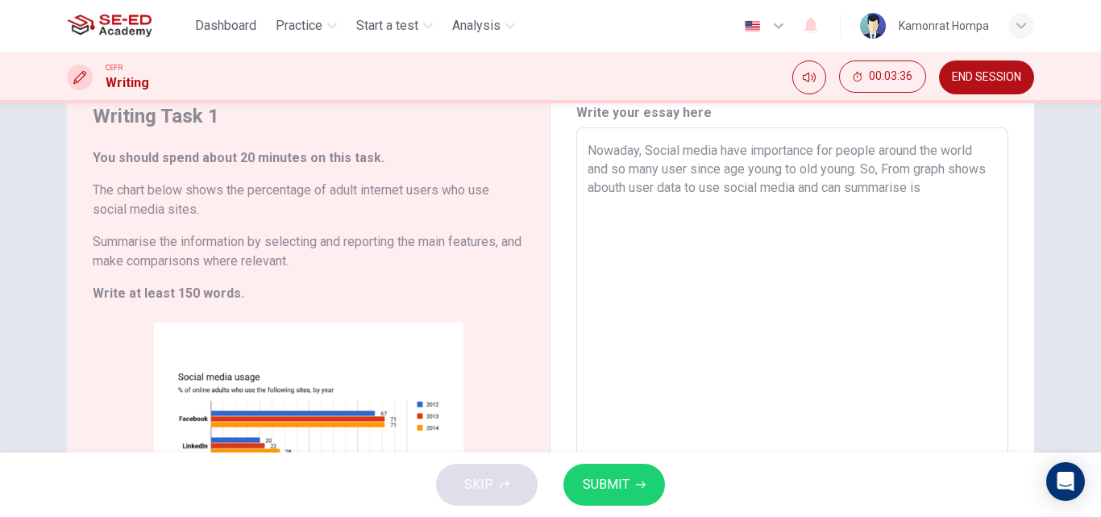
click at [587, 151] on textarea "Nowaday, Social media have importance for people around the world and so many u…" at bounding box center [791, 366] width 409 height 450
click at [973, 189] on textarea "Nowaday, Social media have importance for people around the world and so many u…" at bounding box center [791, 366] width 409 height 450
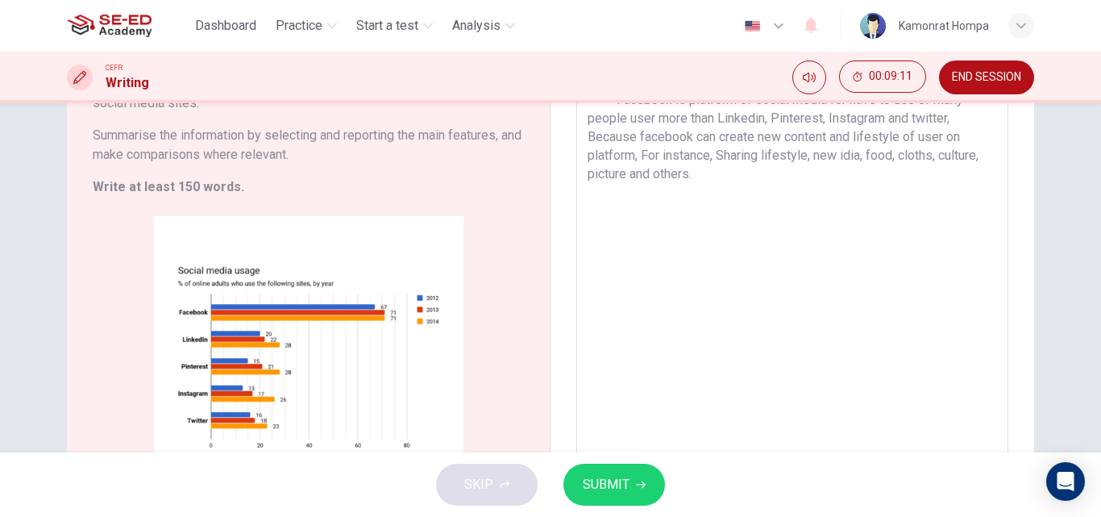
scroll to position [169, 0]
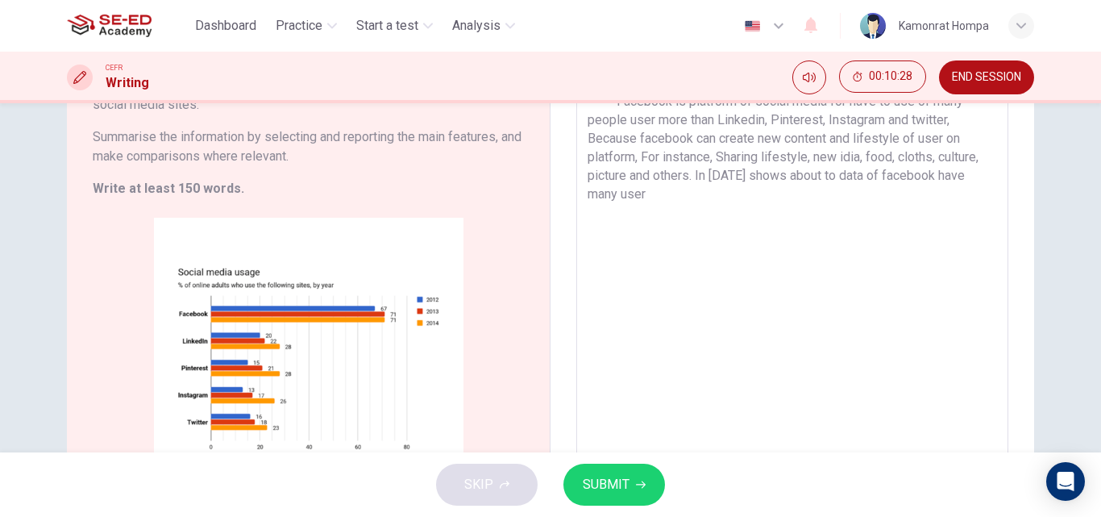
click at [965, 172] on textarea "Nowaday, Social media have importance for people around the world and so many u…" at bounding box center [791, 261] width 409 height 450
click at [645, 197] on textarea "Nowaday, Social media have importance for people around the world and so many u…" at bounding box center [791, 261] width 409 height 450
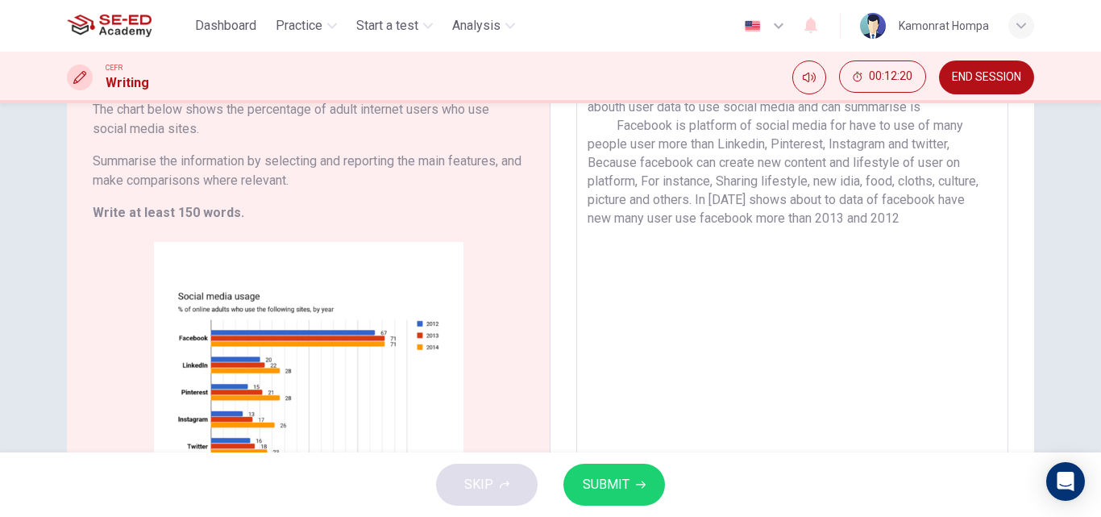
scroll to position [147, 0]
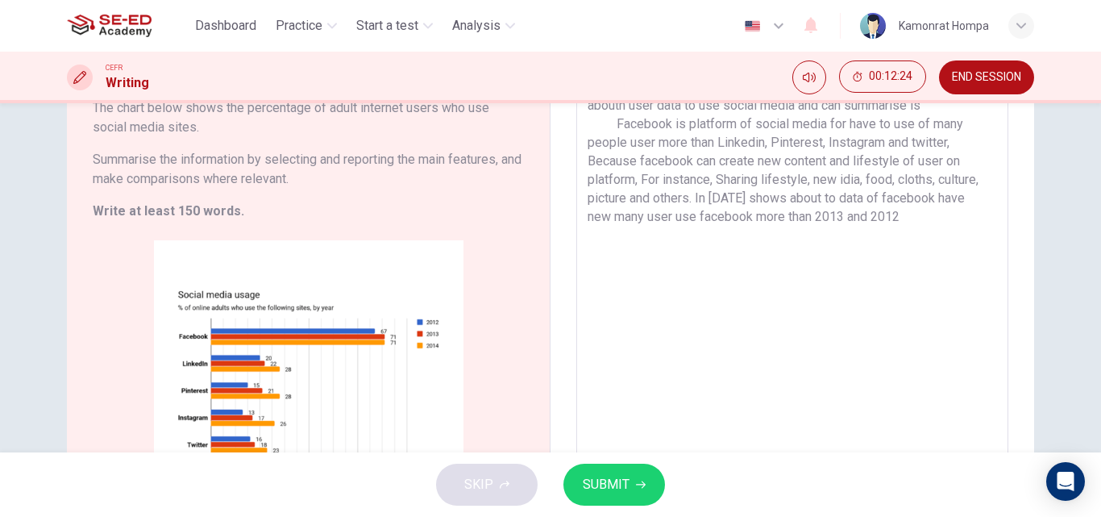
click at [669, 282] on textarea "Nowaday, Social media have importance for people around the world and so many u…" at bounding box center [791, 284] width 409 height 450
click at [873, 220] on textarea "Nowaday, Social media have importance for people around the world and so many u…" at bounding box center [791, 284] width 409 height 450
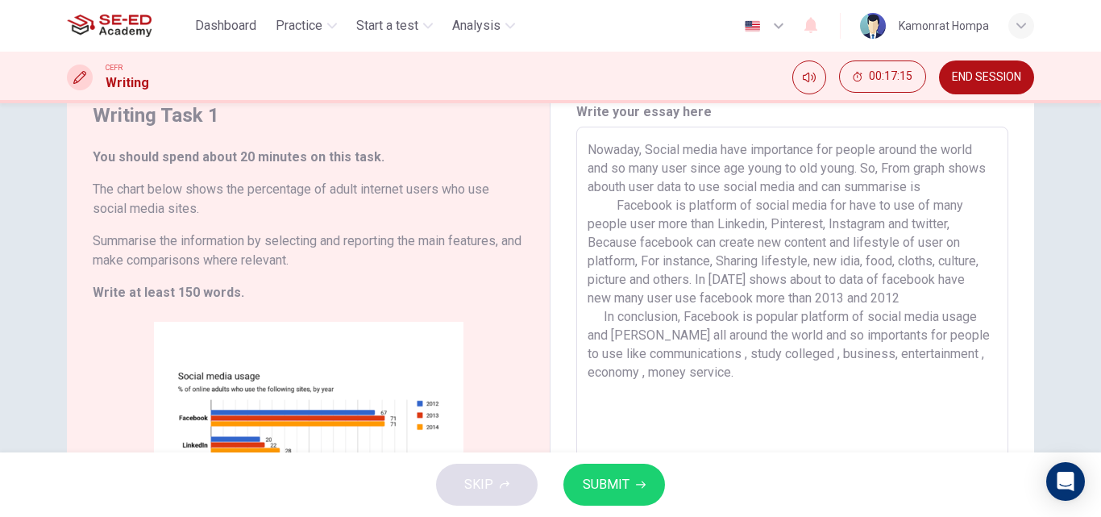
scroll to position [68, 0]
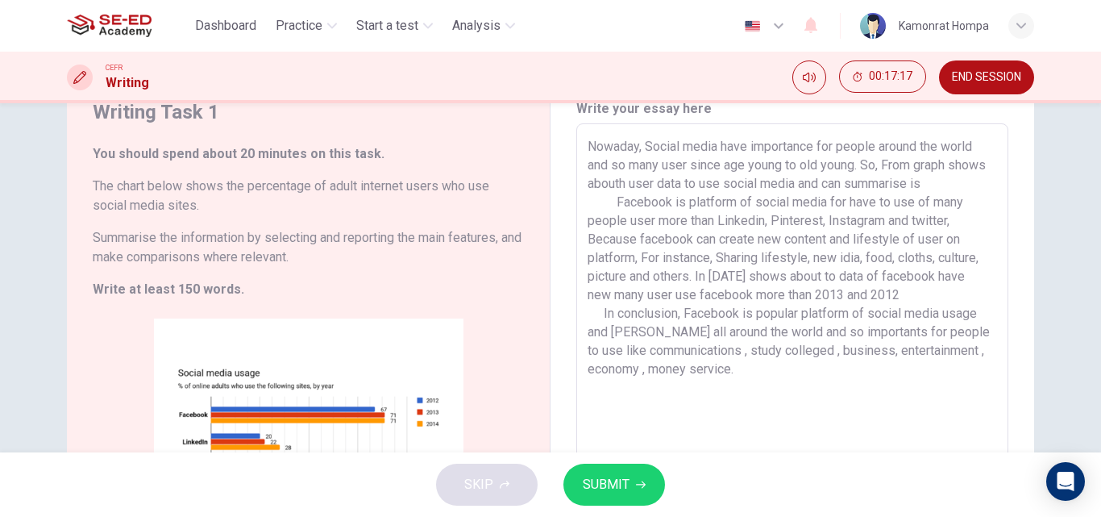
click at [910, 293] on textarea "Nowaday, Social media have importance for people around the world and so many u…" at bounding box center [791, 362] width 409 height 450
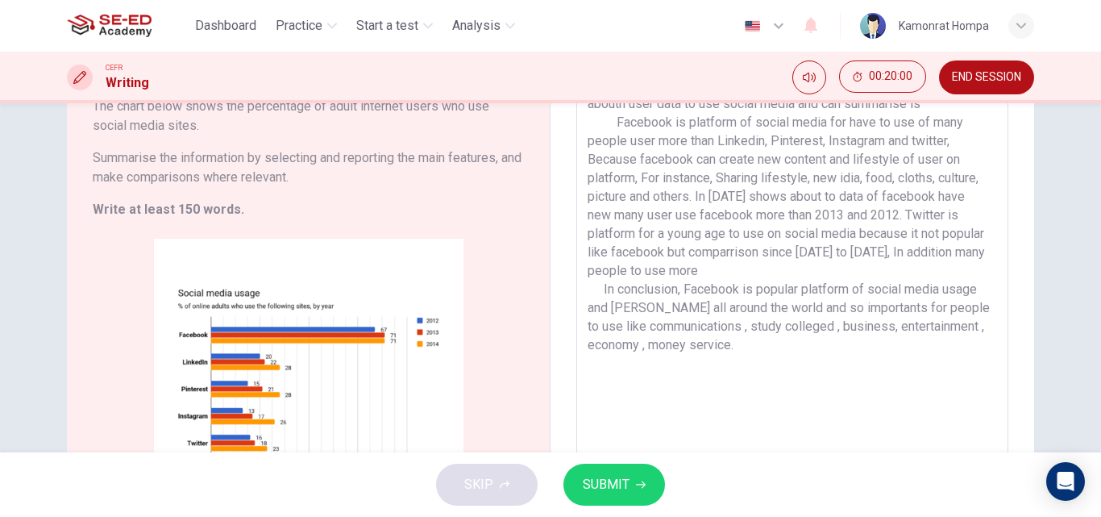
scroll to position [147, 0]
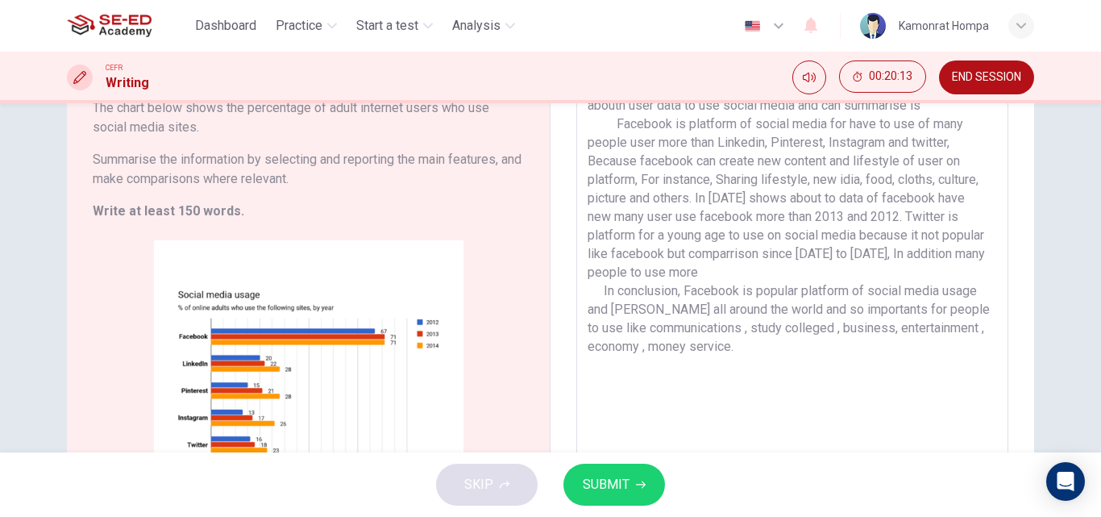
click at [597, 494] on span "SUBMIT" at bounding box center [606, 484] width 47 height 23
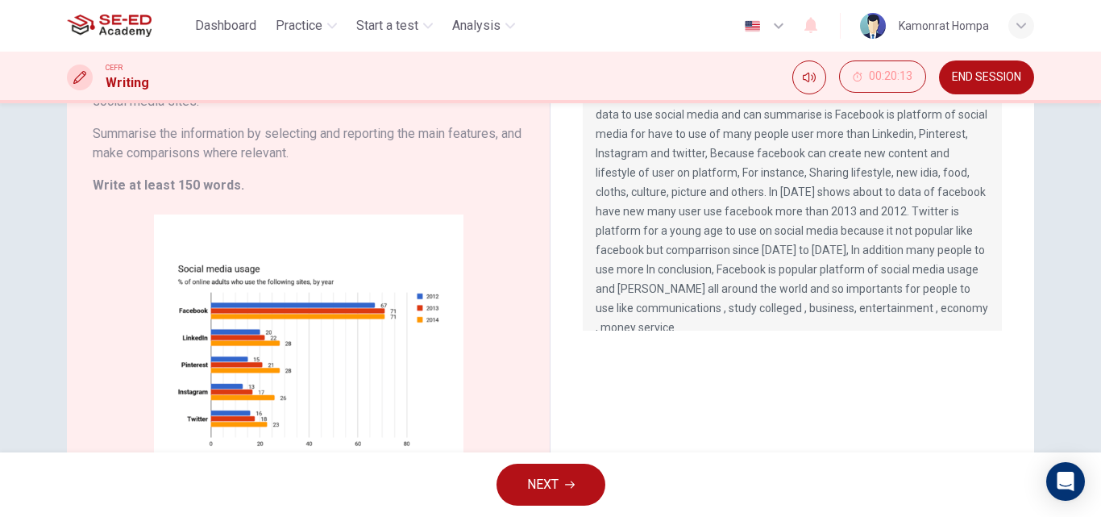
scroll to position [176, 0]
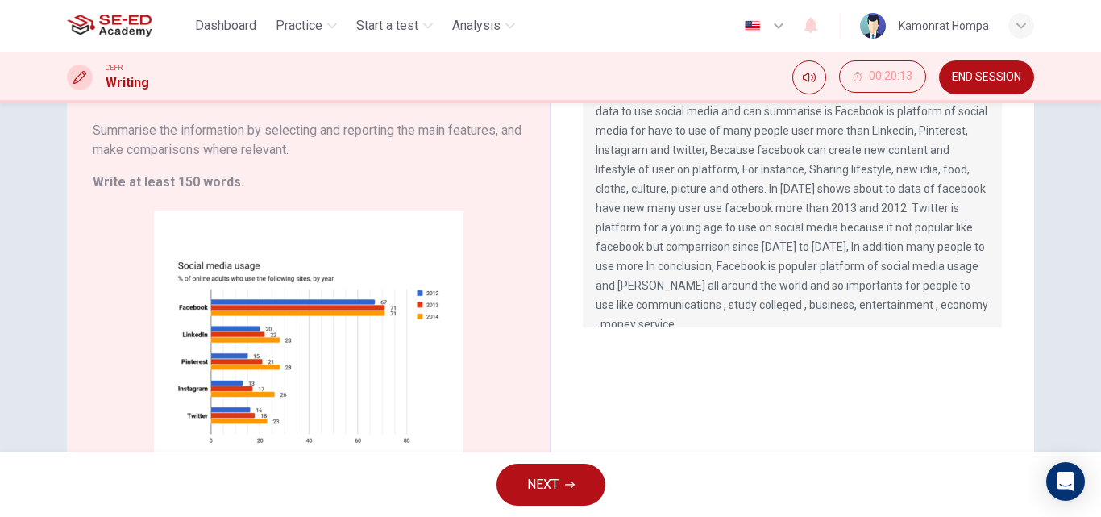
click at [554, 488] on span "NEXT" at bounding box center [542, 484] width 31 height 23
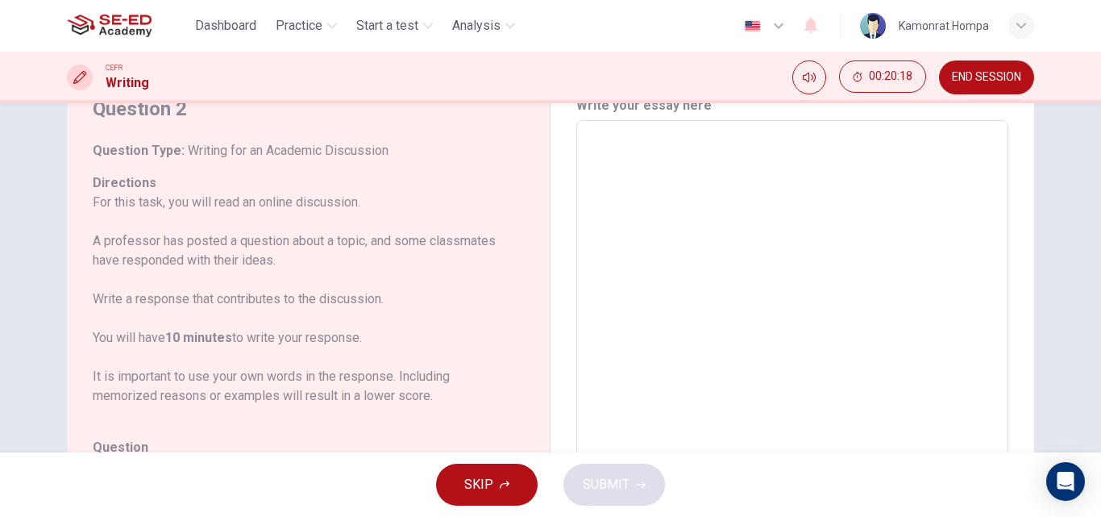
scroll to position [0, 0]
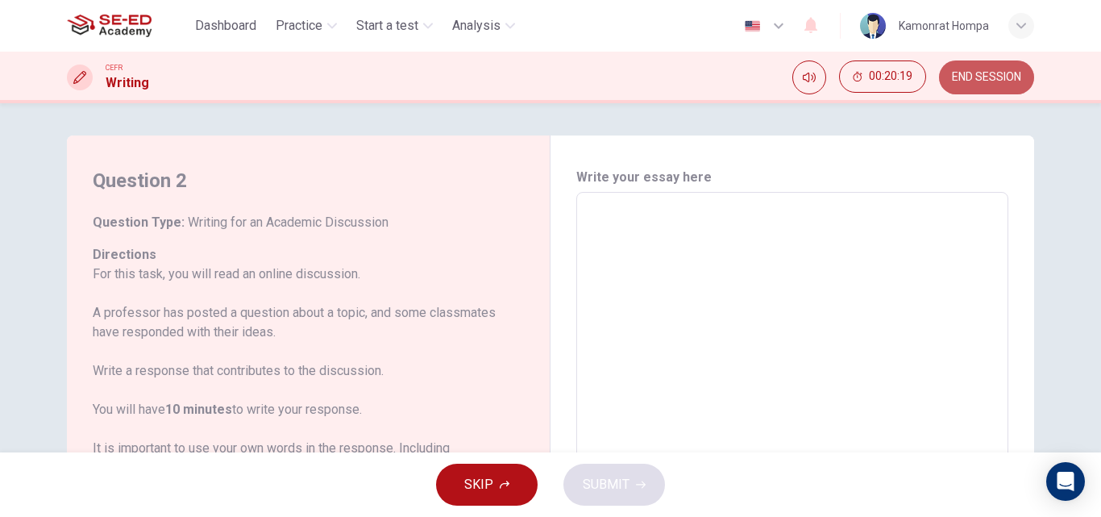
click at [1005, 89] on button "END SESSION" at bounding box center [986, 77] width 95 height 34
